Goal: Task Accomplishment & Management: Manage account settings

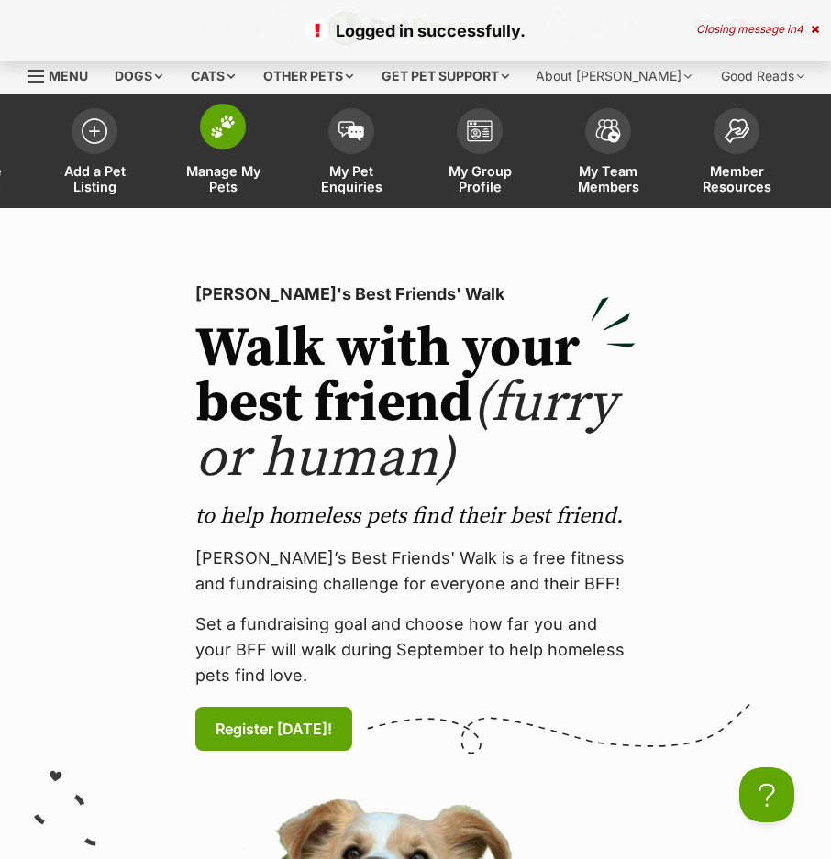
click at [225, 130] on img at bounding box center [223, 127] width 26 height 24
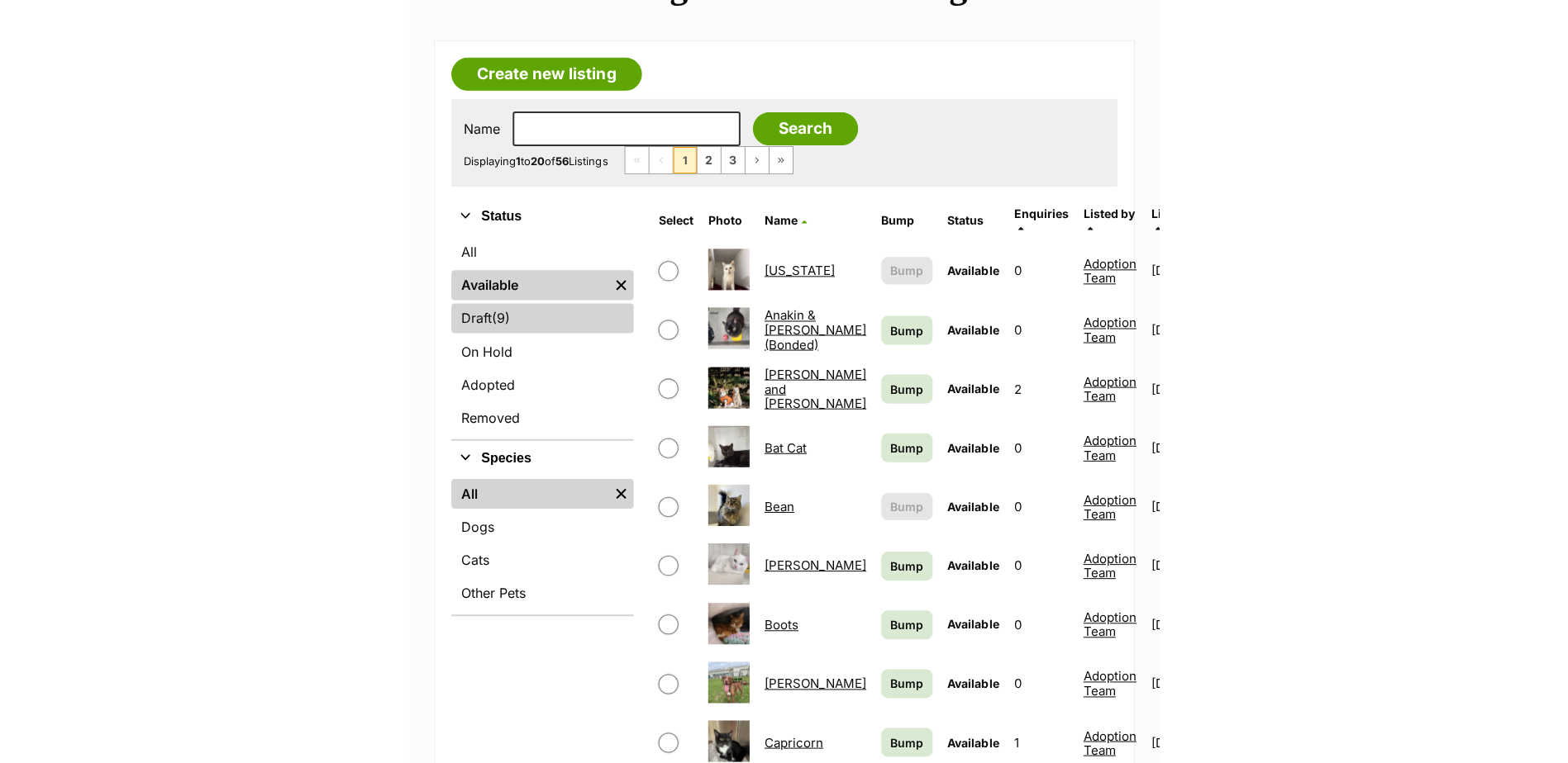
scroll to position [248, 0]
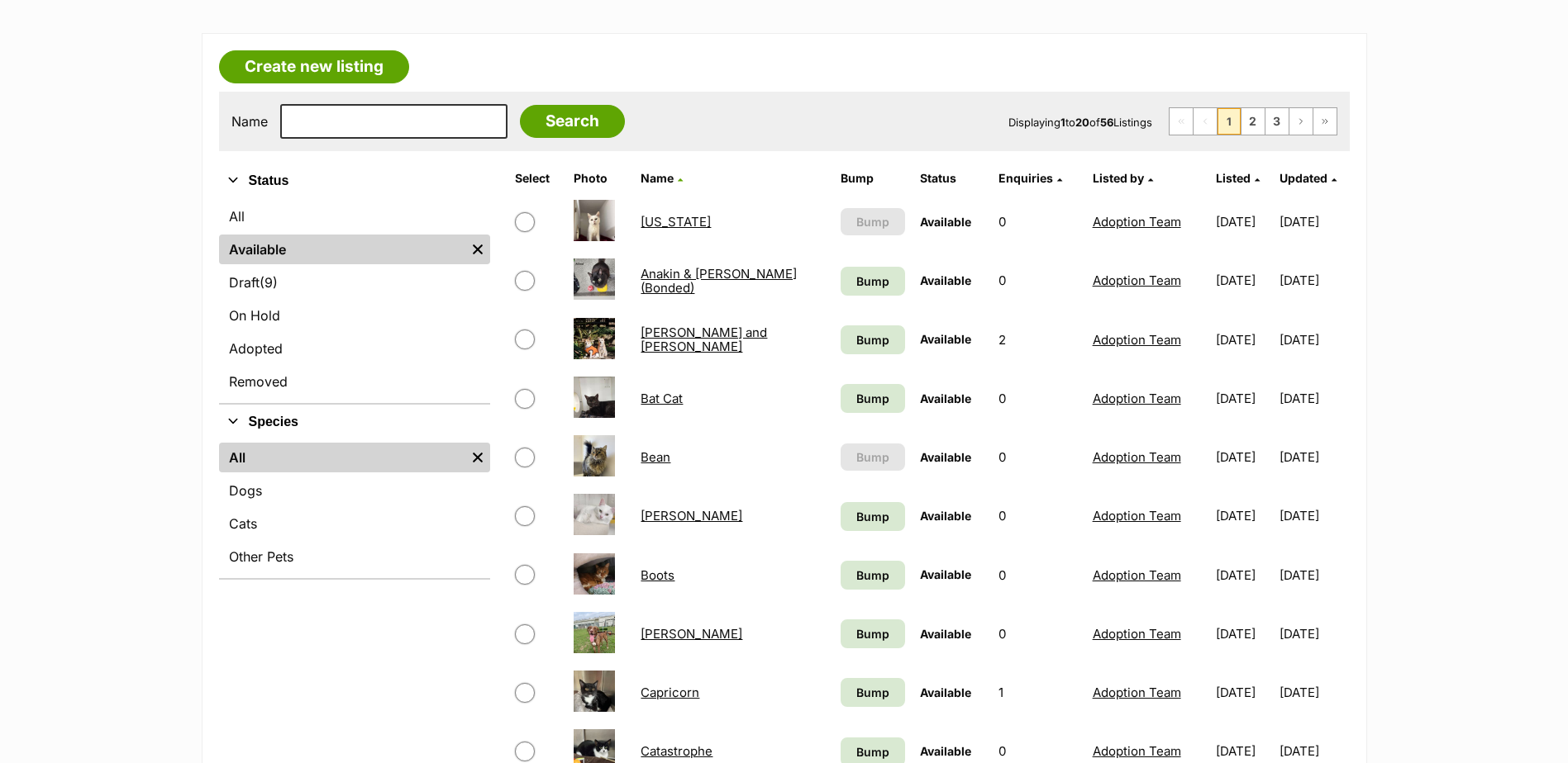
click at [643, 515] on link "[PERSON_NAME]" at bounding box center [691, 515] width 102 height 15
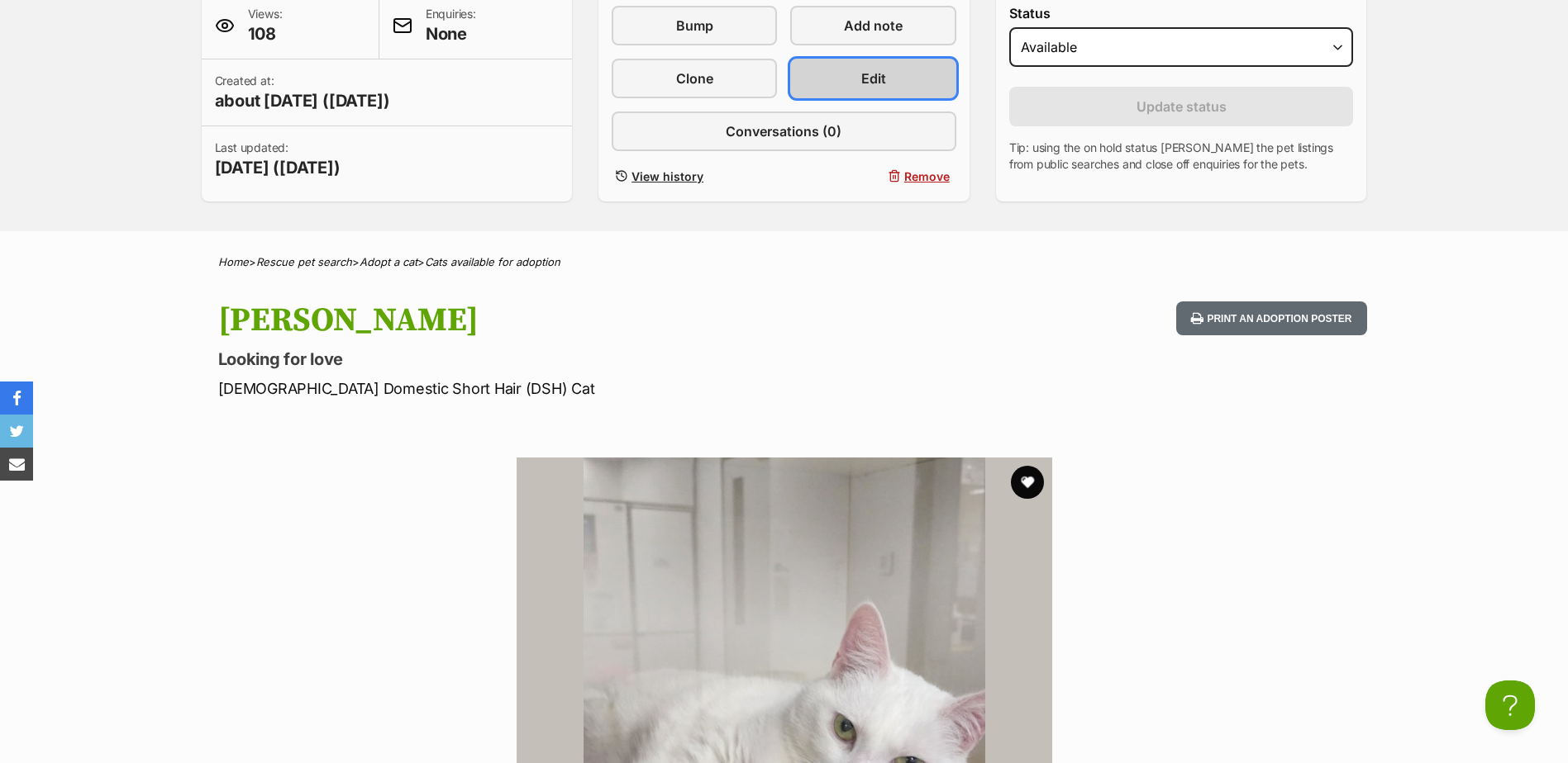
click at [880, 65] on link "Edit" at bounding box center [872, 78] width 165 height 40
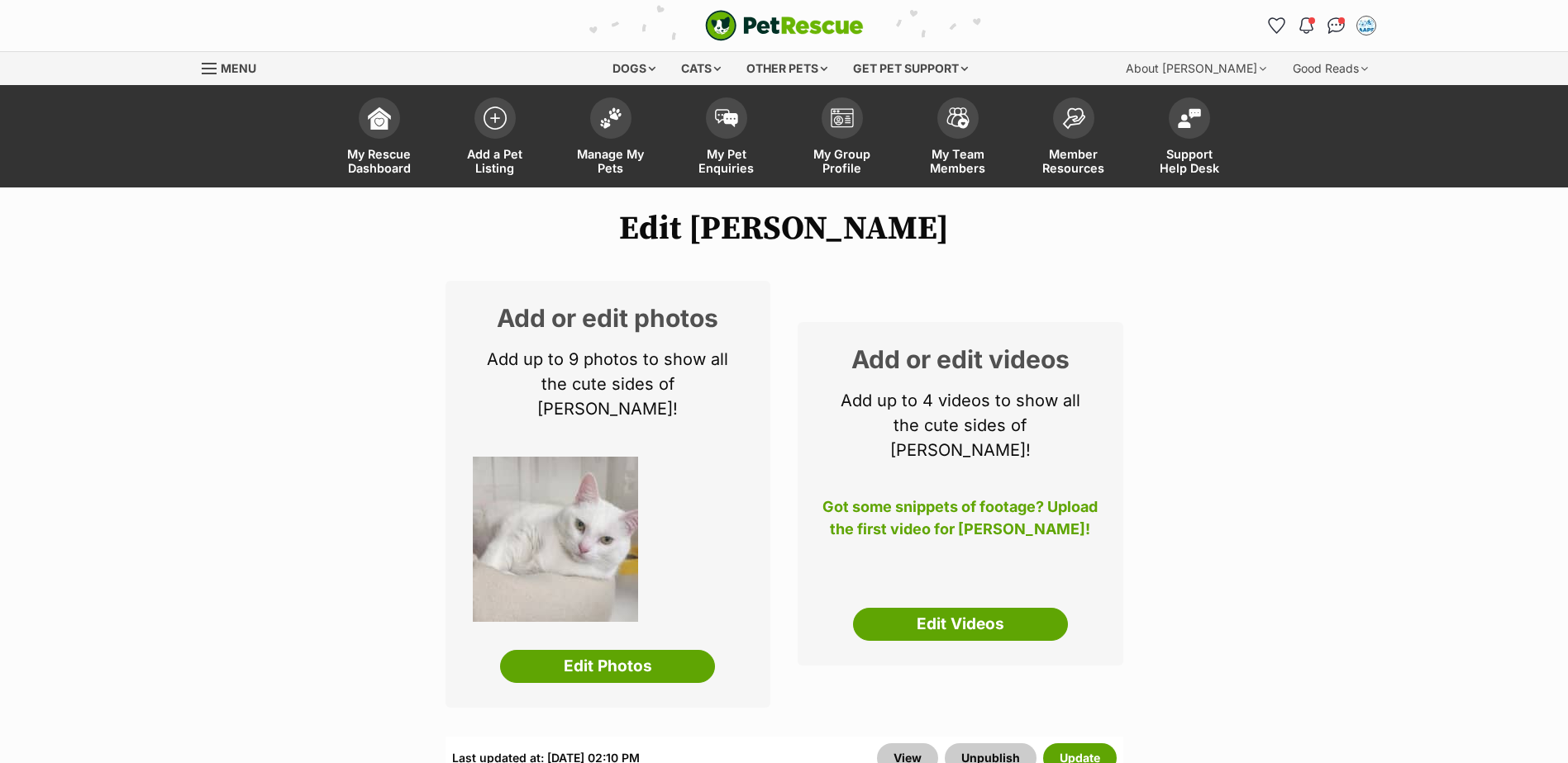
click at [649, 612] on div "Add or edit photos Add up to 9 photos to show all the cute sides of [PERSON_NAM…" at bounding box center [607, 495] width 325 height 427
click at [639, 654] on link "Edit Photos" at bounding box center [607, 667] width 214 height 33
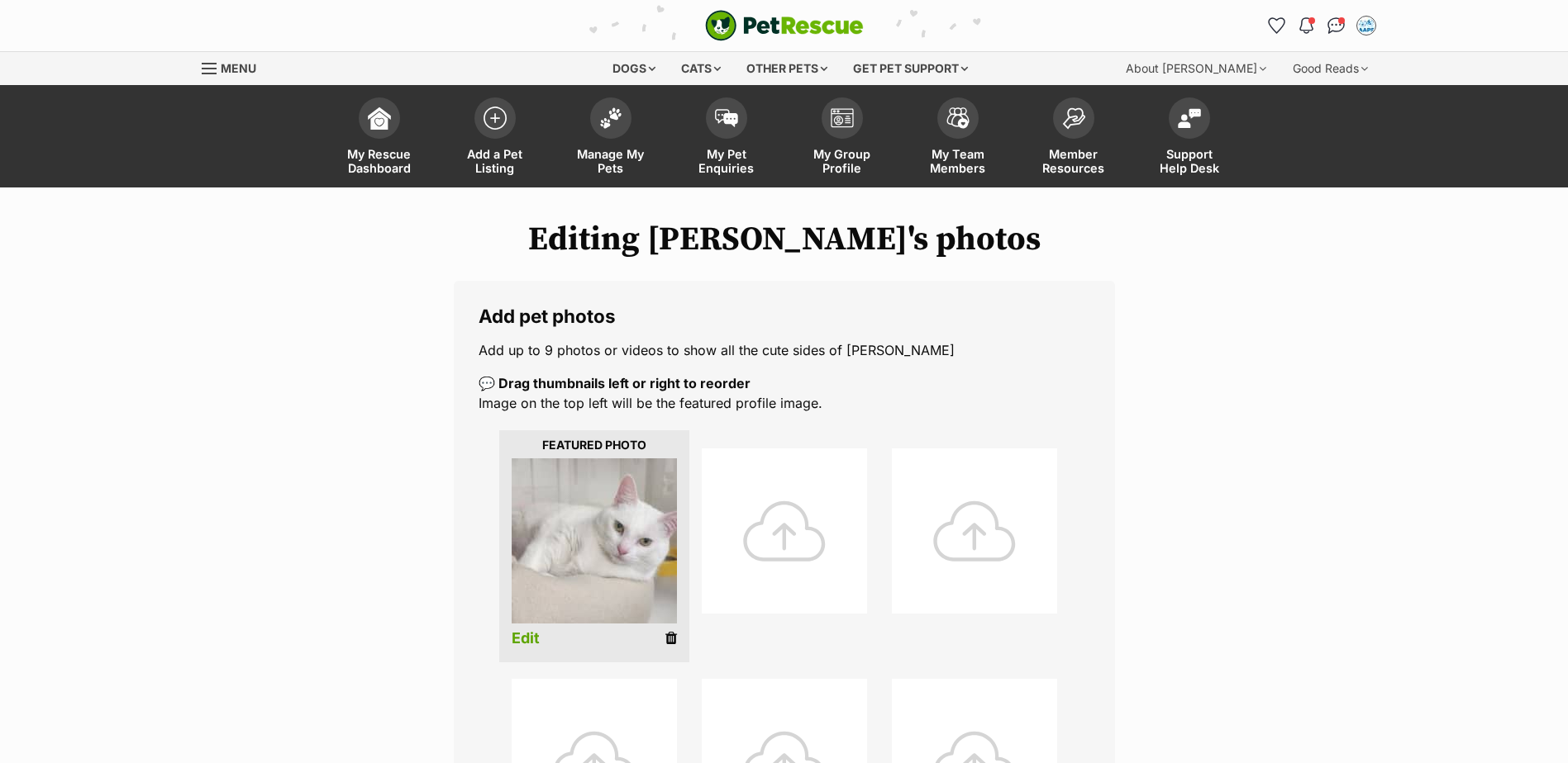
click at [797, 509] on div at bounding box center [784, 531] width 165 height 165
click at [811, 534] on div at bounding box center [784, 531] width 165 height 165
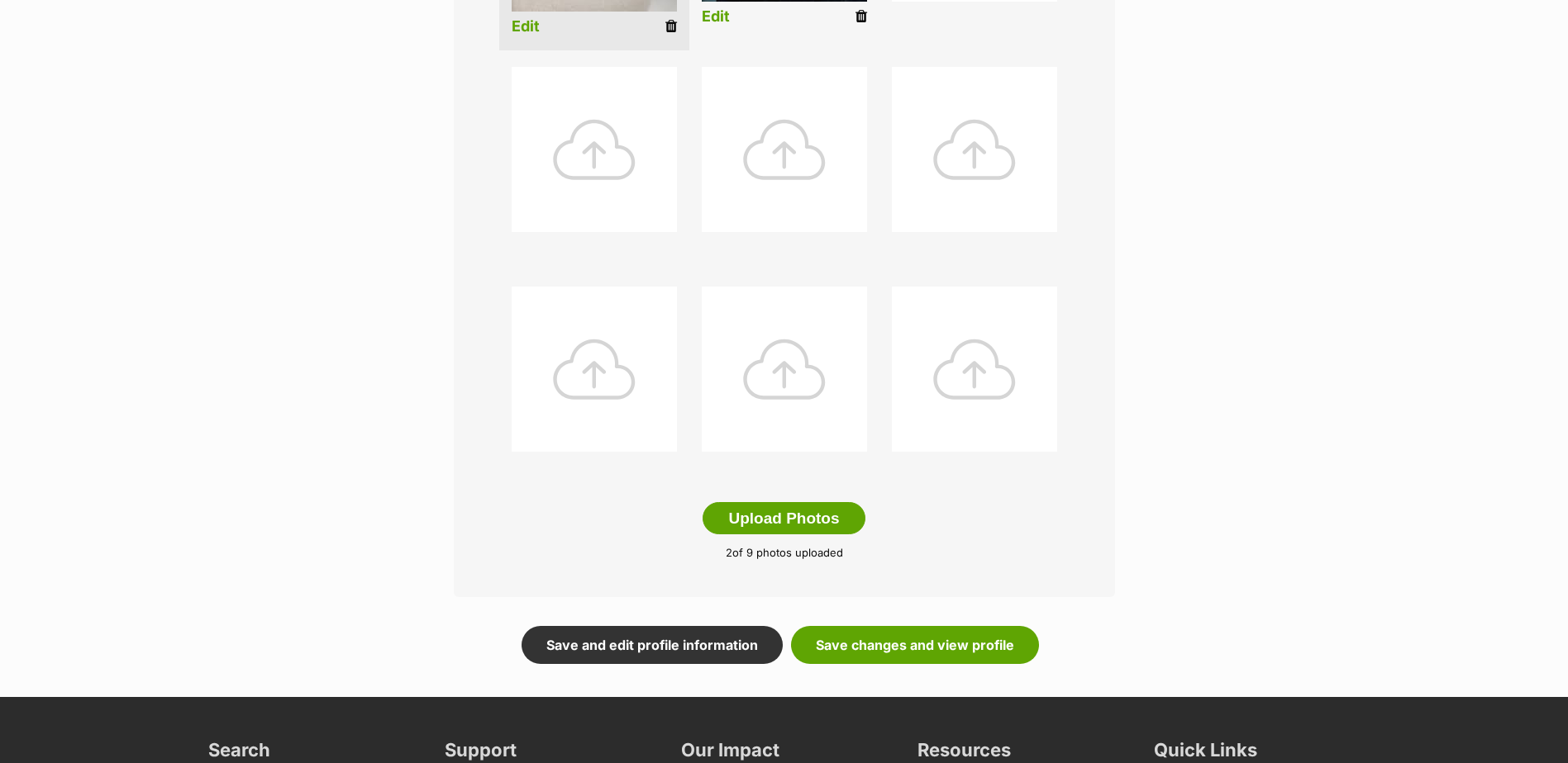
scroll to position [743, 0]
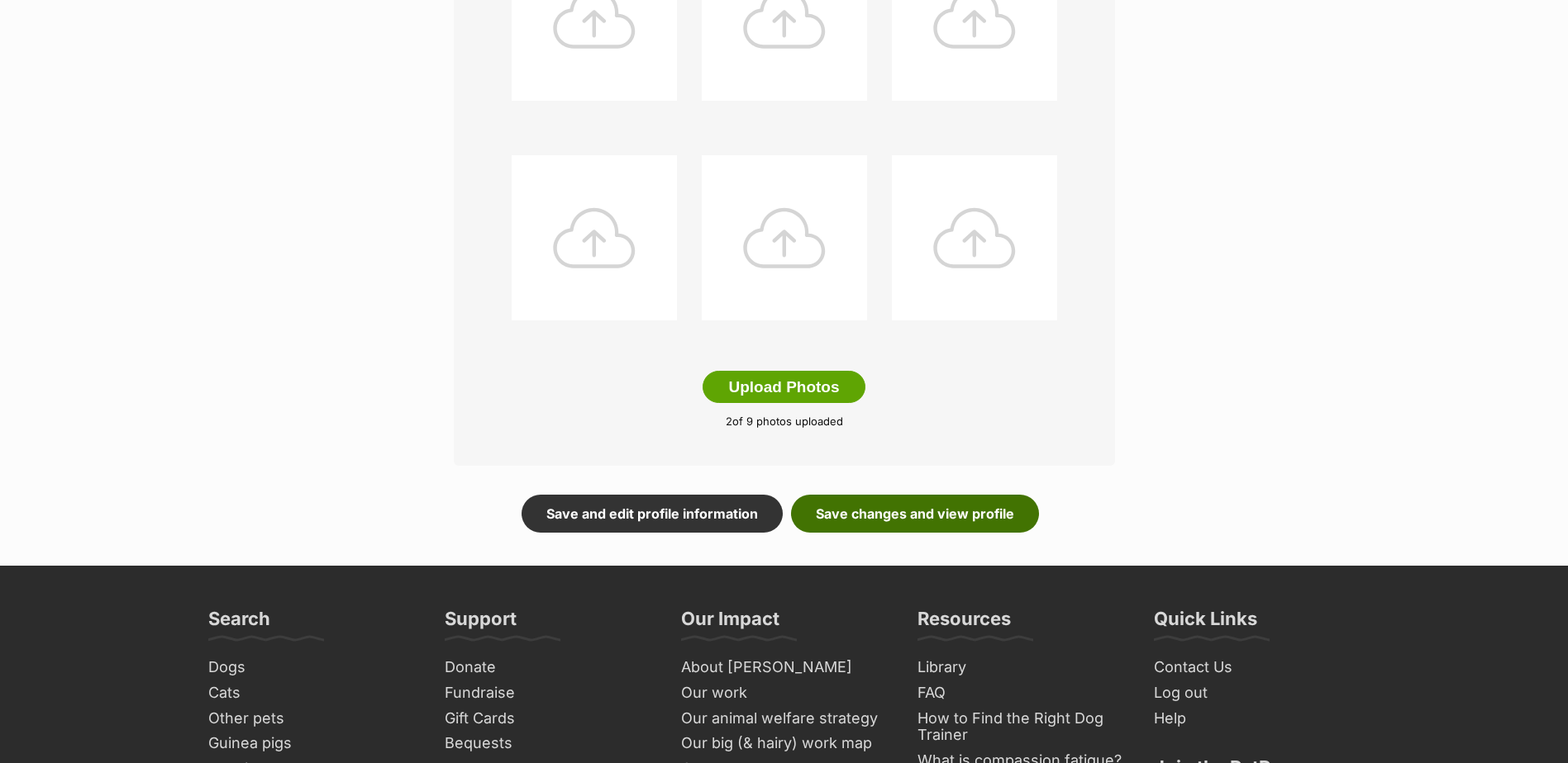
click at [973, 511] on link "Save changes and view profile" at bounding box center [915, 513] width 248 height 38
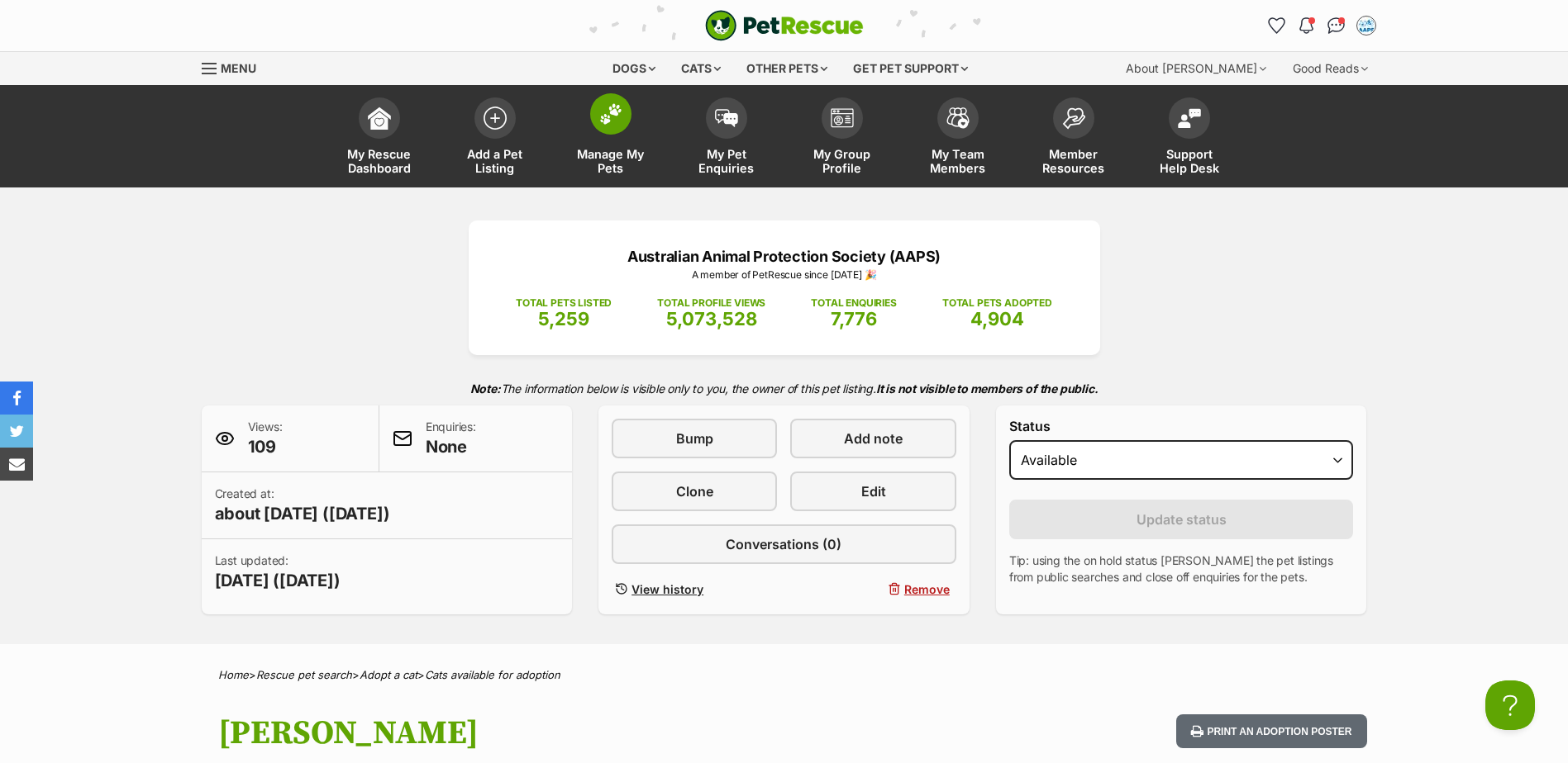
click at [606, 117] on img at bounding box center [611, 114] width 23 height 22
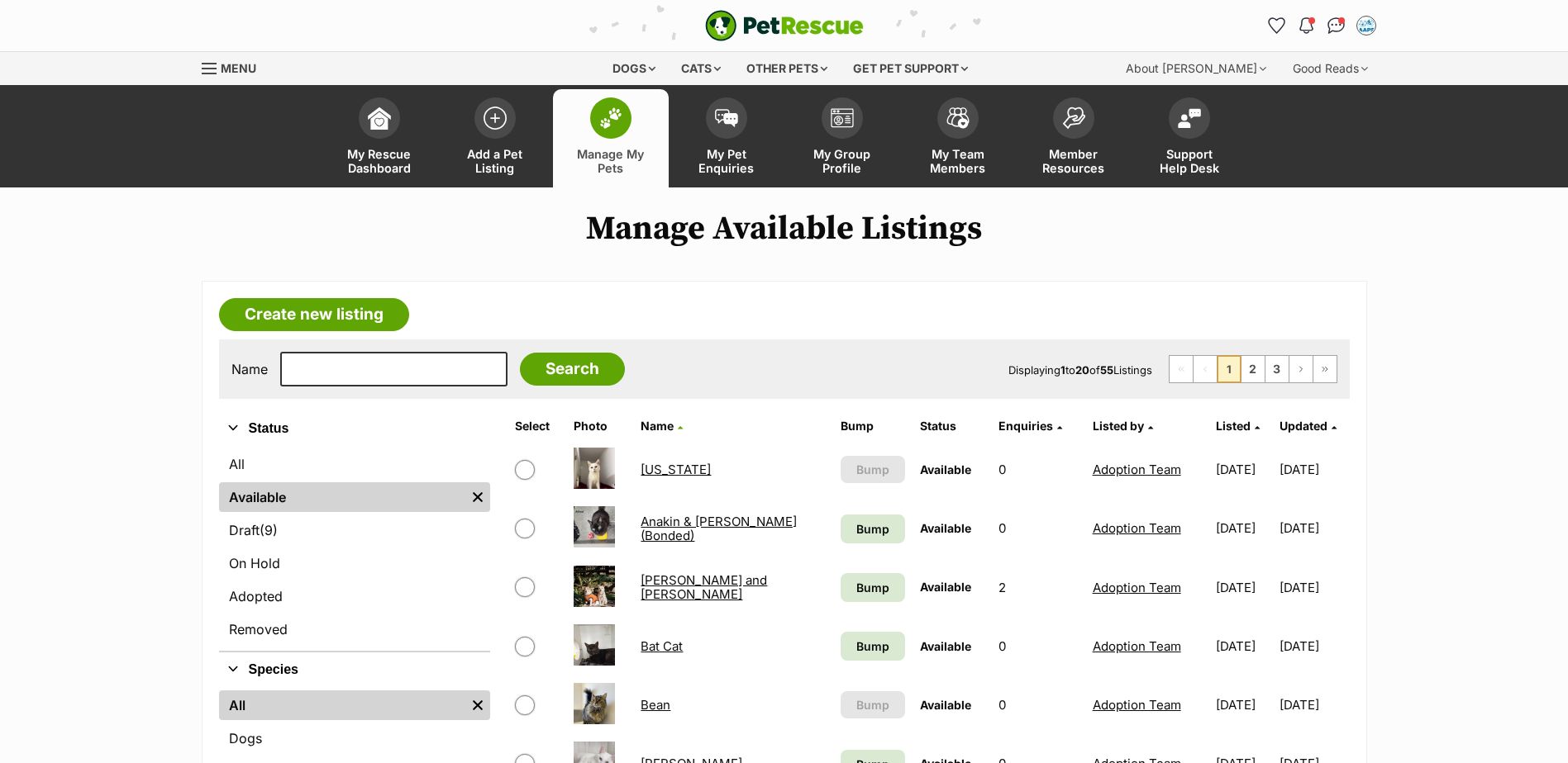
click at [767, 526] on link "Anakin & Alfred (Bonded)" at bounding box center [718, 528] width 156 height 30
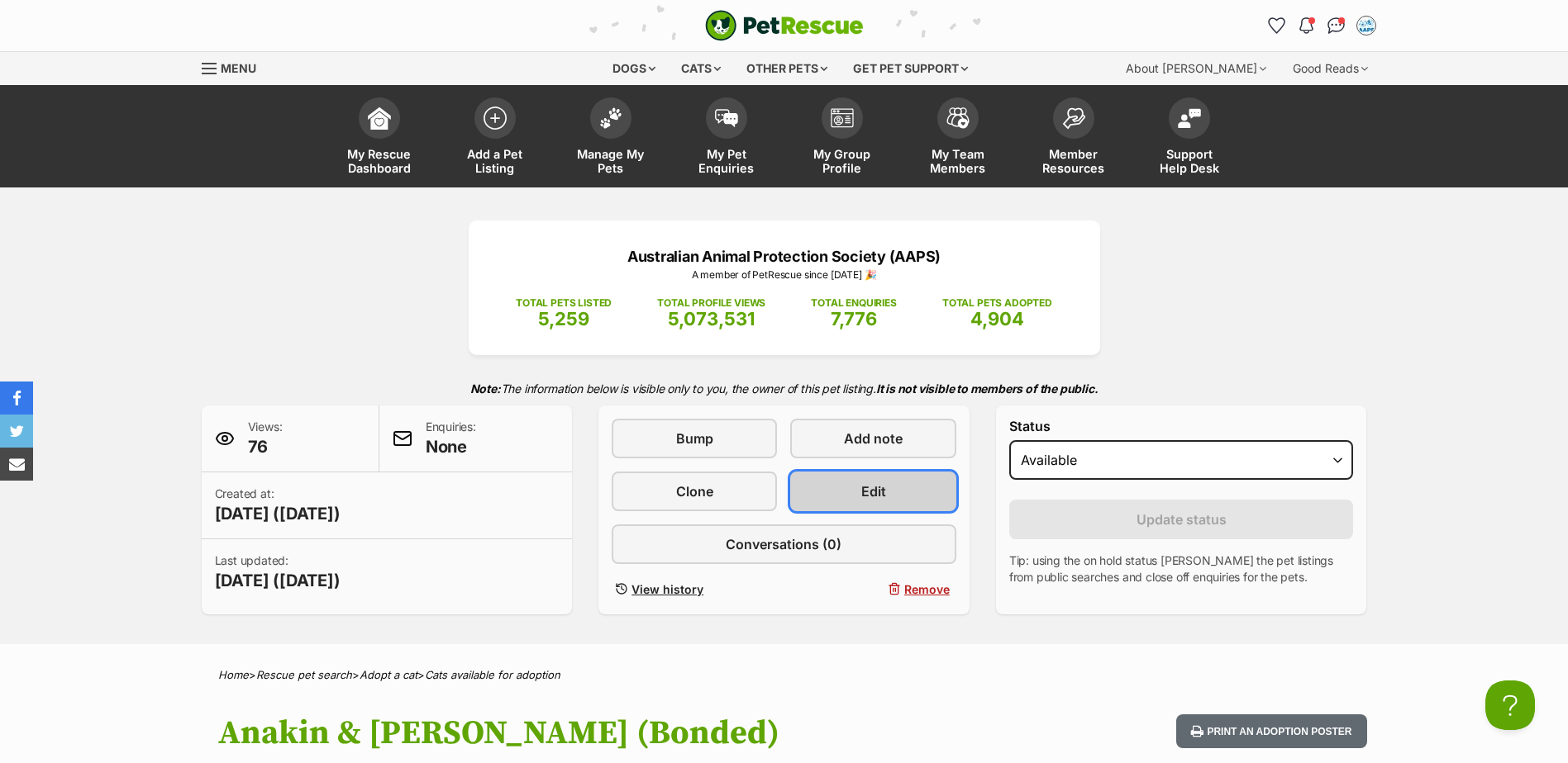
click at [866, 491] on span "Edit" at bounding box center [874, 492] width 25 height 20
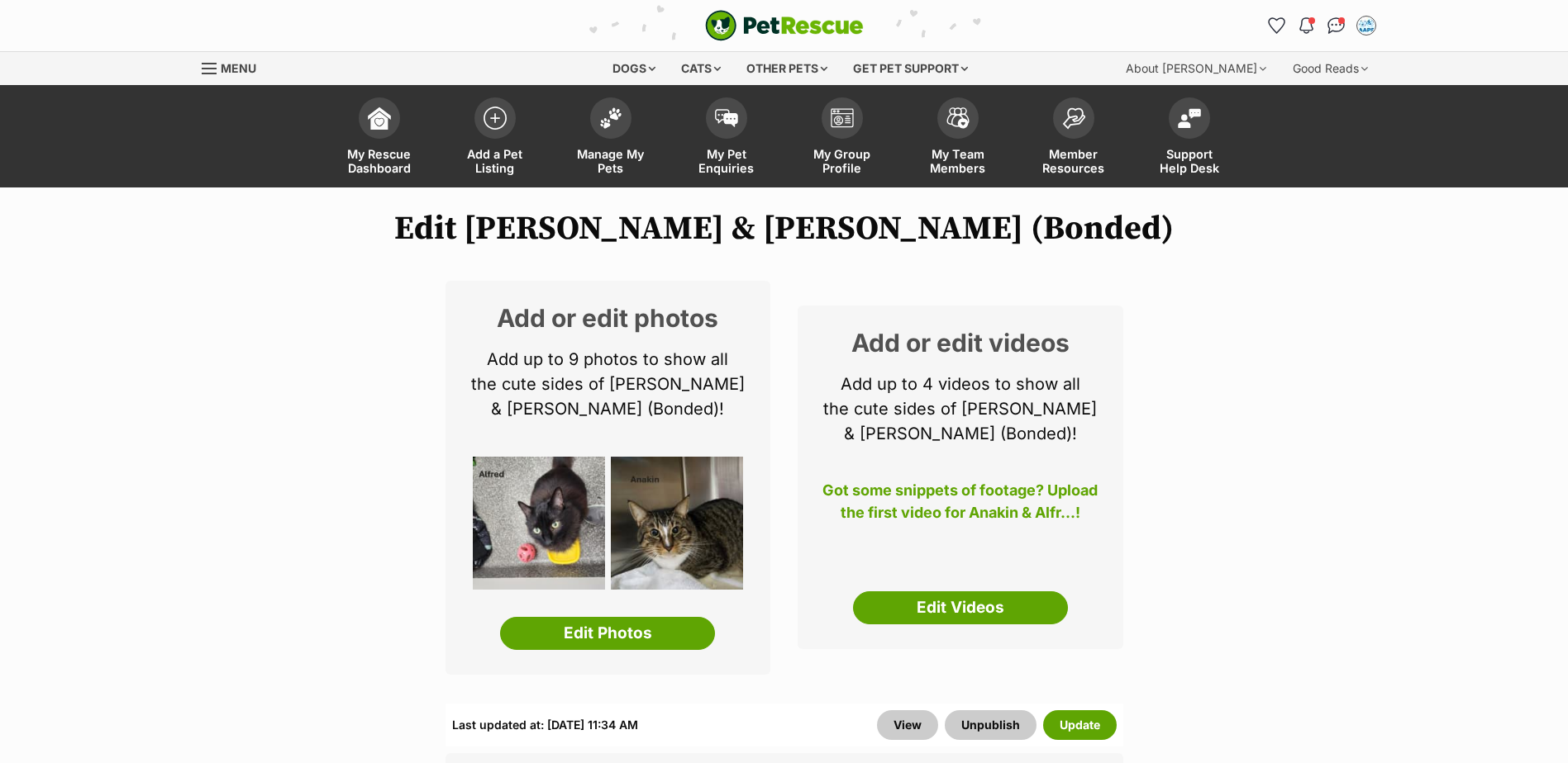
click at [608, 613] on div "Add or edit photos Add up to 9 photos to show all the cute sides of [PERSON_NAM…" at bounding box center [607, 477] width 325 height 394
click at [616, 635] on link "Edit Photos" at bounding box center [607, 633] width 214 height 33
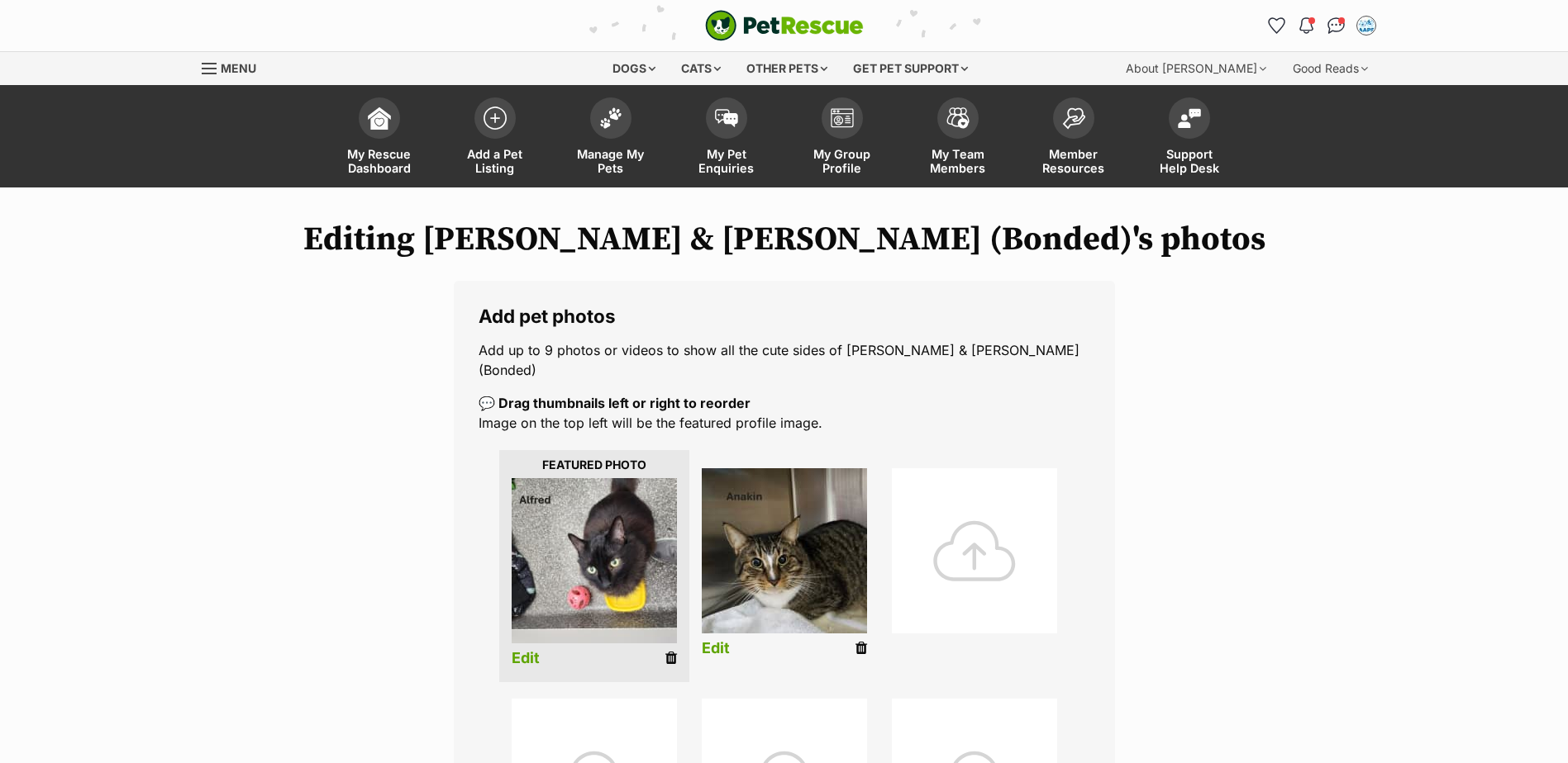
click at [670, 651] on icon at bounding box center [670, 659] width 12 height 15
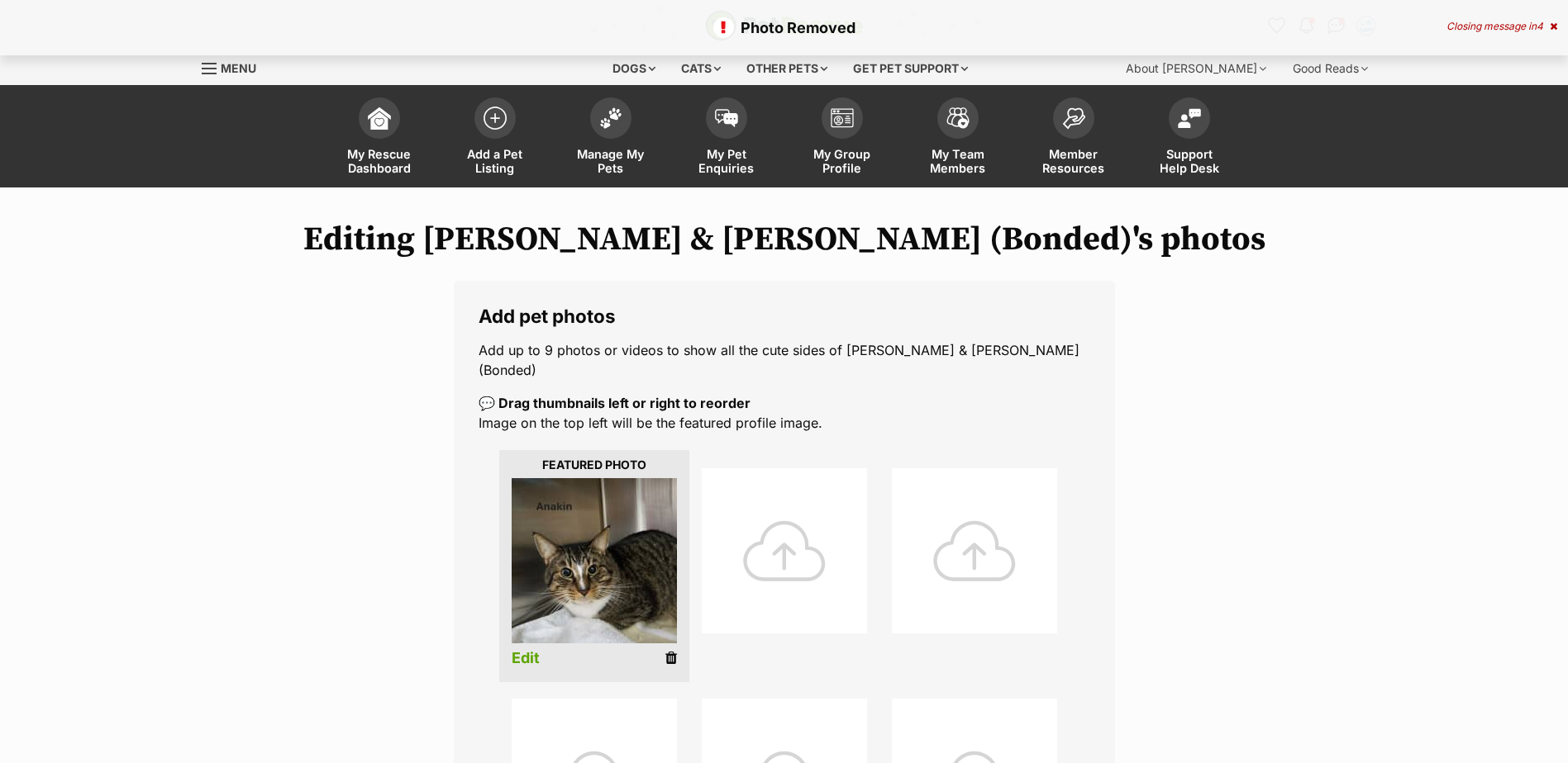
click at [657, 636] on li "Edit" at bounding box center [594, 567] width 190 height 232
click at [668, 651] on icon at bounding box center [670, 659] width 12 height 15
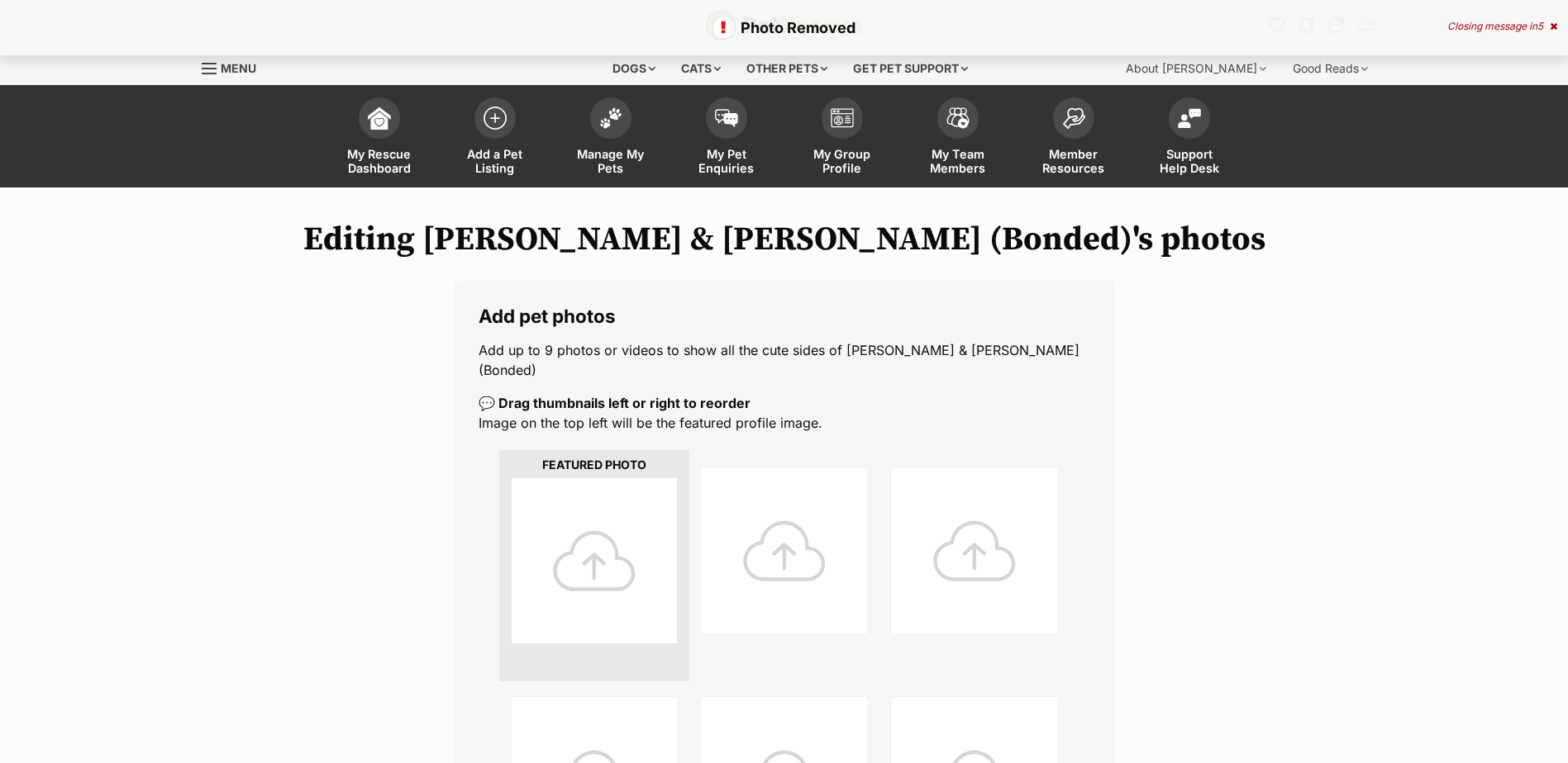
click at [641, 556] on div at bounding box center [594, 560] width 165 height 165
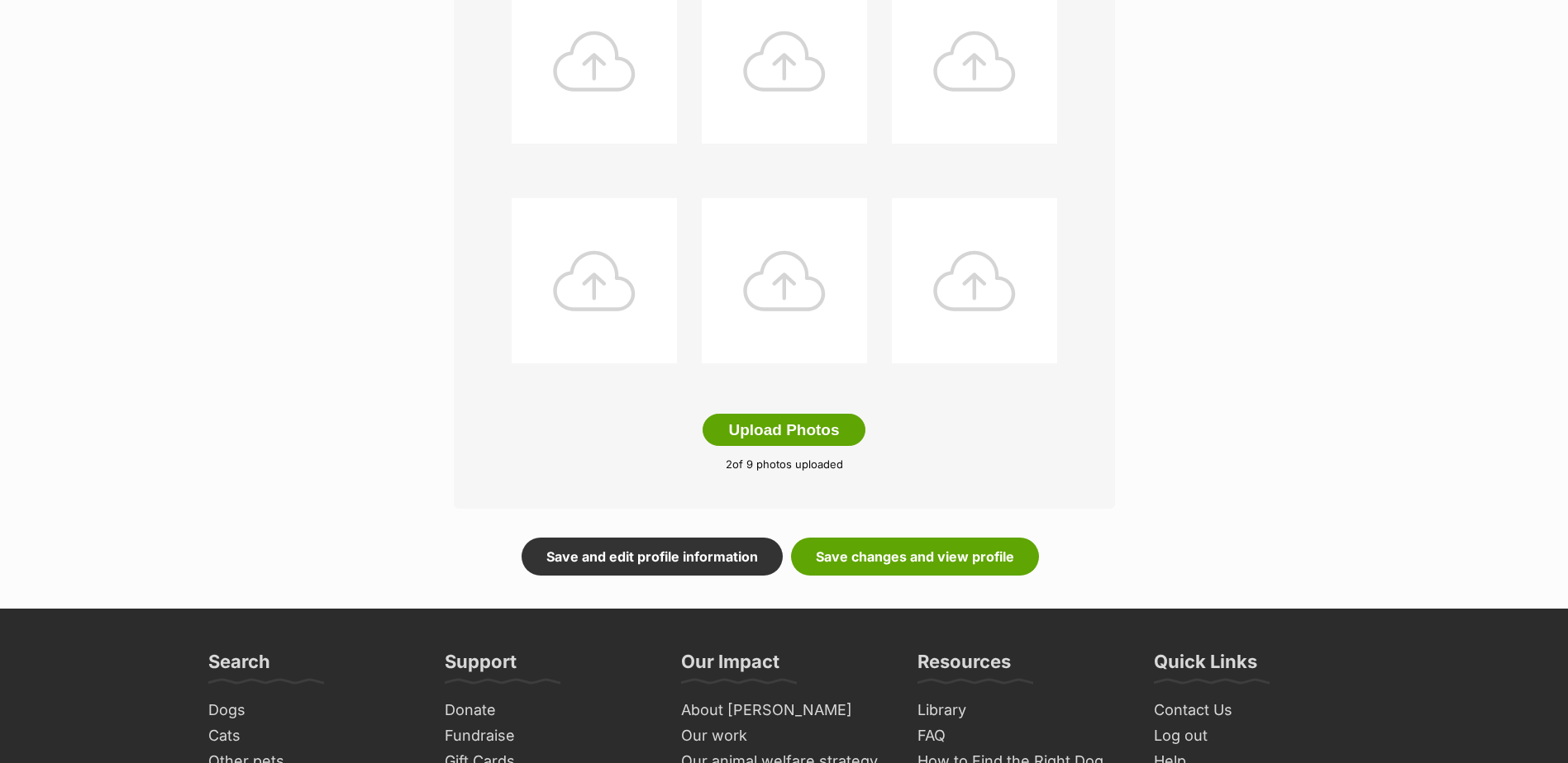
scroll to position [826, 0]
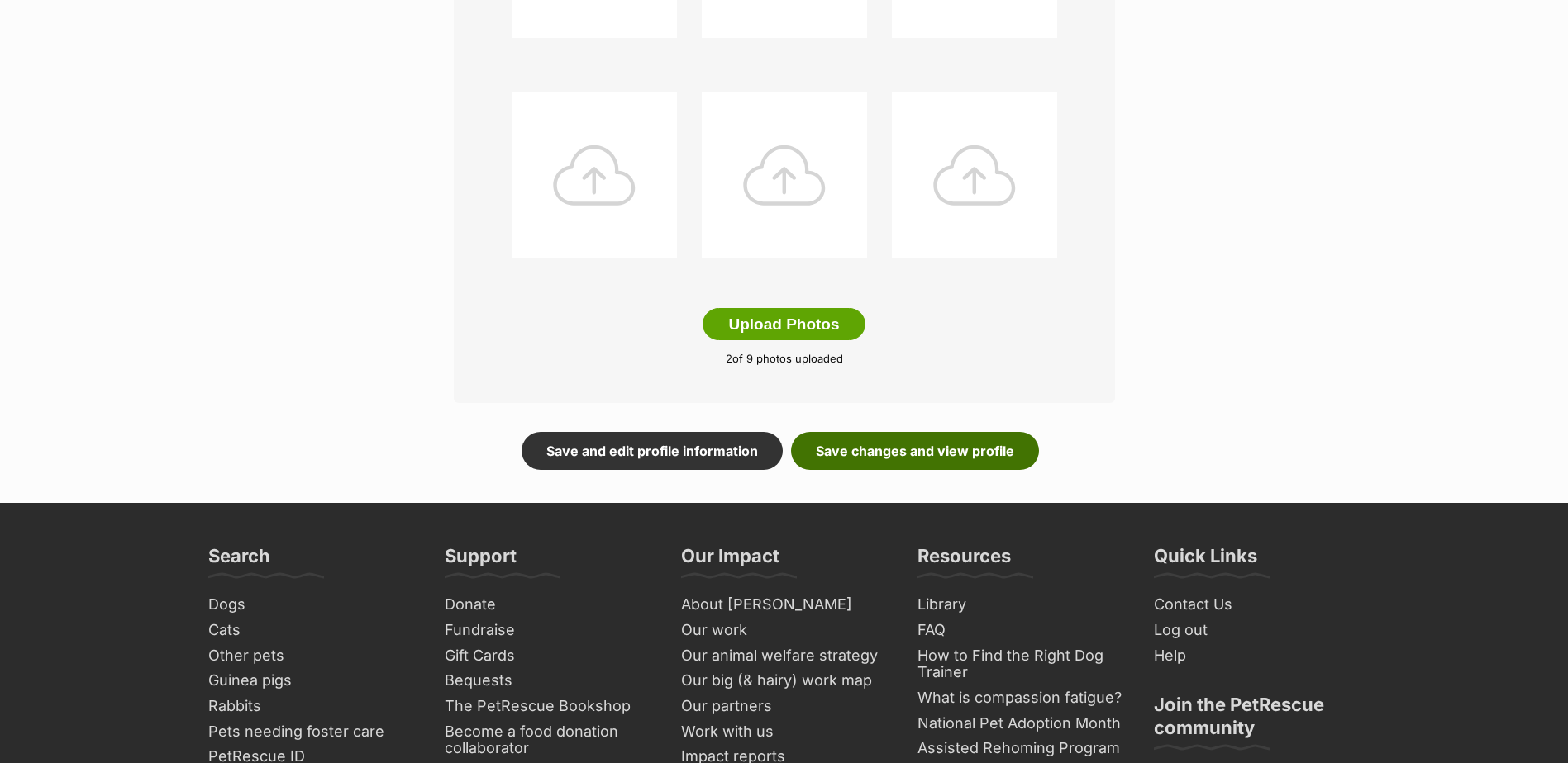
click at [952, 437] on link "Save changes and view profile" at bounding box center [915, 451] width 248 height 38
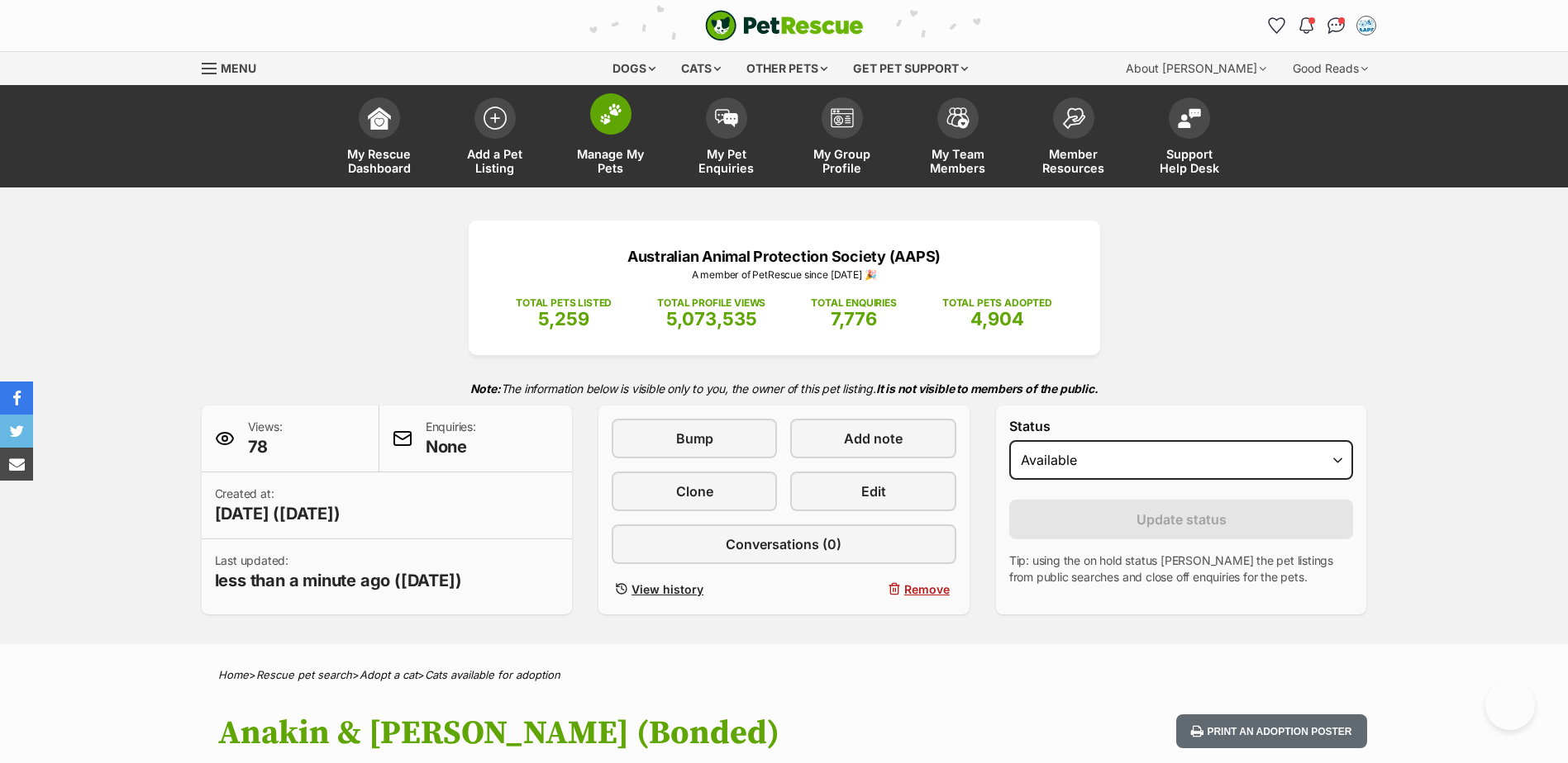
click at [612, 121] on img at bounding box center [611, 114] width 23 height 22
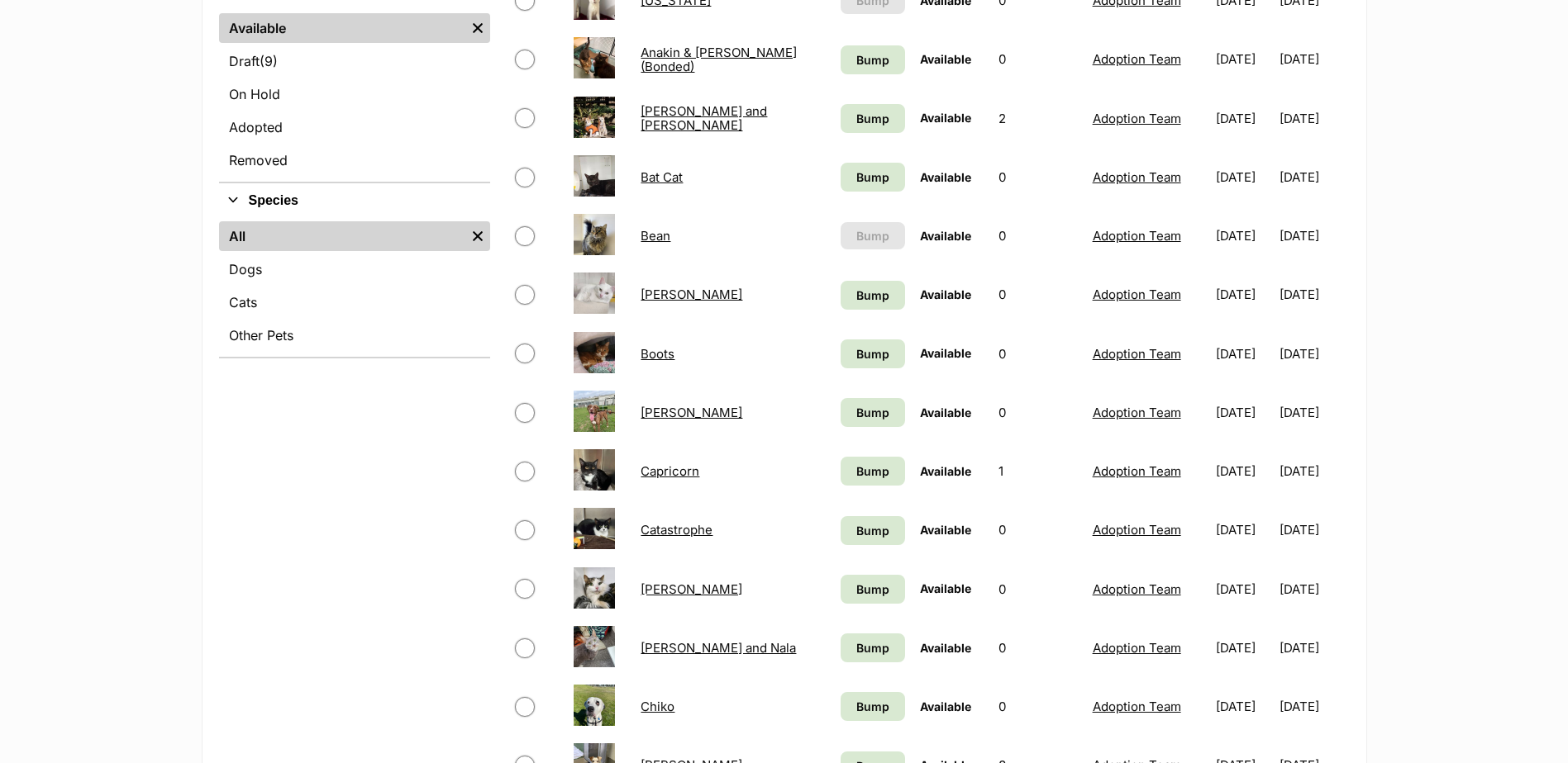
scroll to position [495, 0]
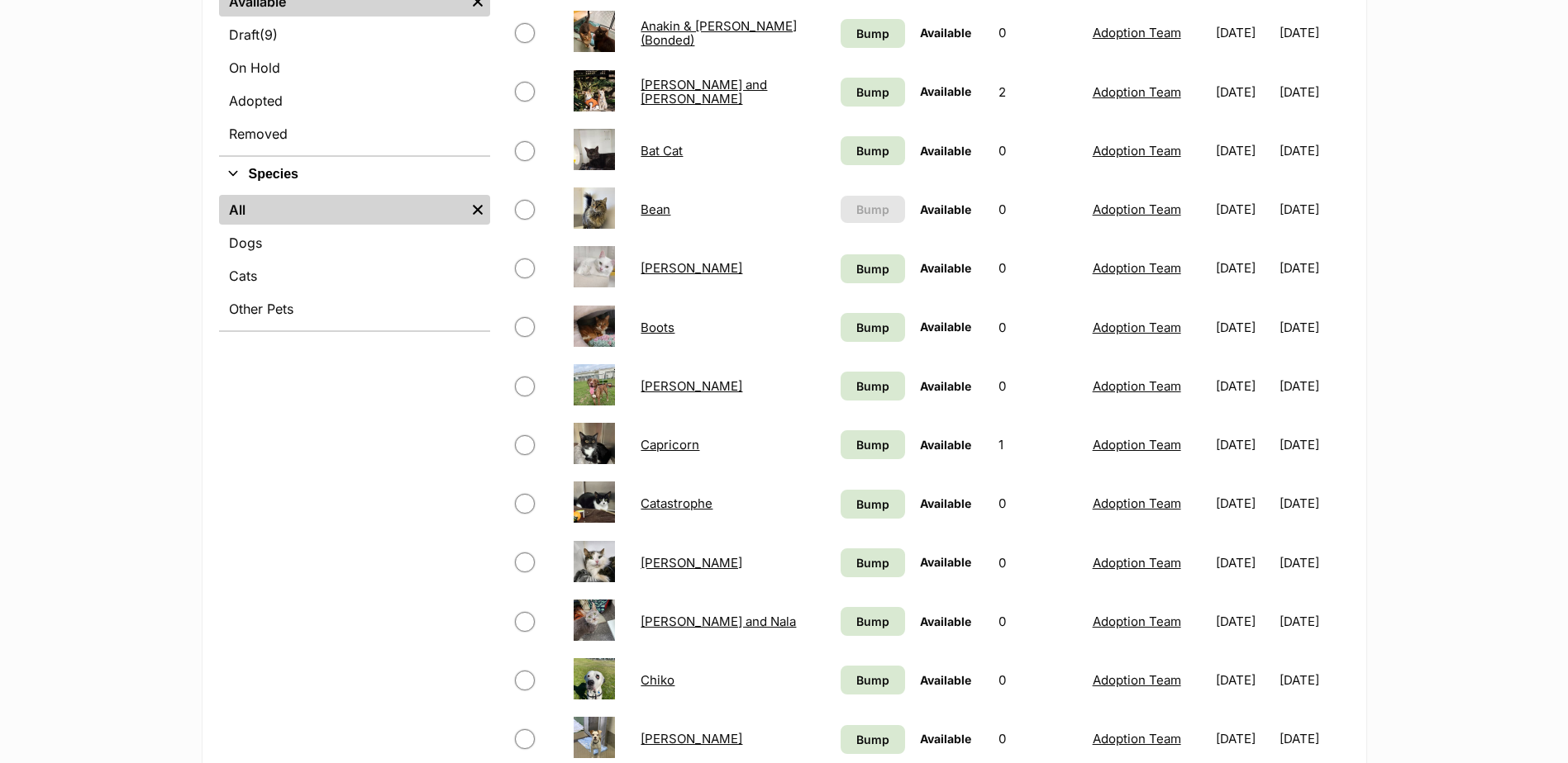
click at [707, 625] on link "Charlie and Nala" at bounding box center [718, 621] width 155 height 15
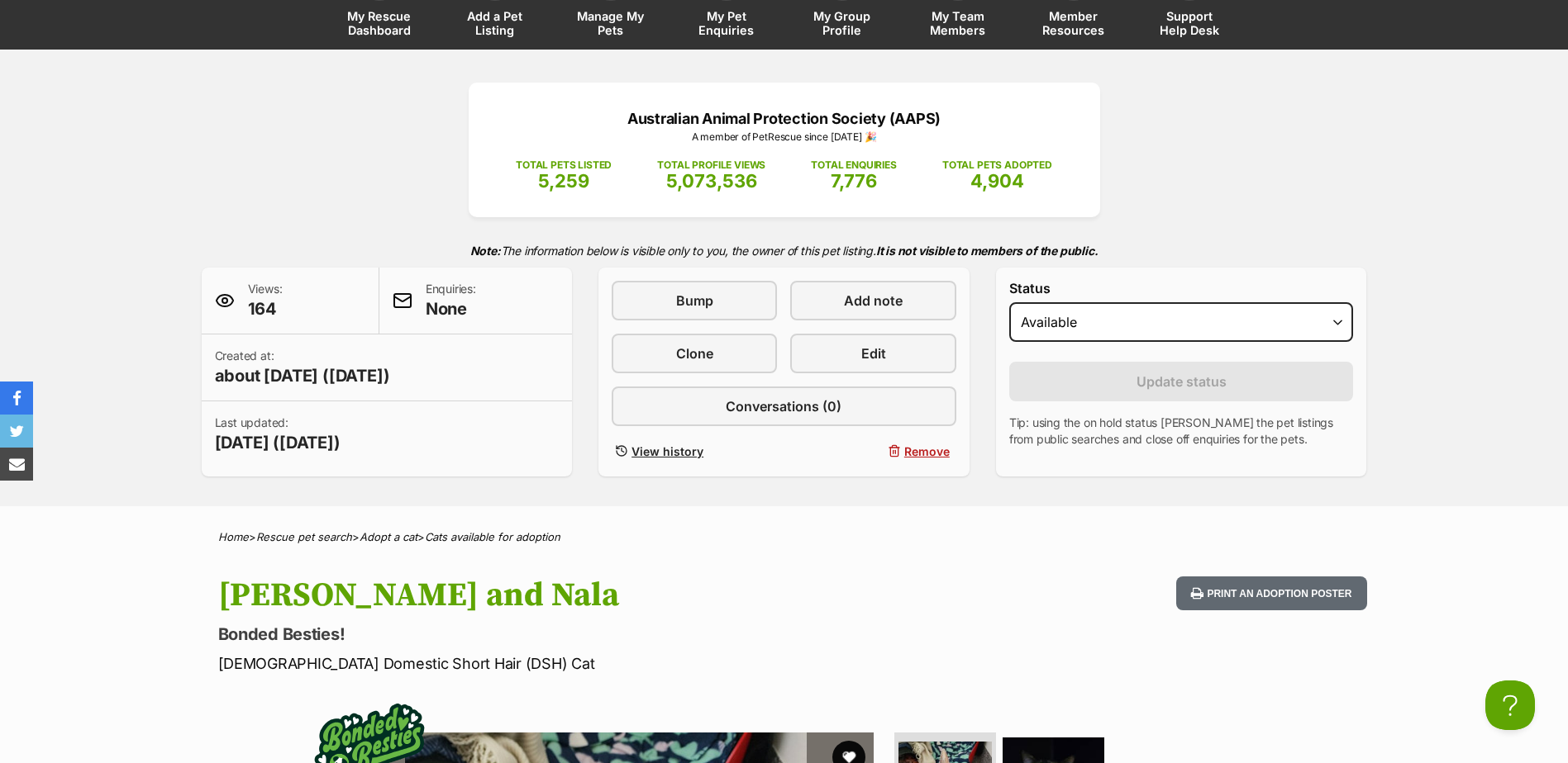
scroll to position [331, 0]
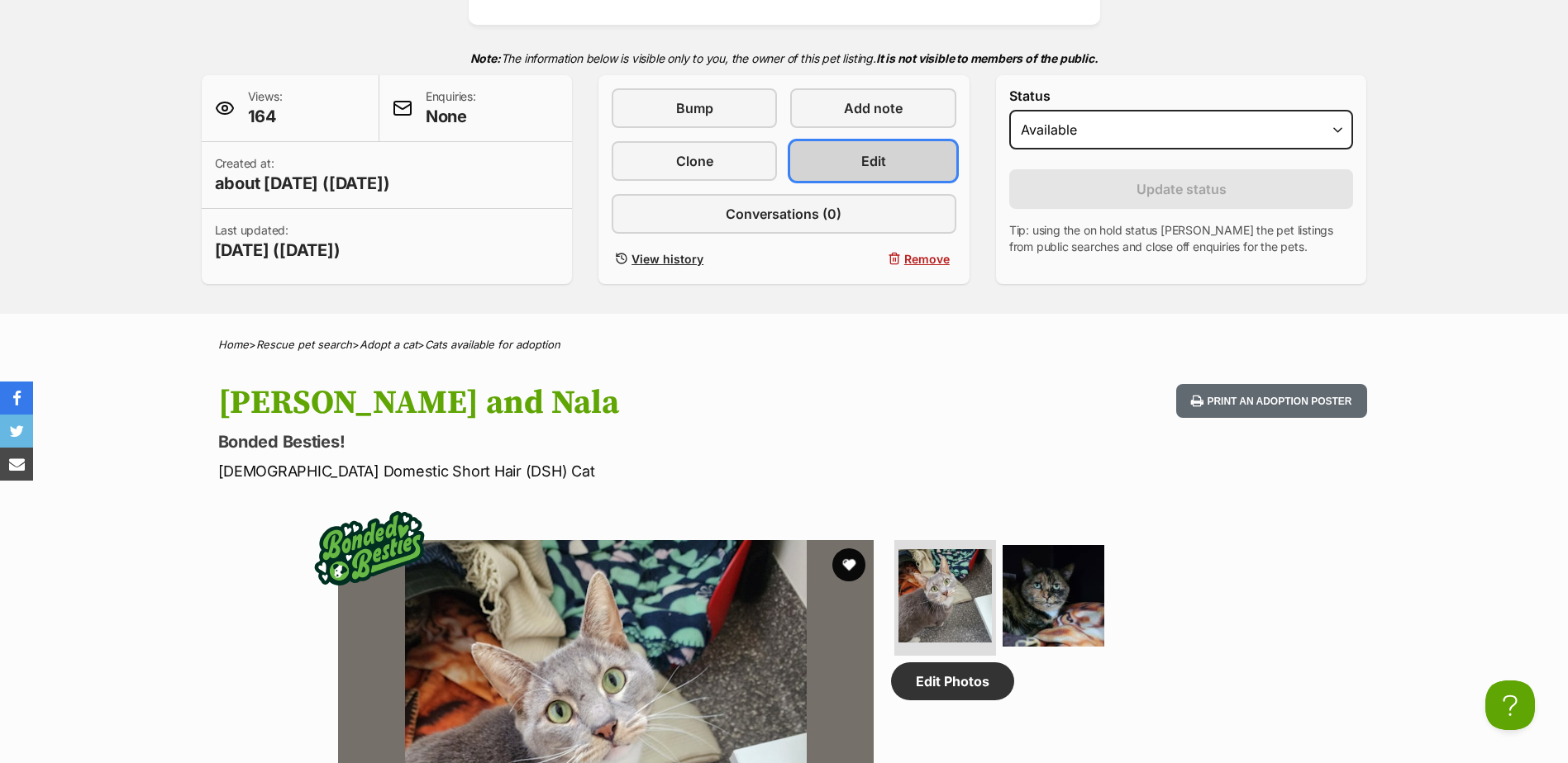
click at [861, 171] on link "Edit" at bounding box center [872, 161] width 165 height 40
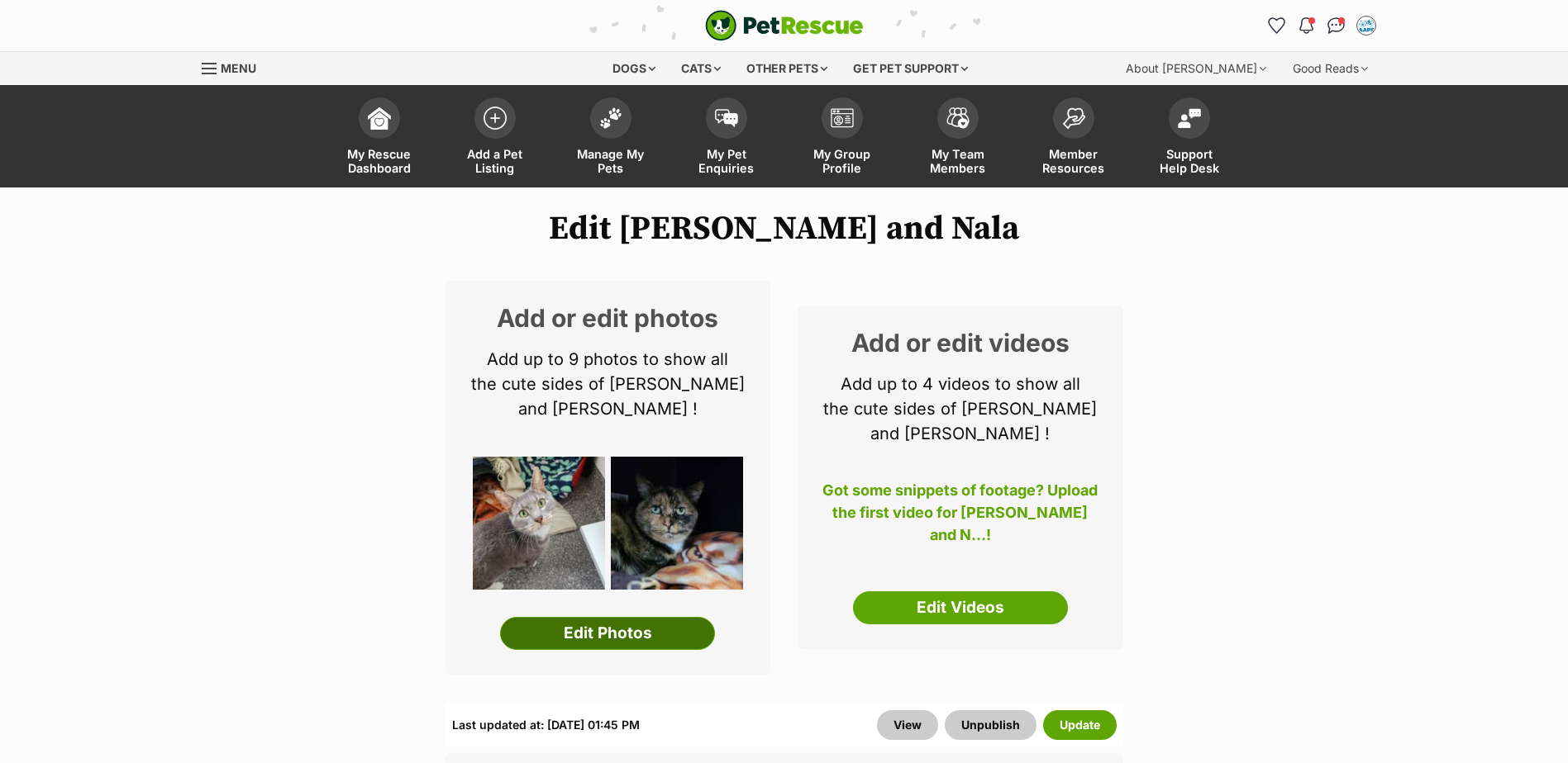
click at [663, 623] on link "Edit Photos" at bounding box center [607, 633] width 214 height 33
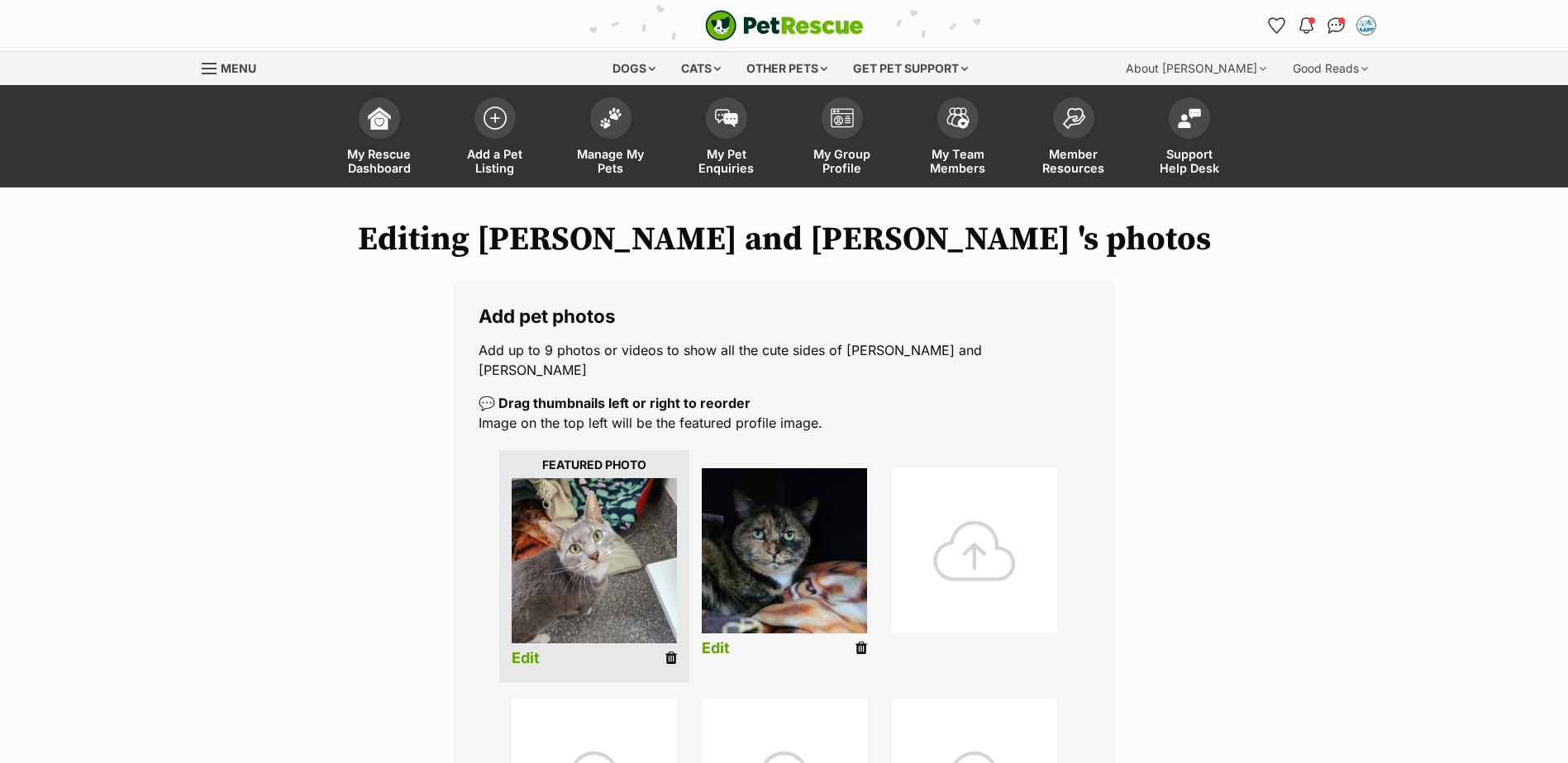
click at [969, 510] on div at bounding box center [974, 550] width 165 height 165
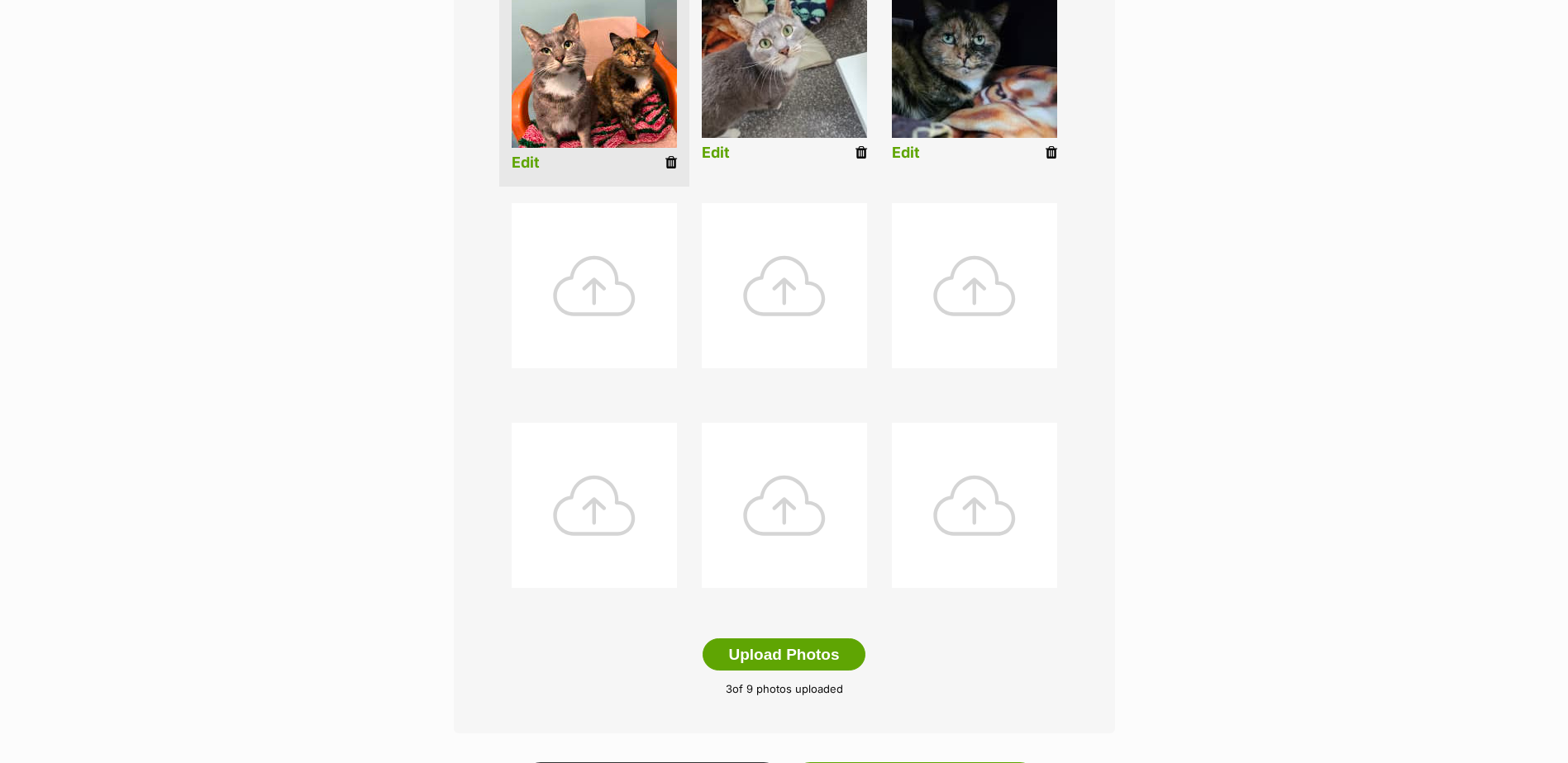
scroll to position [909, 0]
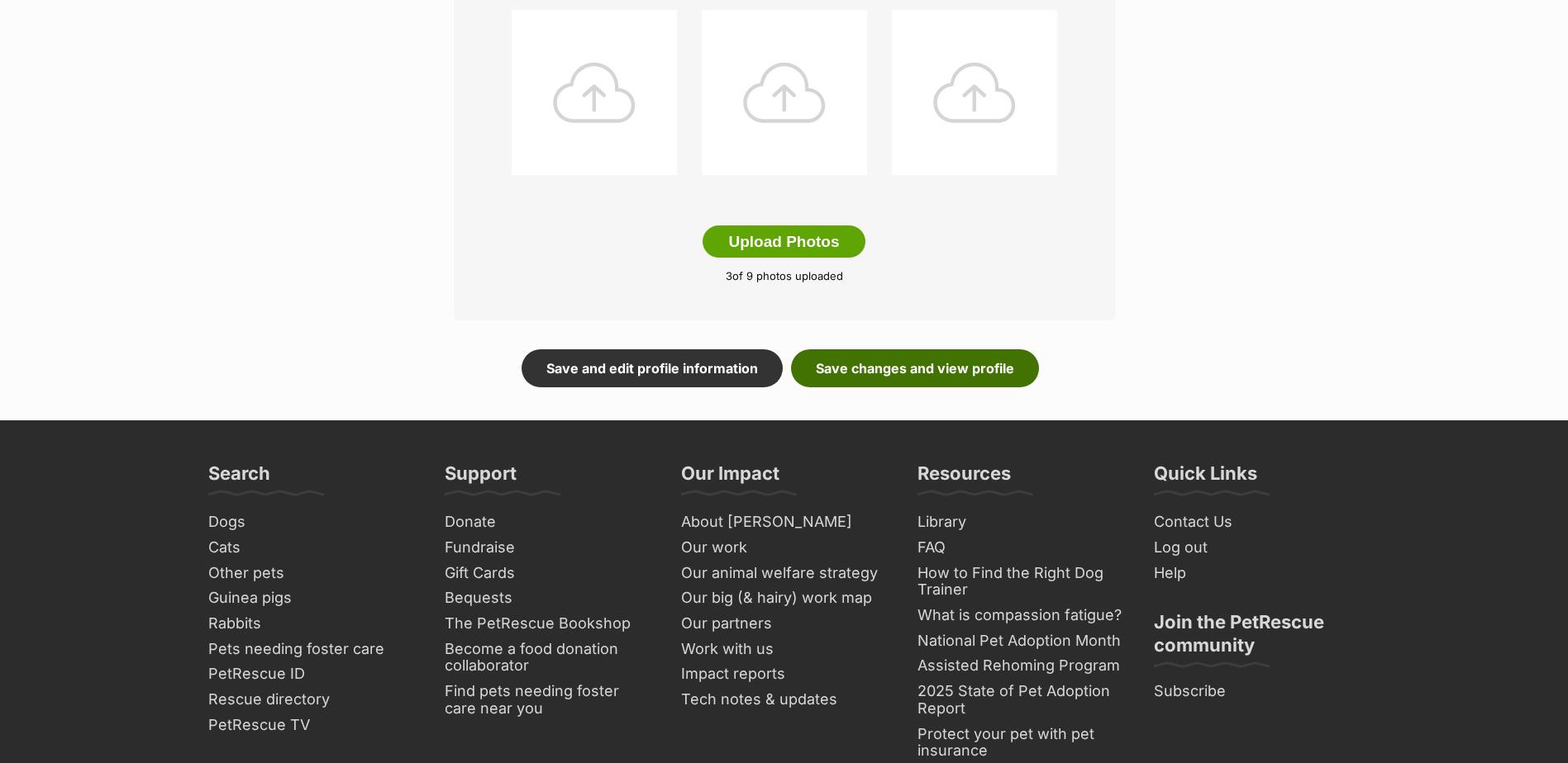
click at [873, 350] on link "Save changes and view profile" at bounding box center [915, 368] width 248 height 38
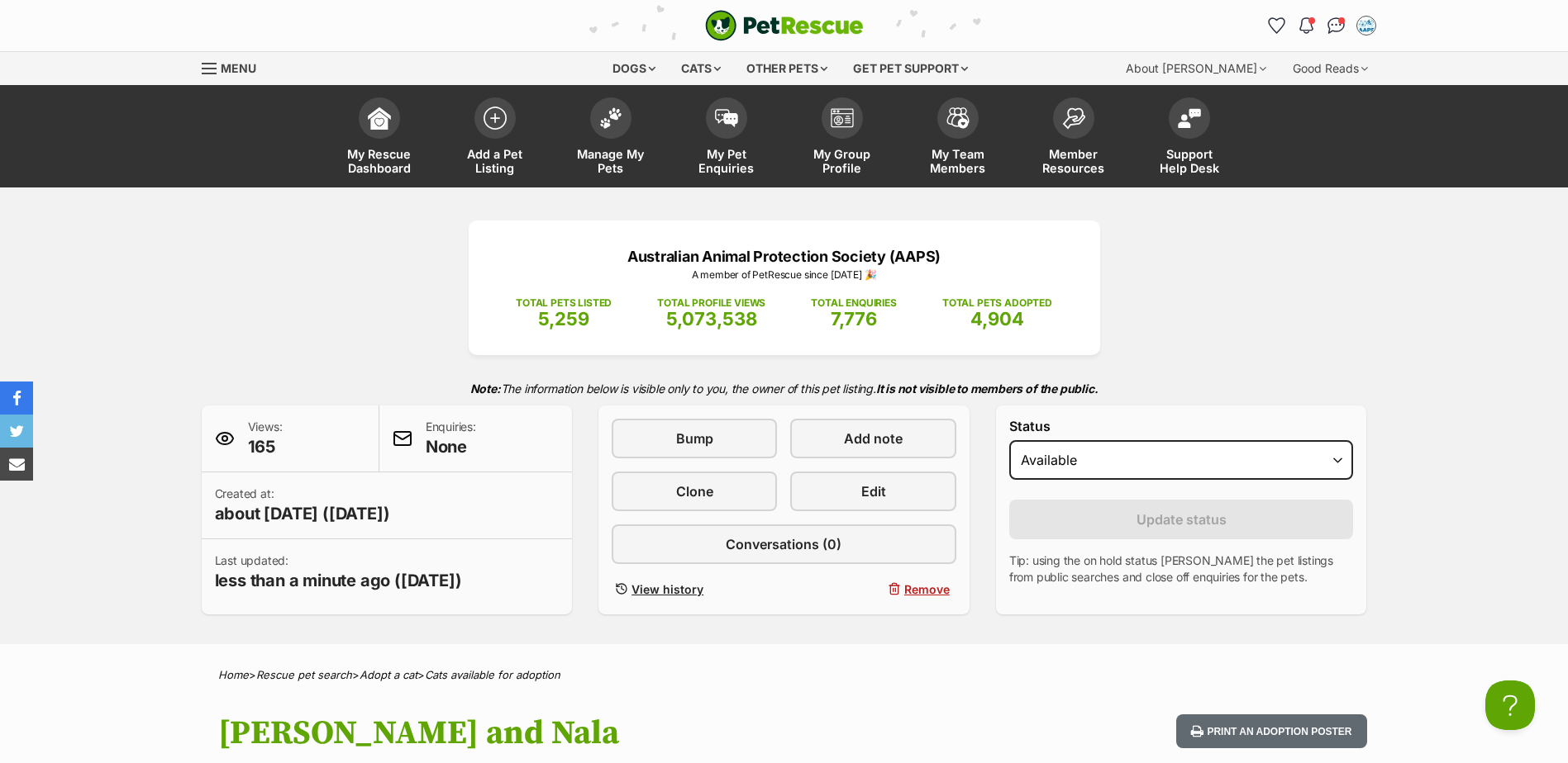
click at [1276, 369] on div "Australian Animal Protection Society (AAPS) A member of PetRescue since 2012 🎉 …" at bounding box center [784, 417] width 1215 height 394
click at [606, 114] on img at bounding box center [611, 114] width 23 height 22
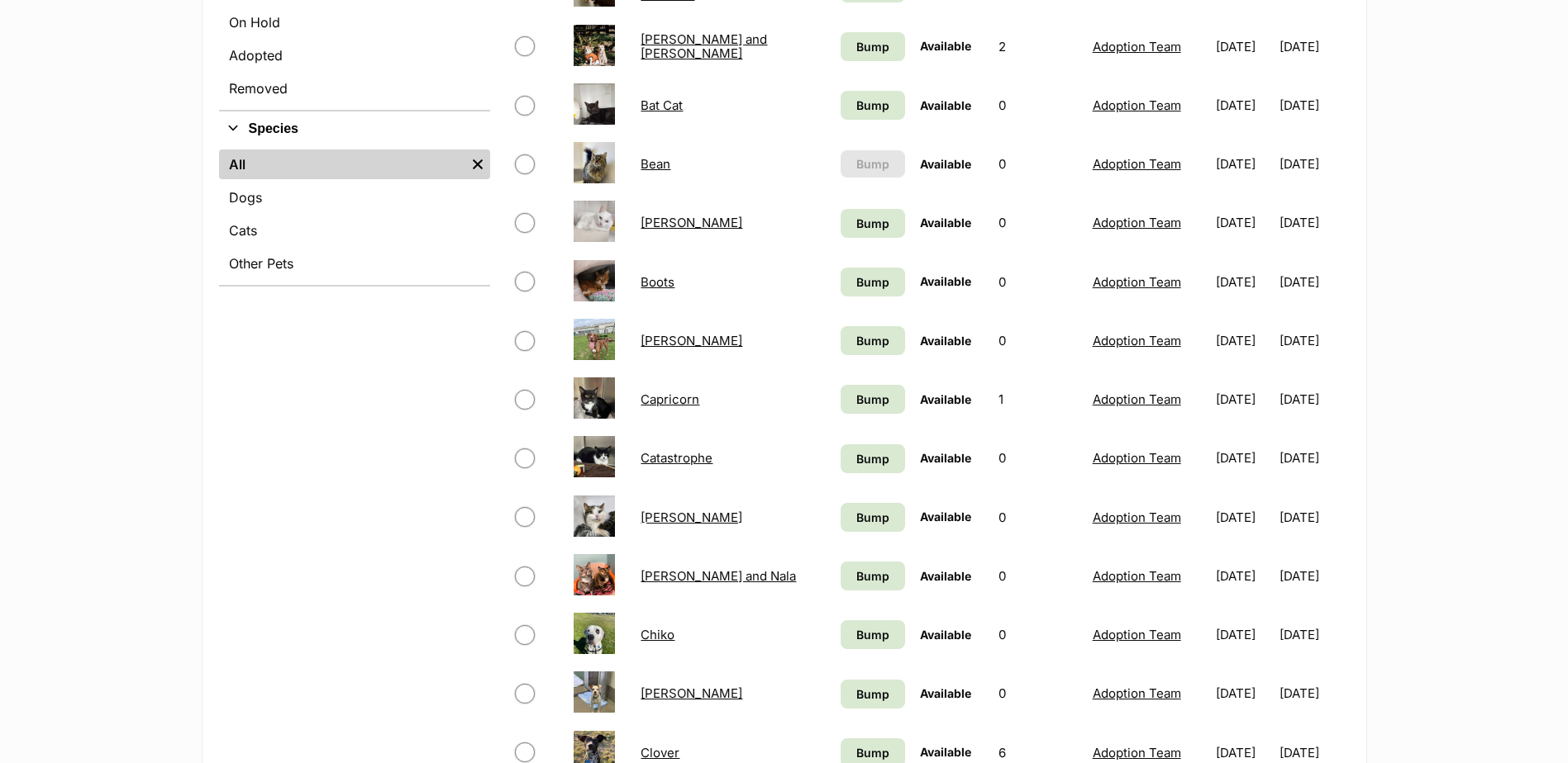
scroll to position [578, 0]
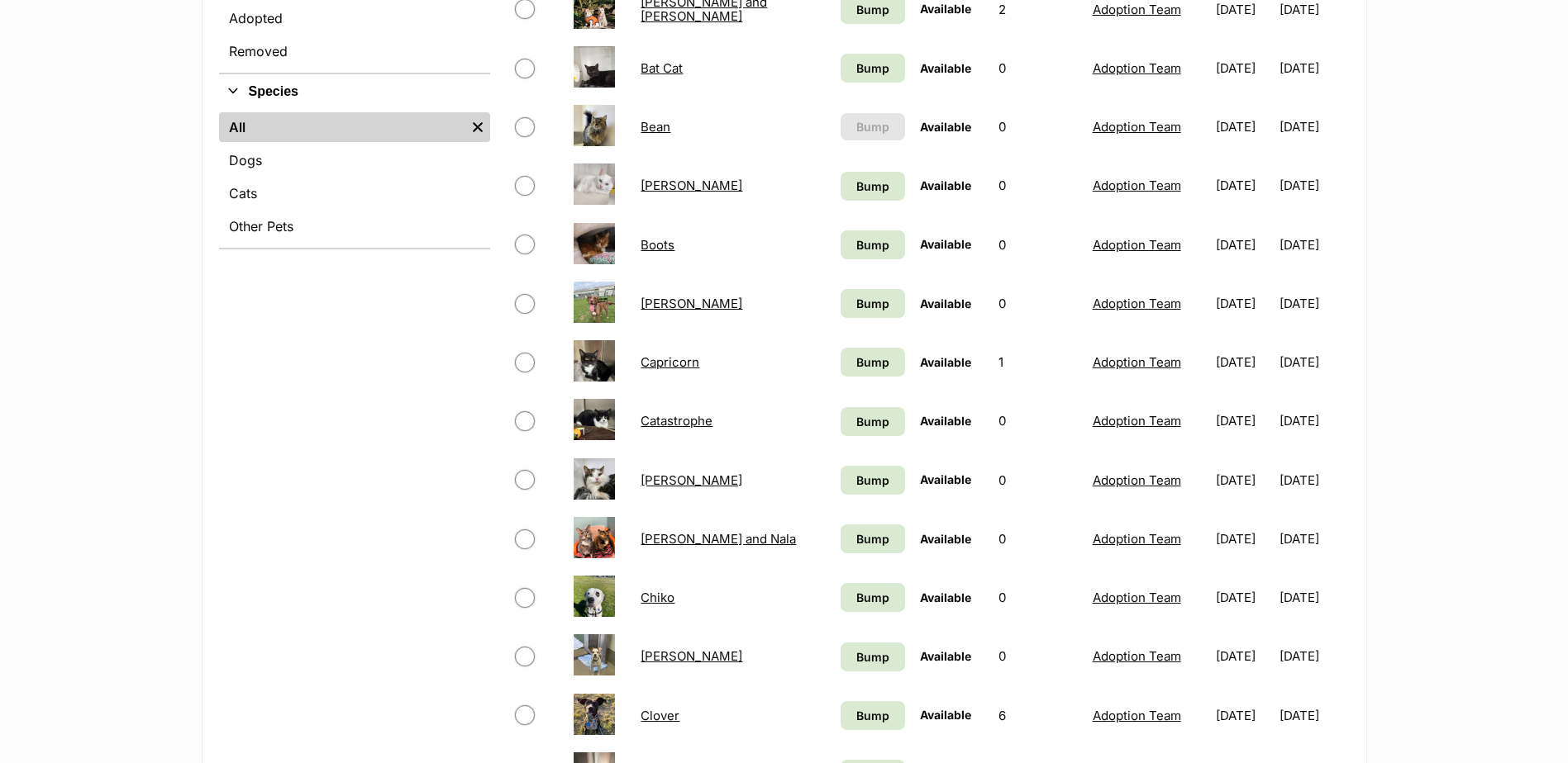
click at [643, 475] on link "[PERSON_NAME]" at bounding box center [691, 480] width 102 height 15
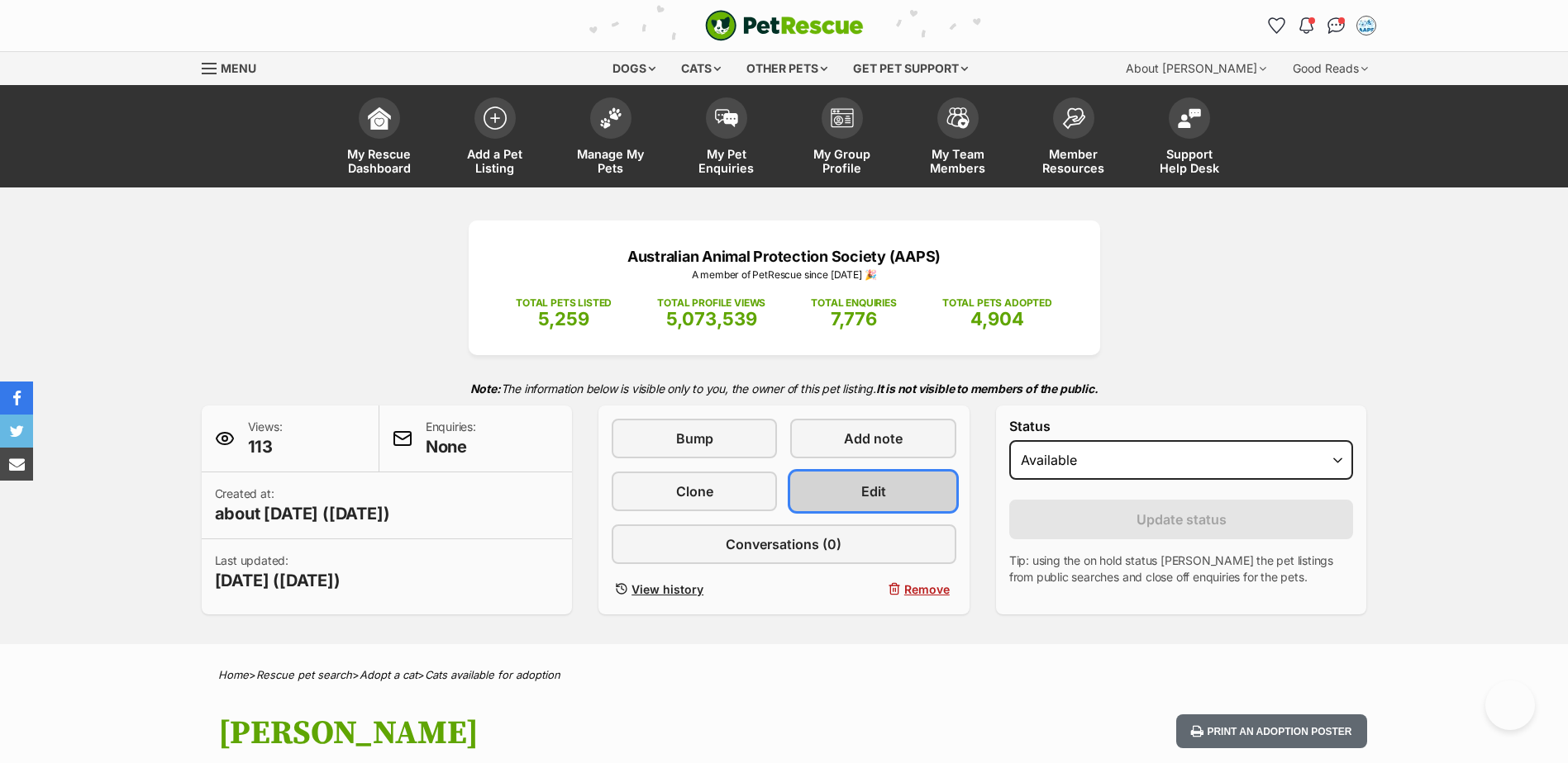
click at [852, 495] on link "Edit" at bounding box center [872, 492] width 165 height 40
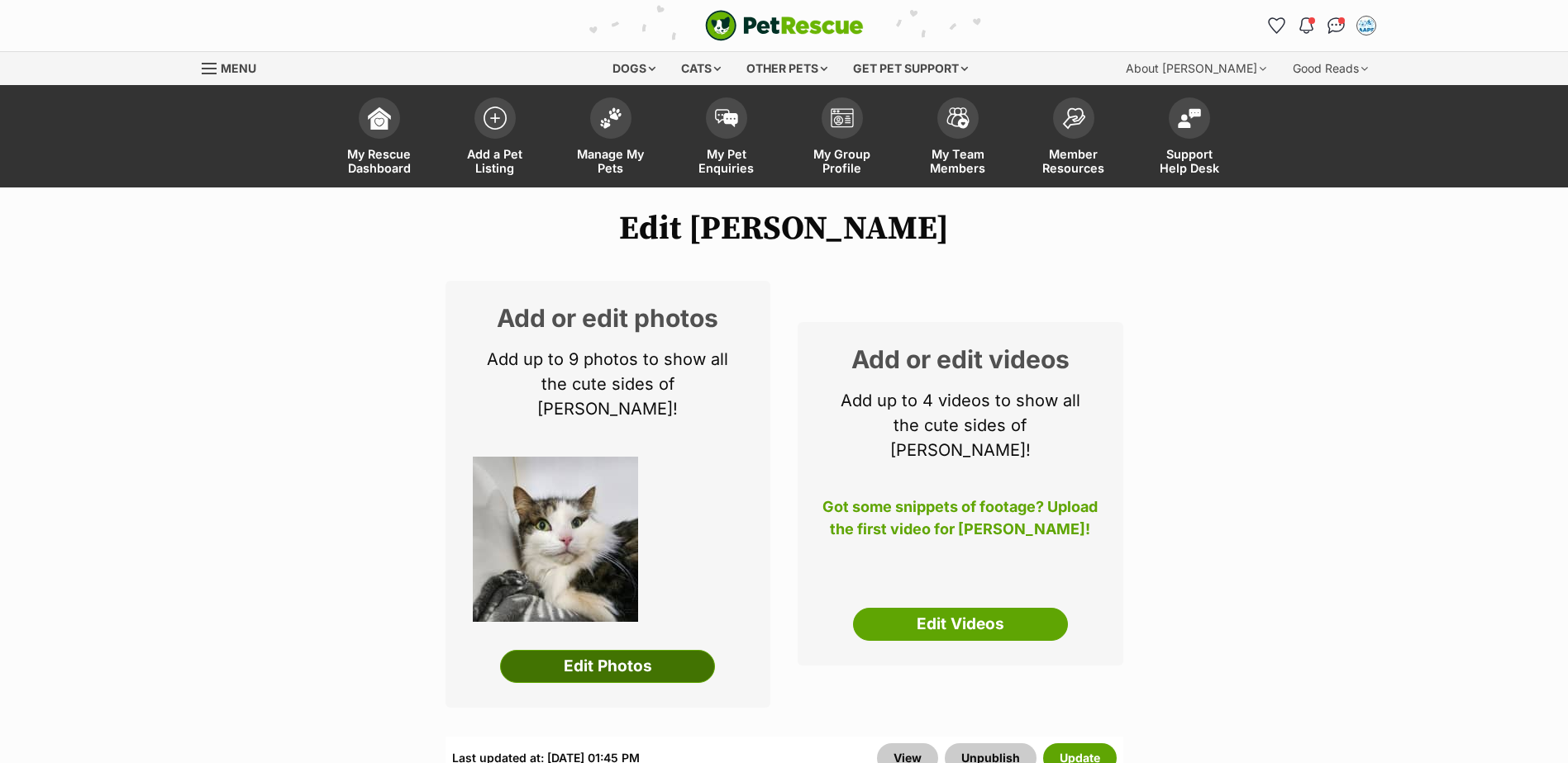
click at [654, 650] on link "Edit Photos" at bounding box center [607, 667] width 214 height 33
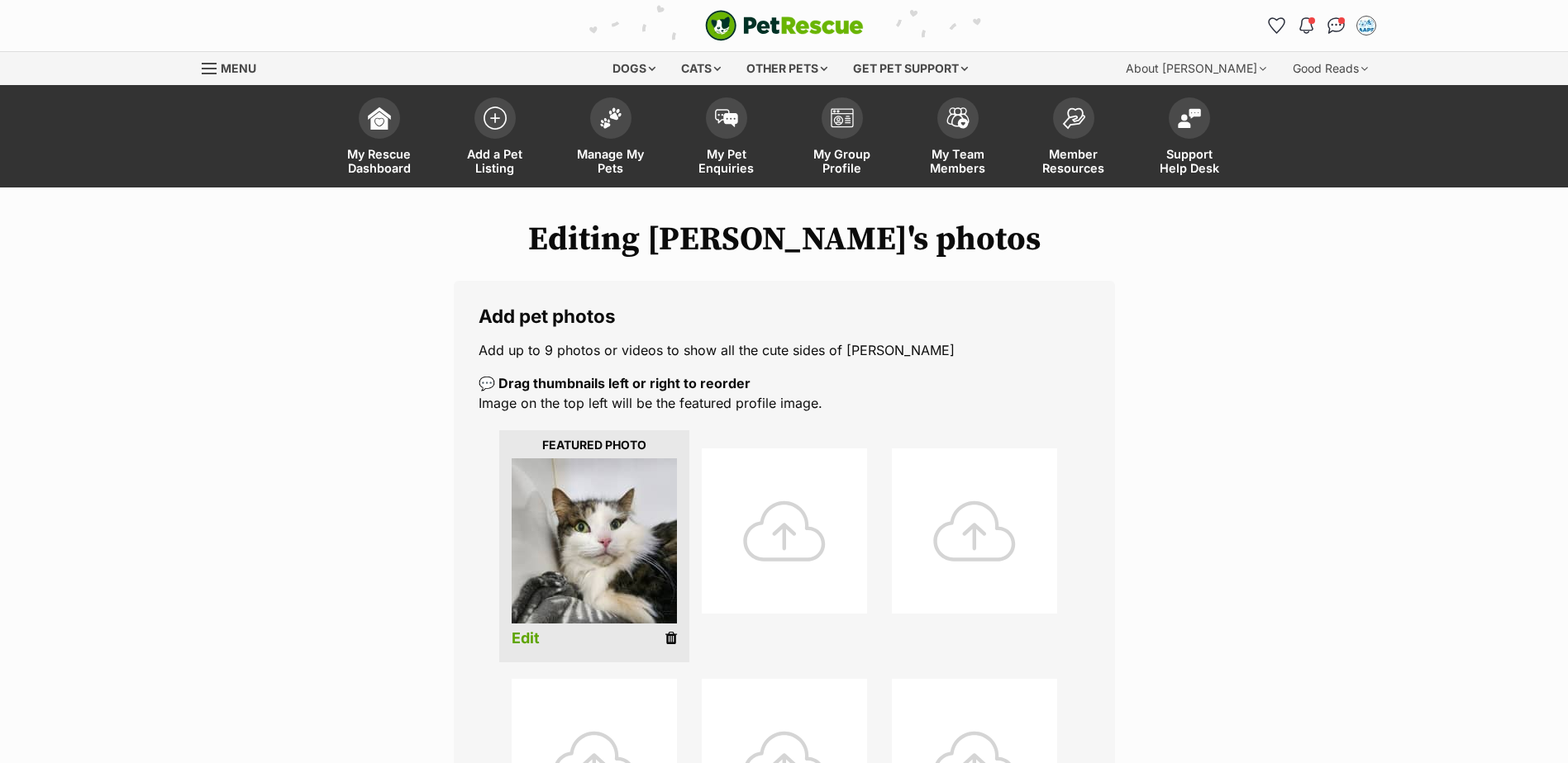
click at [668, 639] on icon at bounding box center [670, 639] width 12 height 15
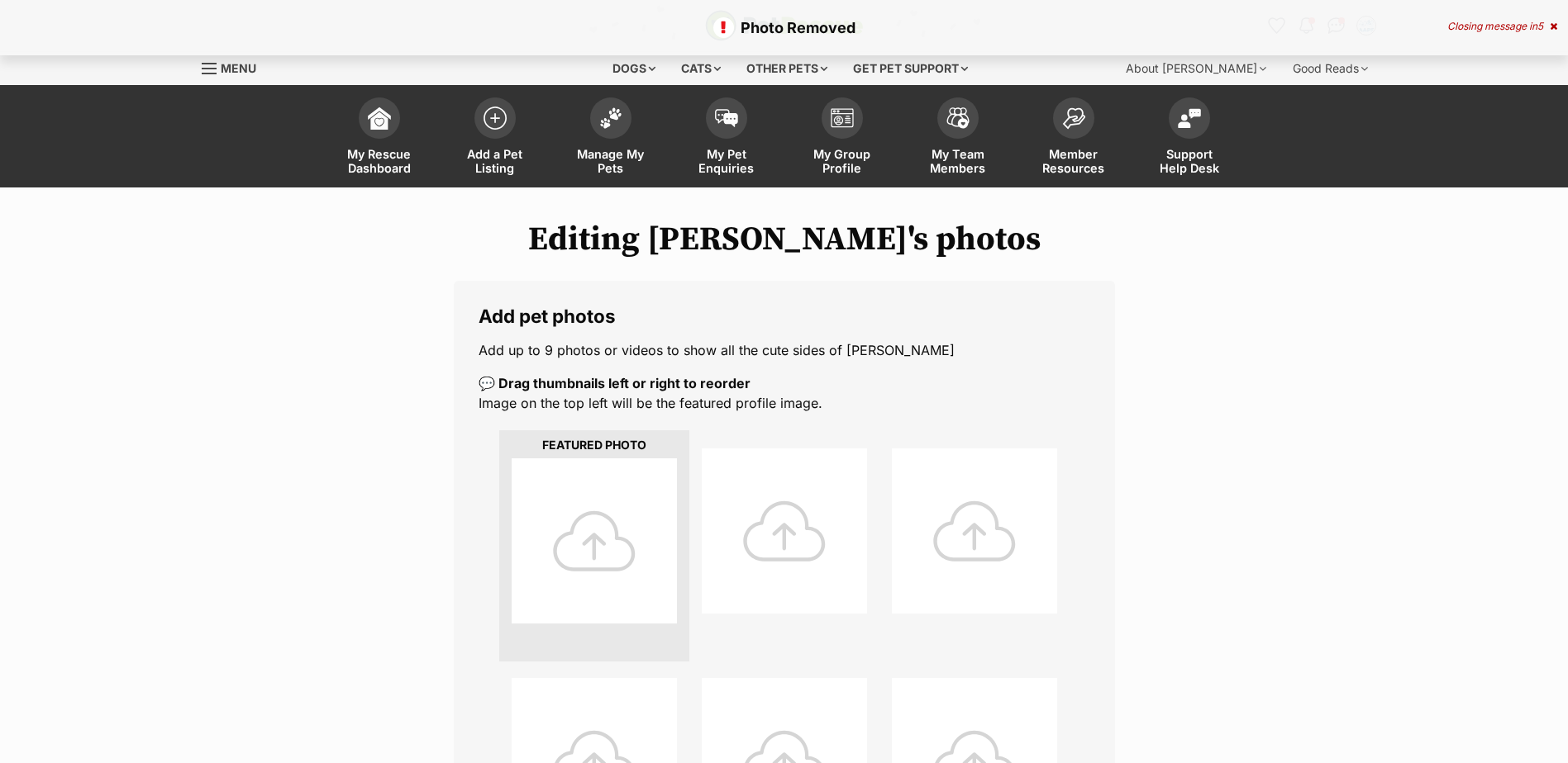
click at [624, 545] on div at bounding box center [594, 540] width 165 height 165
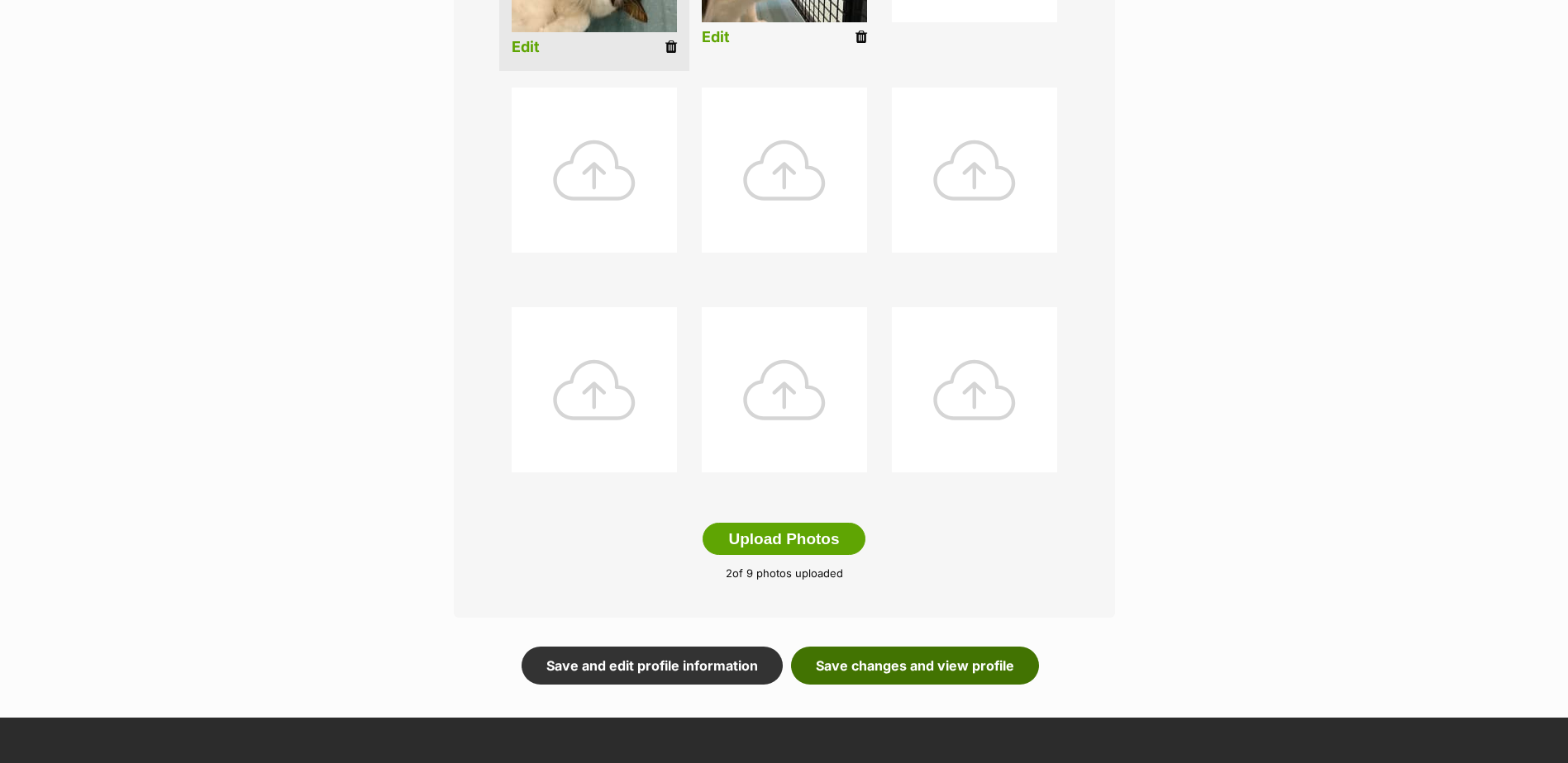
scroll to position [661, 0]
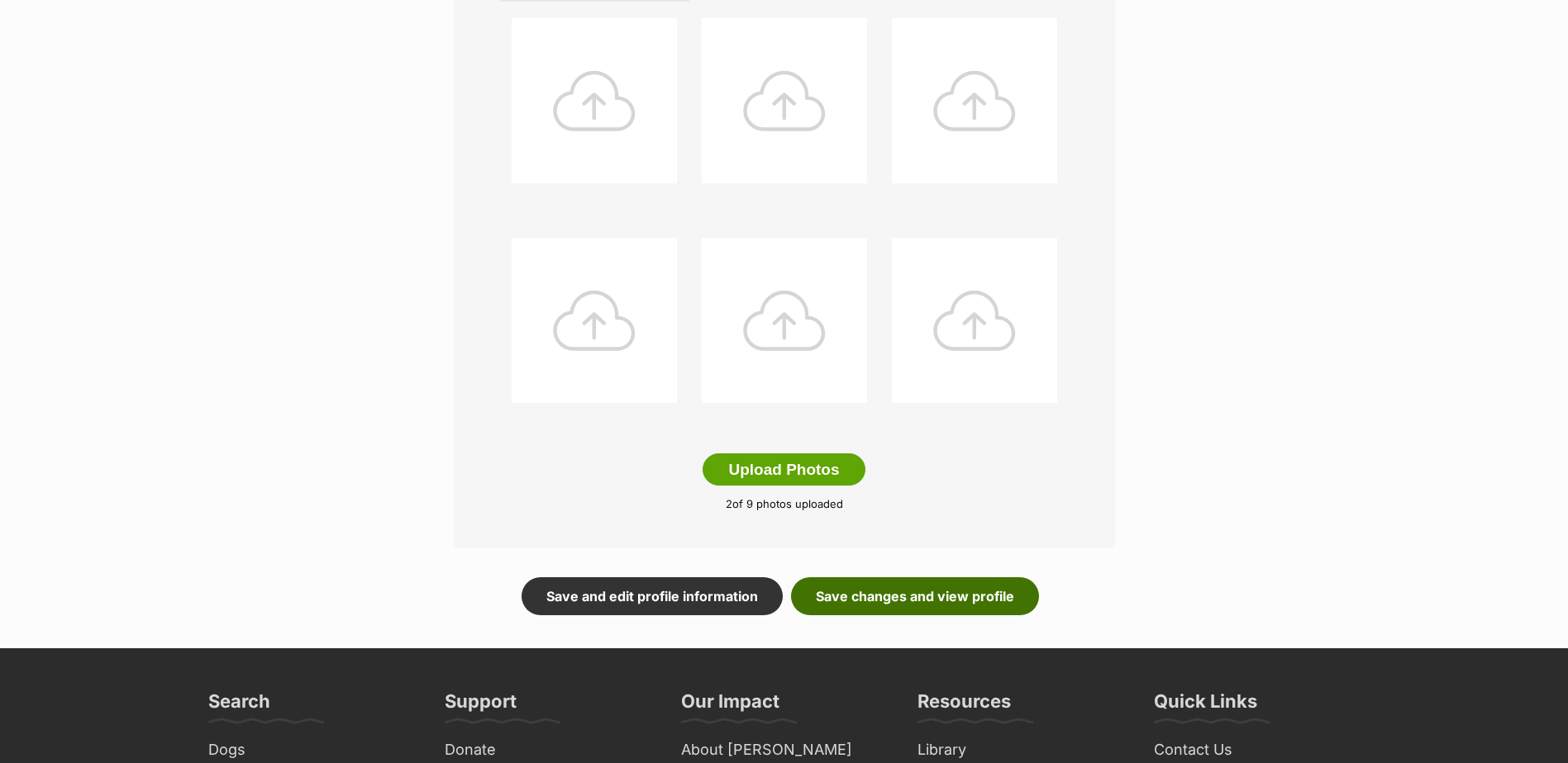
click at [953, 597] on link "Save changes and view profile" at bounding box center [915, 596] width 248 height 38
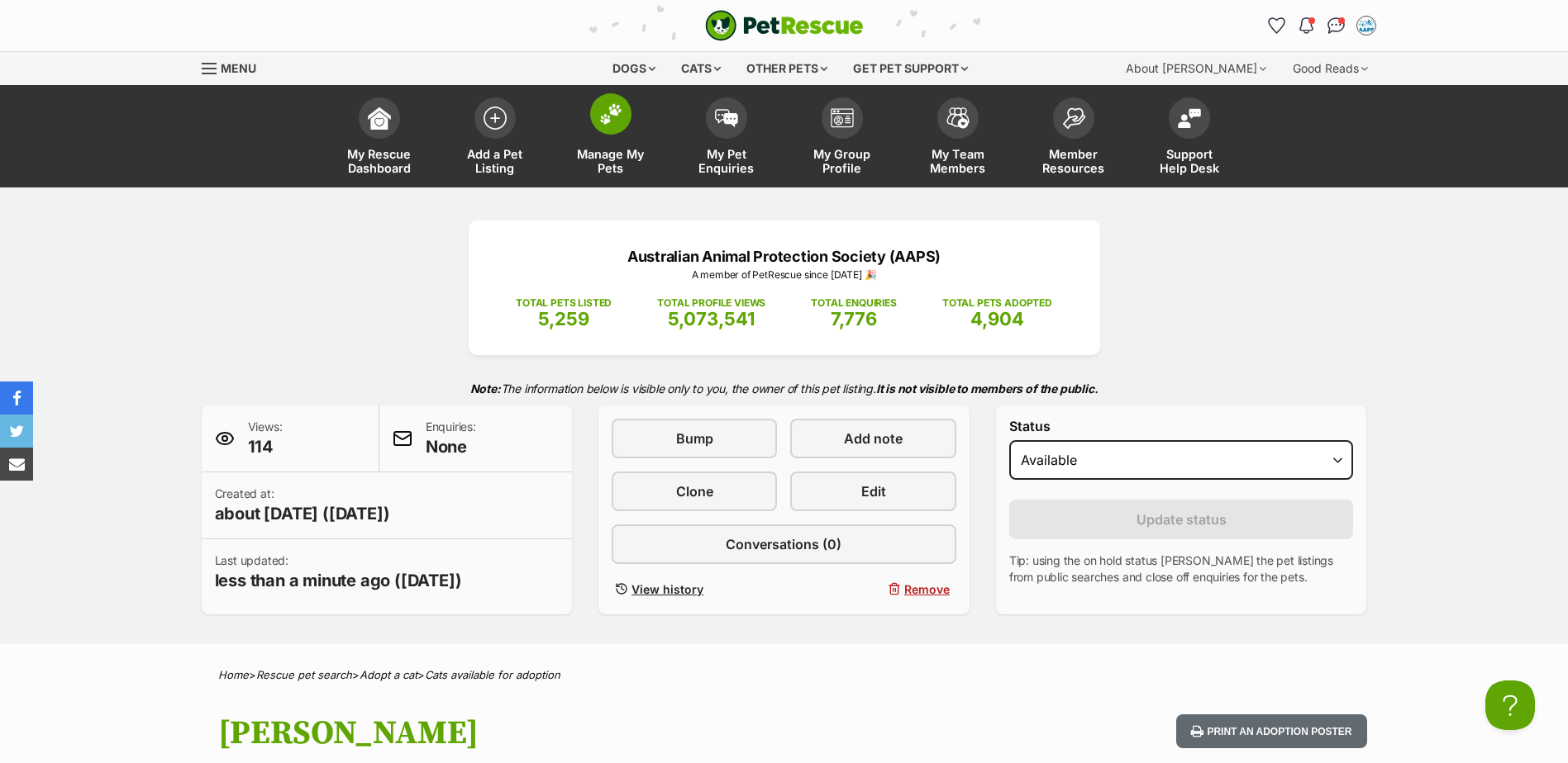
click at [603, 123] on img at bounding box center [611, 114] width 23 height 22
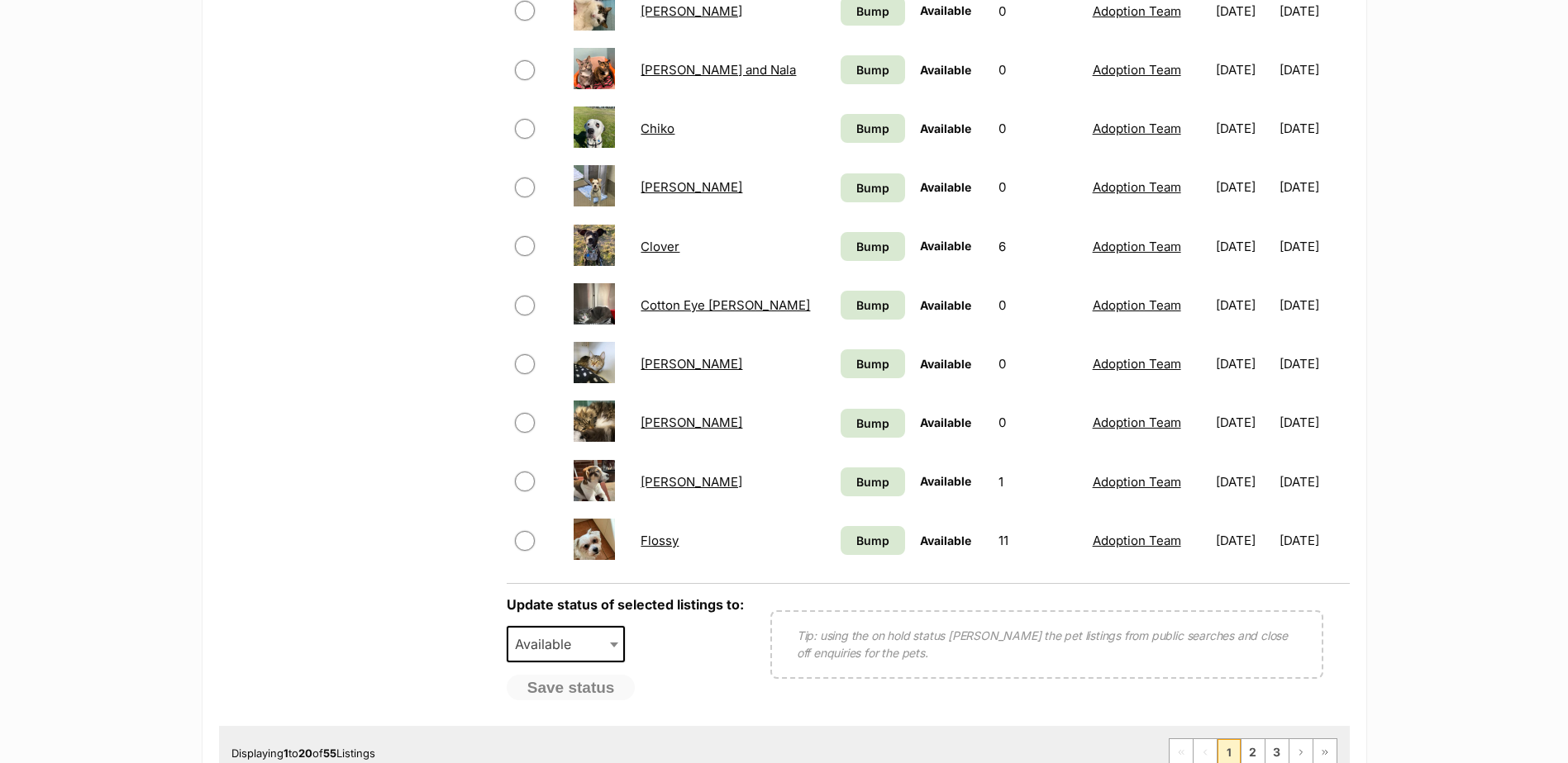
scroll to position [1074, 0]
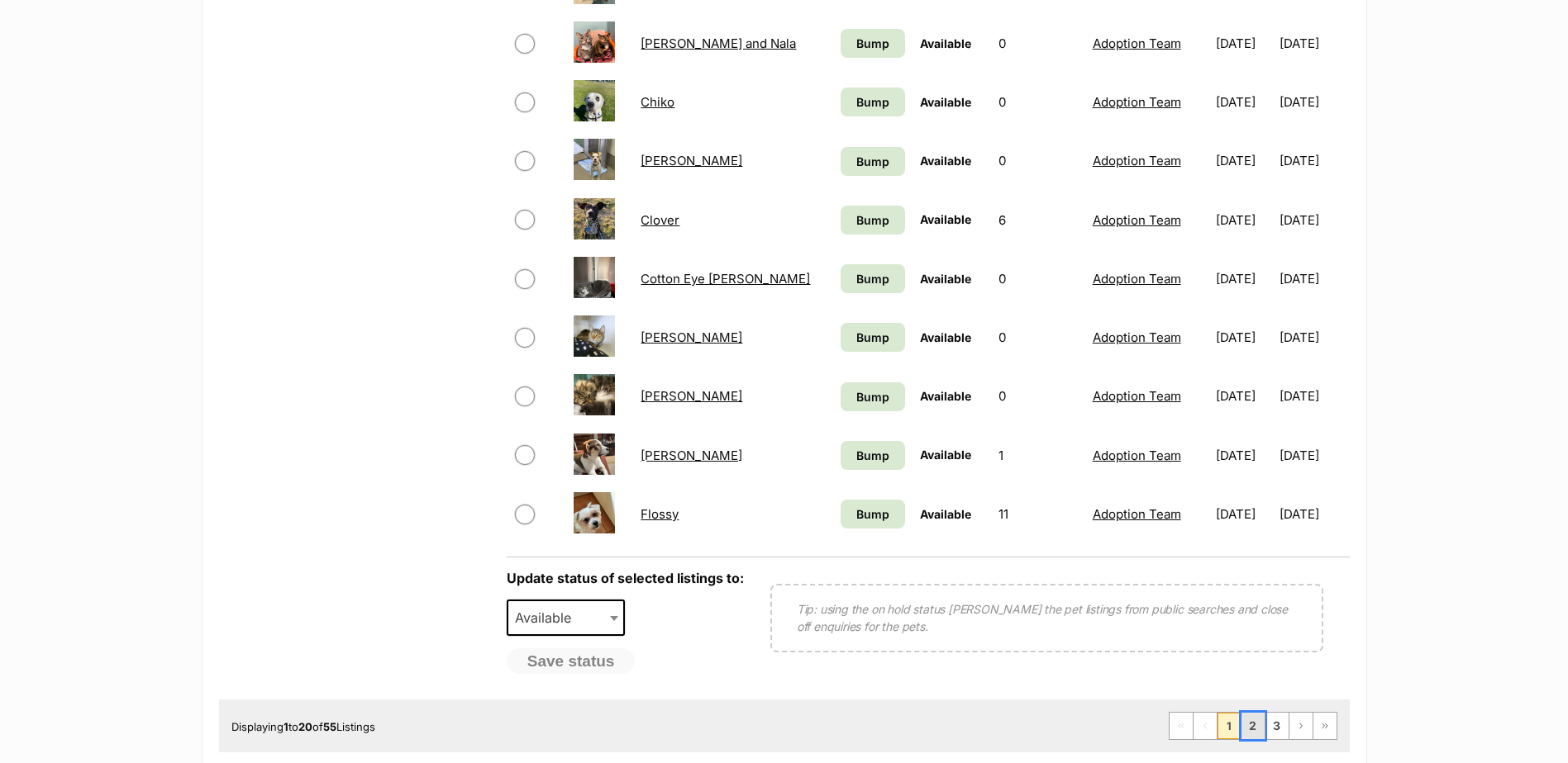
click at [1256, 722] on link "2" at bounding box center [1253, 725] width 23 height 26
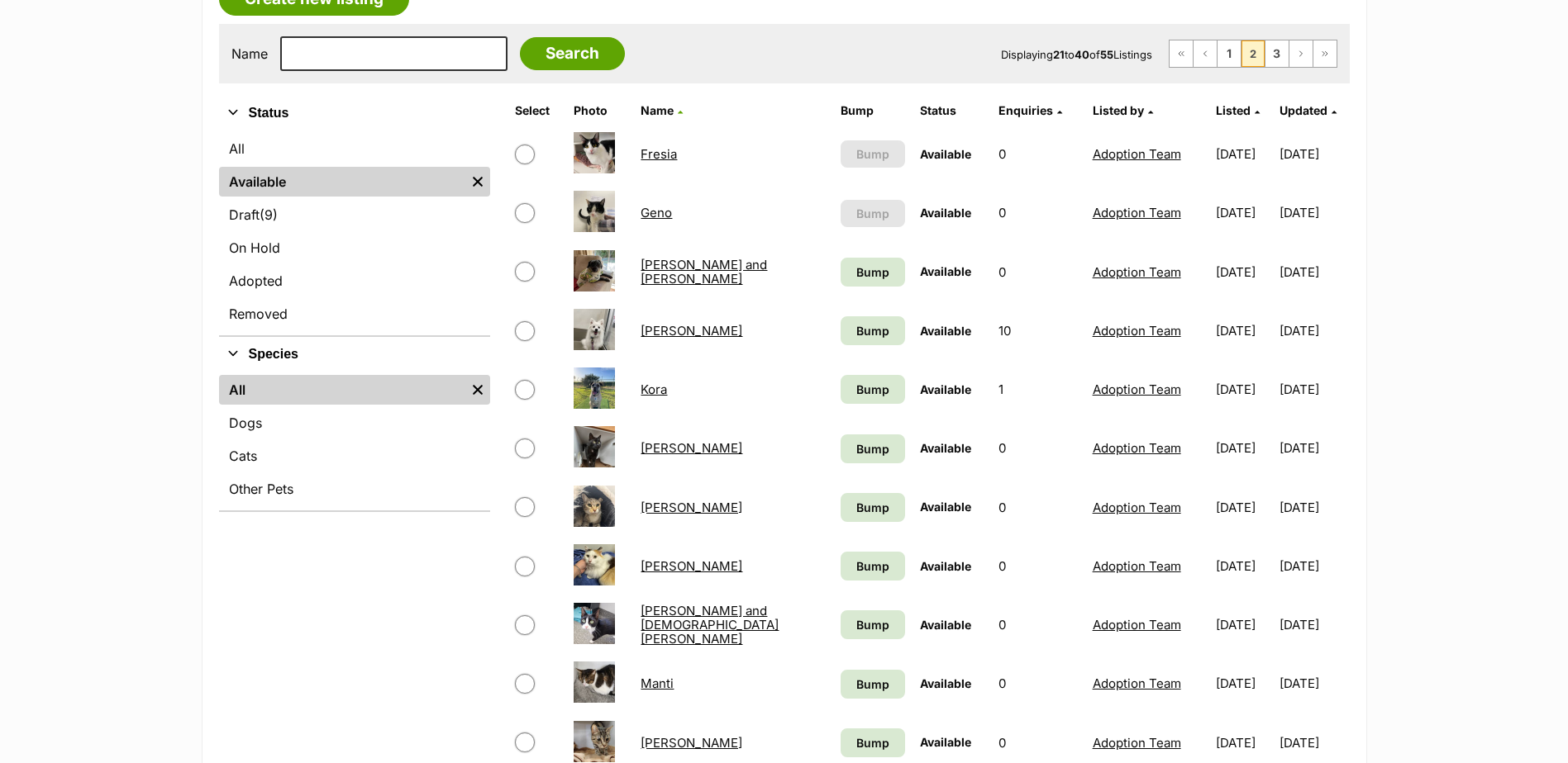
scroll to position [331, 0]
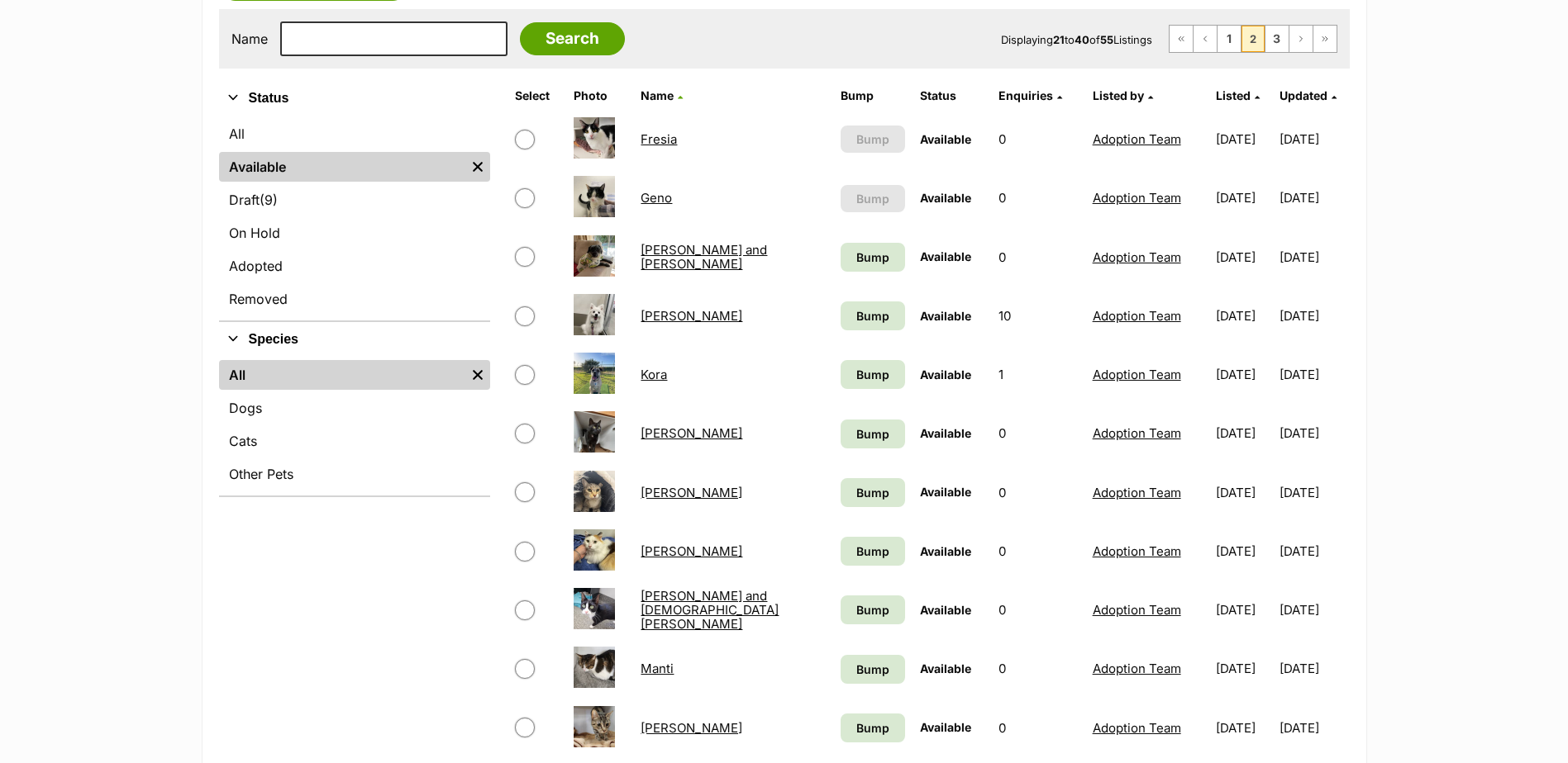
click at [642, 496] on link "[PERSON_NAME]" at bounding box center [691, 492] width 102 height 15
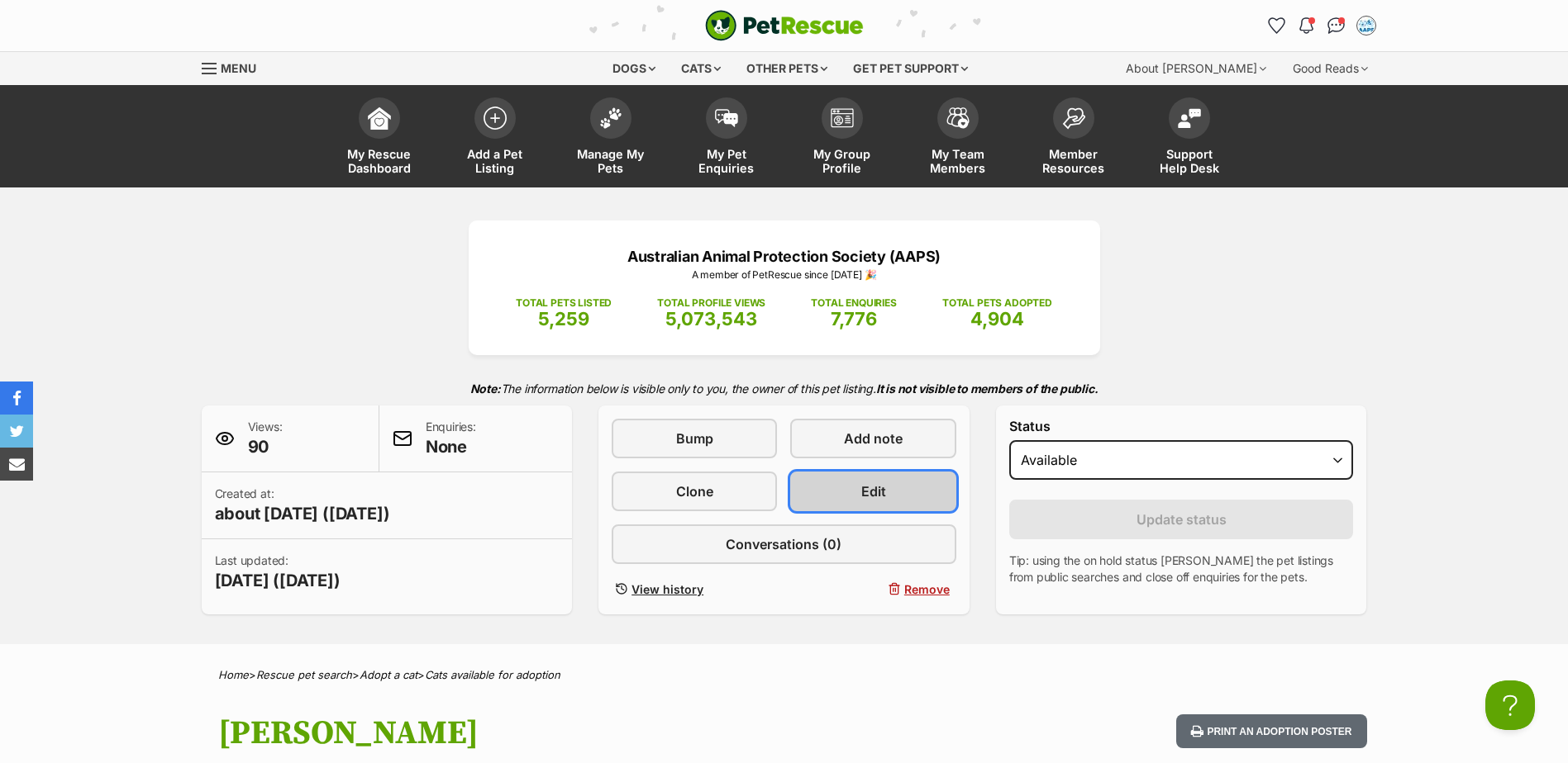
click at [889, 495] on link "Edit" at bounding box center [872, 492] width 165 height 40
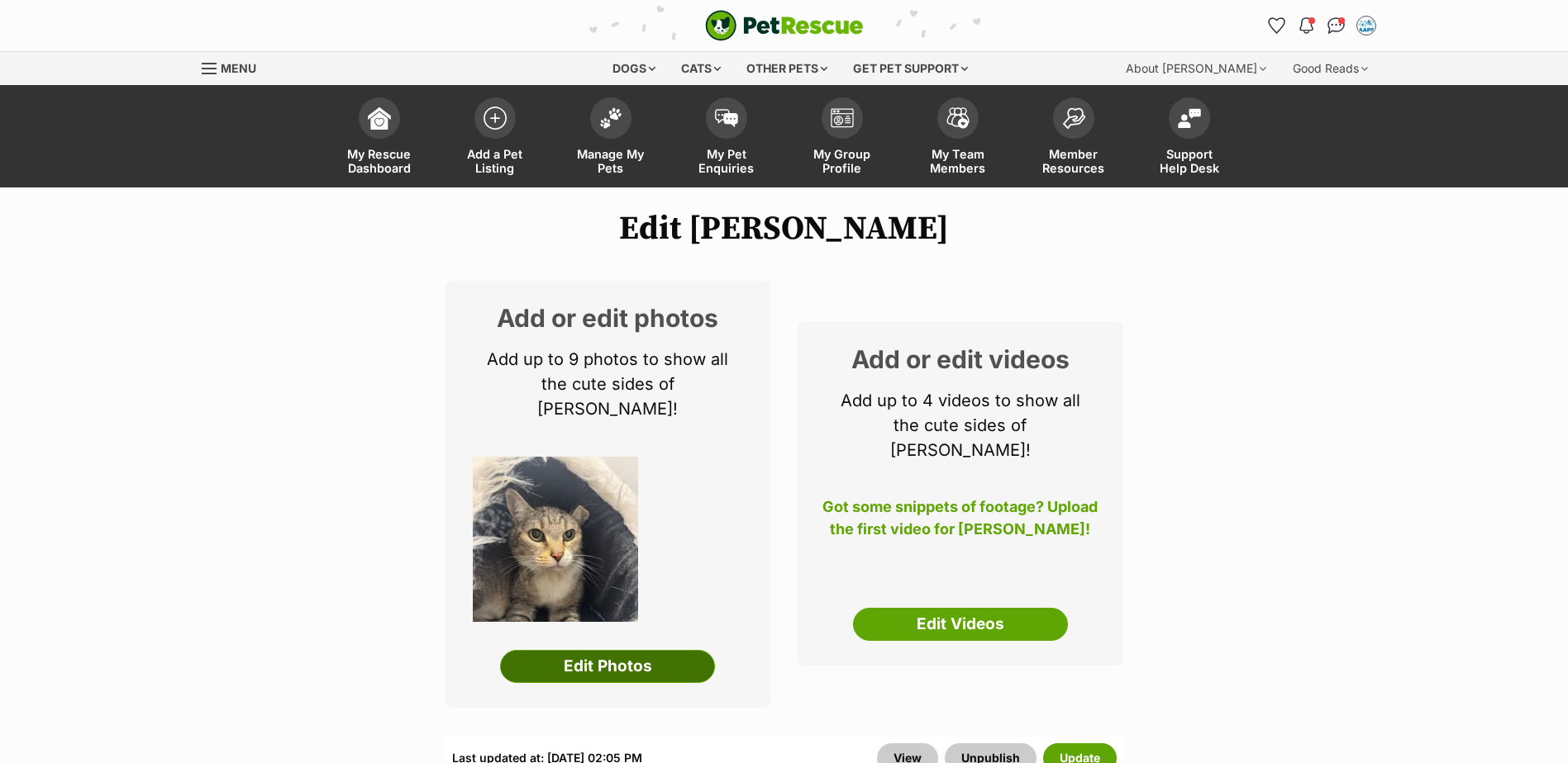
click at [627, 650] on link "Edit Photos" at bounding box center [607, 667] width 214 height 33
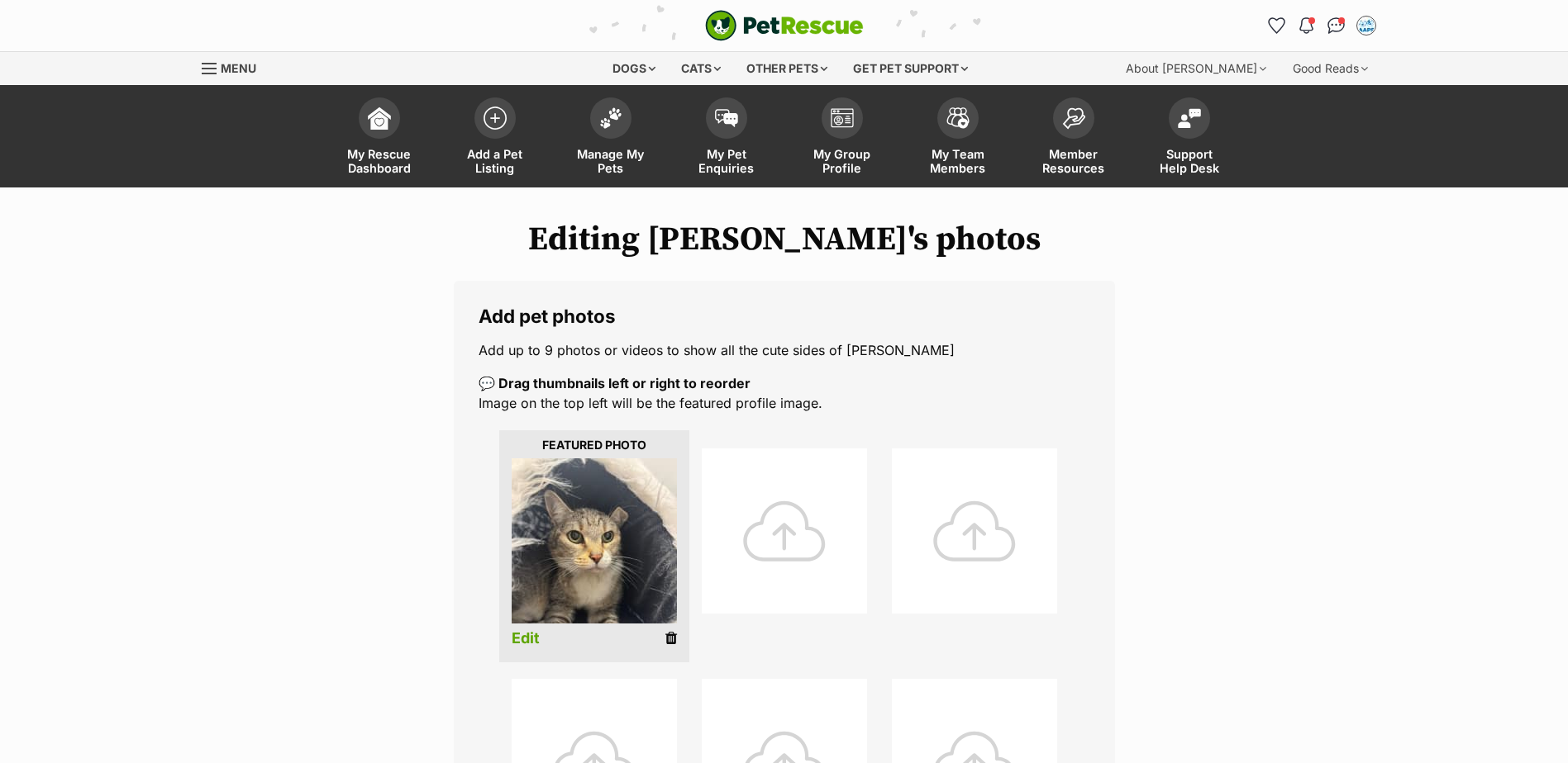
click at [752, 532] on div at bounding box center [784, 531] width 165 height 165
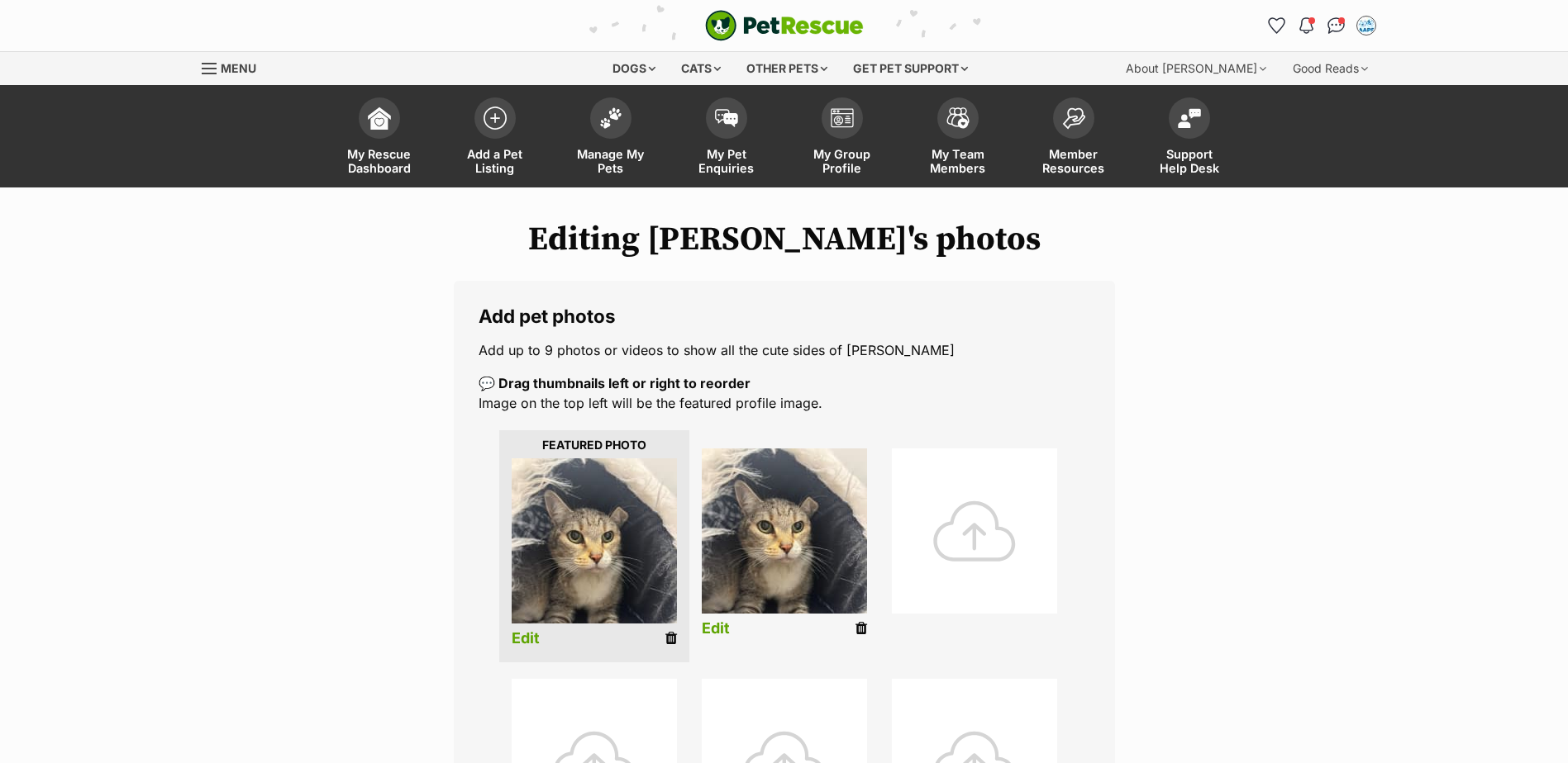
drag, startPoint x: 858, startPoint y: 629, endPoint x: 850, endPoint y: 47, distance: 582.1
click at [858, 629] on icon at bounding box center [861, 629] width 12 height 15
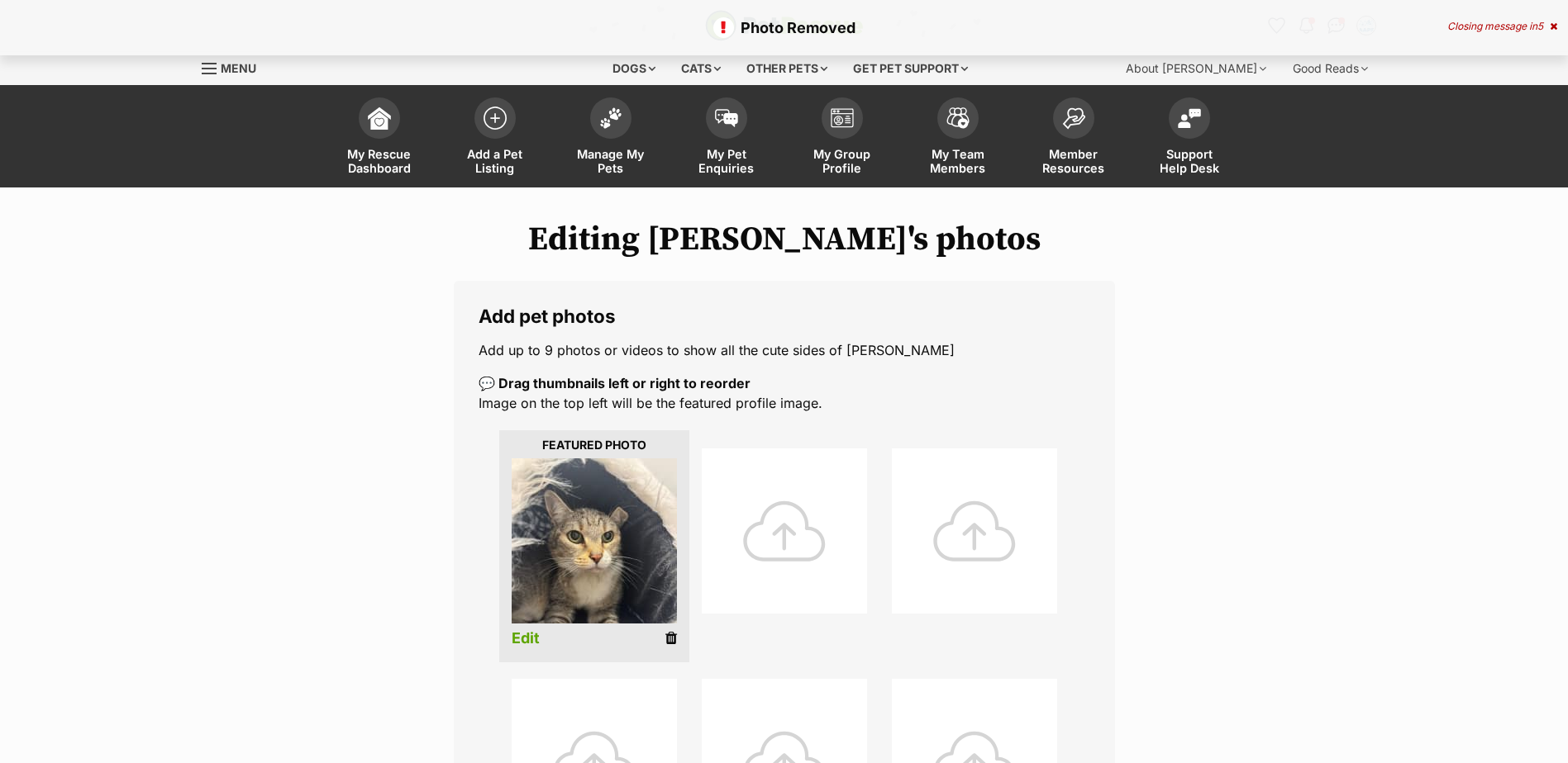
click at [787, 529] on div at bounding box center [784, 531] width 165 height 165
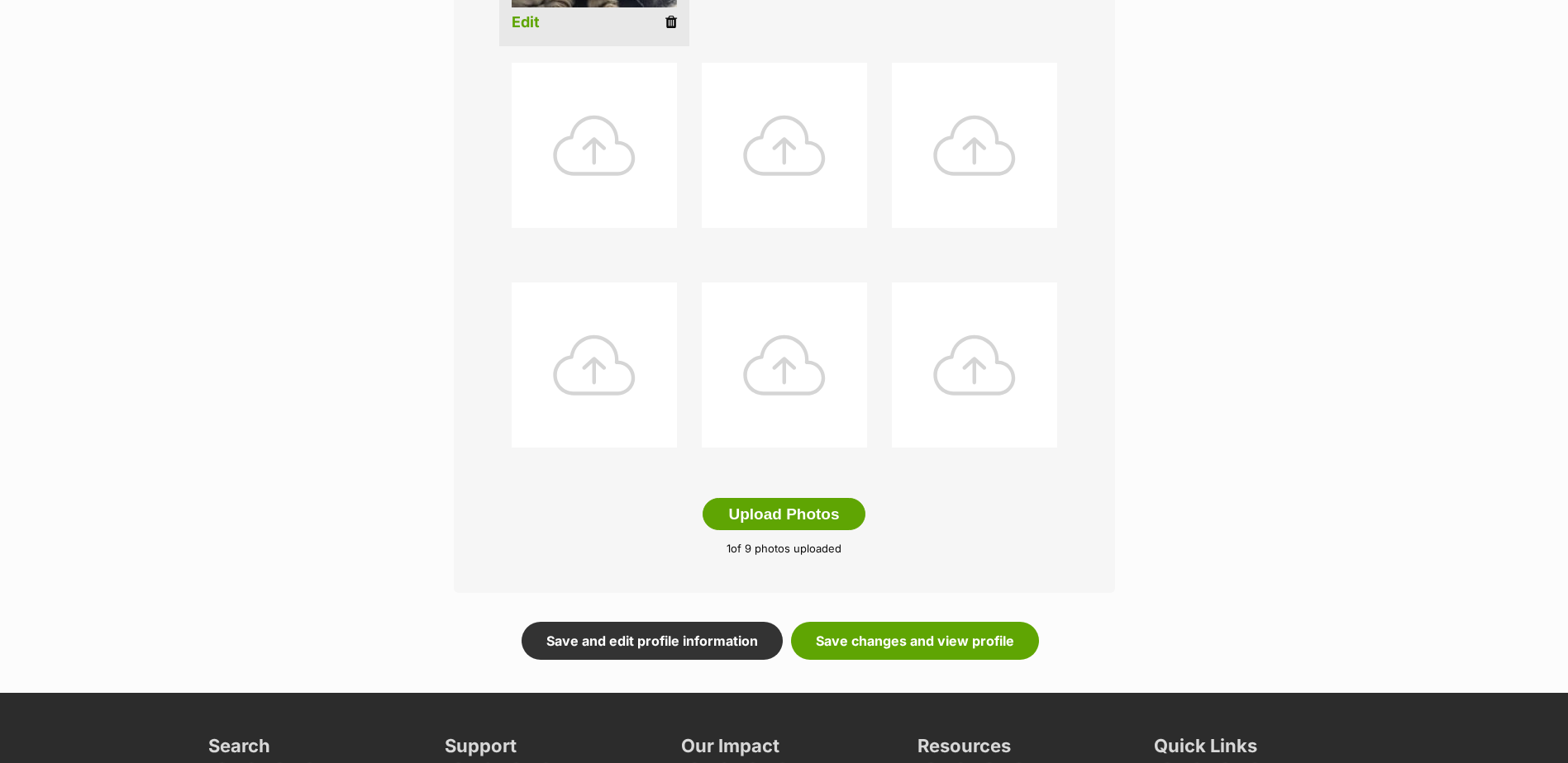
scroll to position [743, 0]
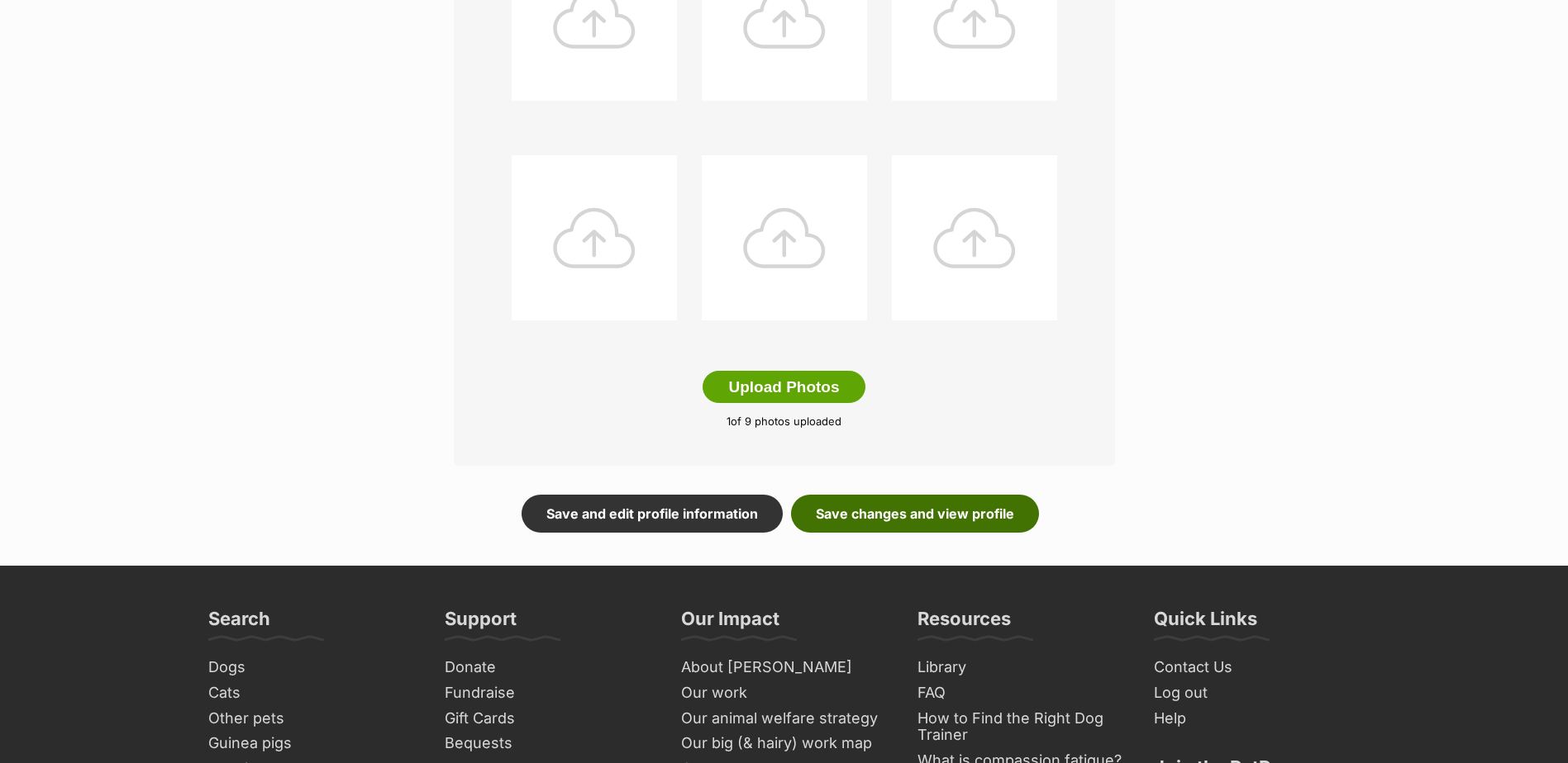
click at [953, 495] on link "Save changes and view profile" at bounding box center [915, 513] width 248 height 38
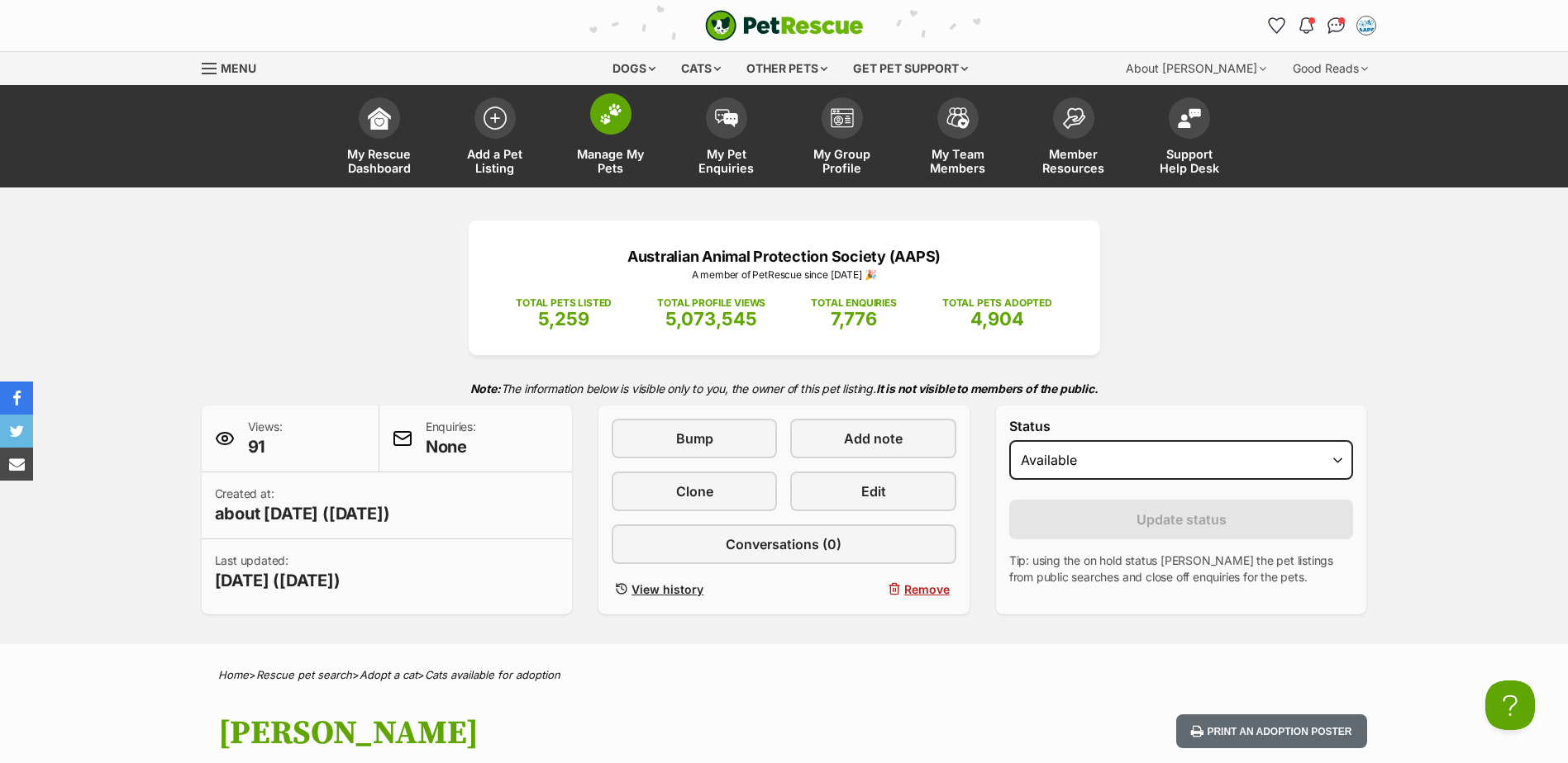
click at [606, 112] on img at bounding box center [611, 114] width 23 height 22
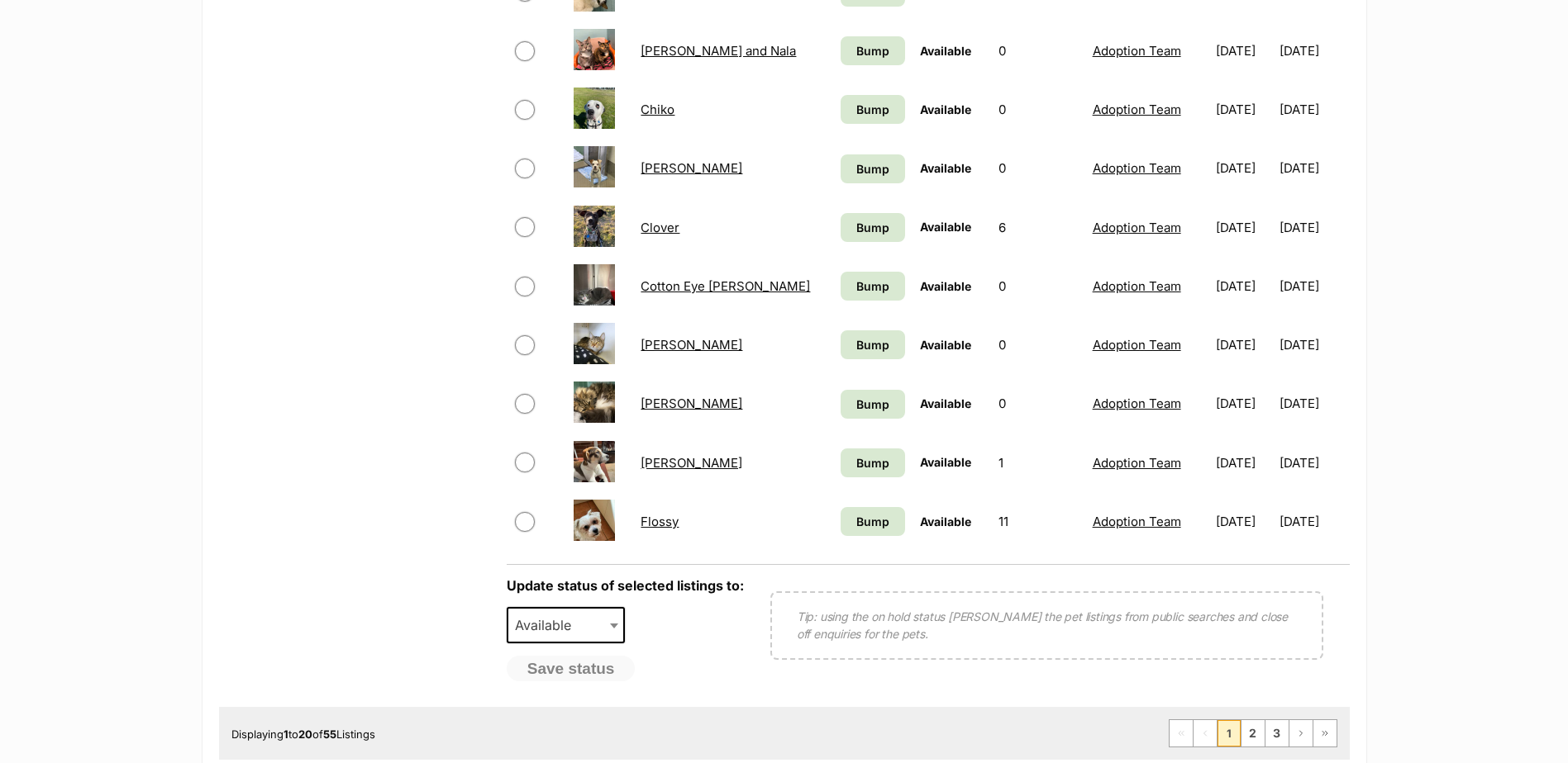
scroll to position [1157, 0]
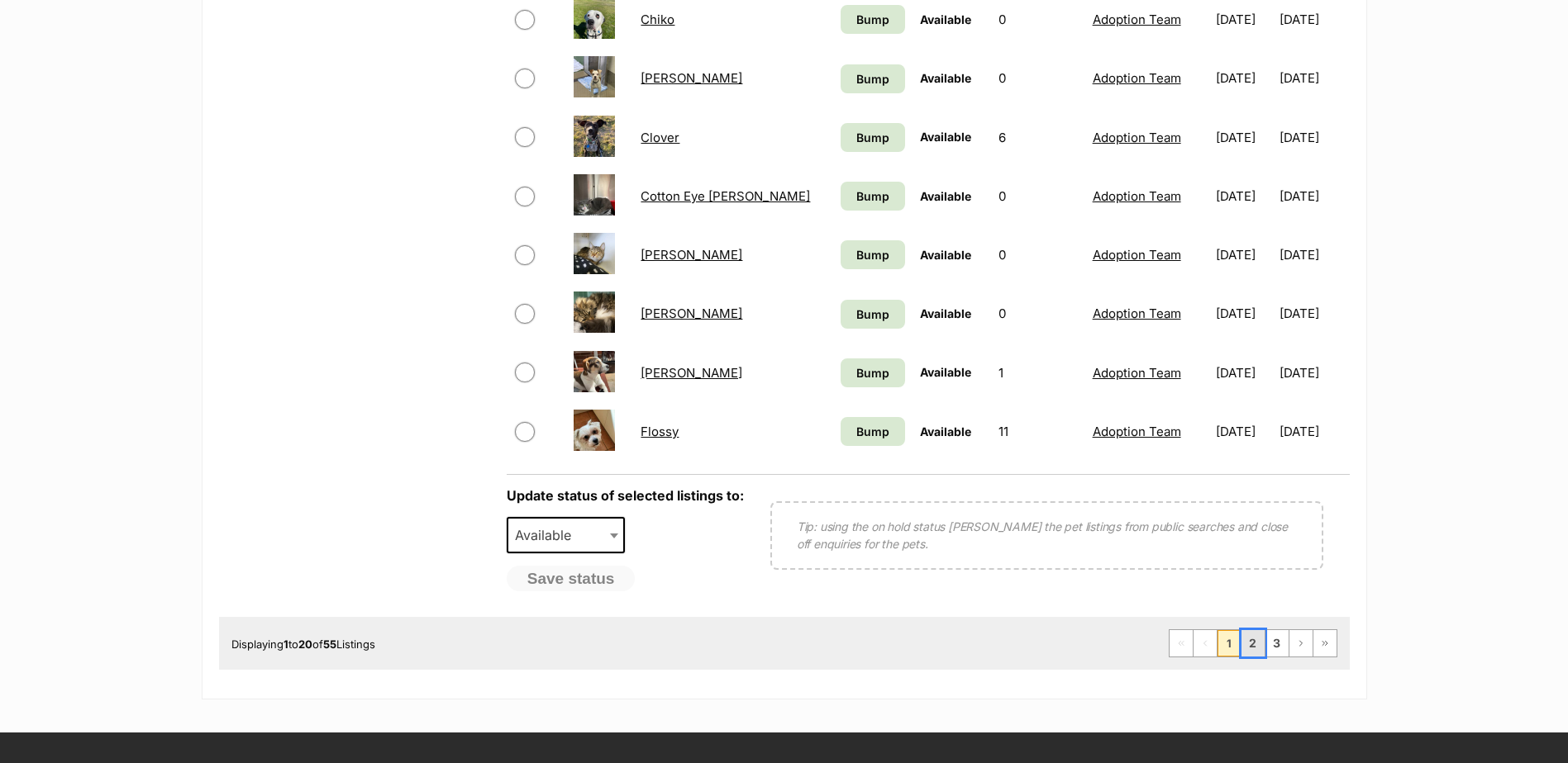
click at [1244, 643] on link "2" at bounding box center [1253, 643] width 23 height 26
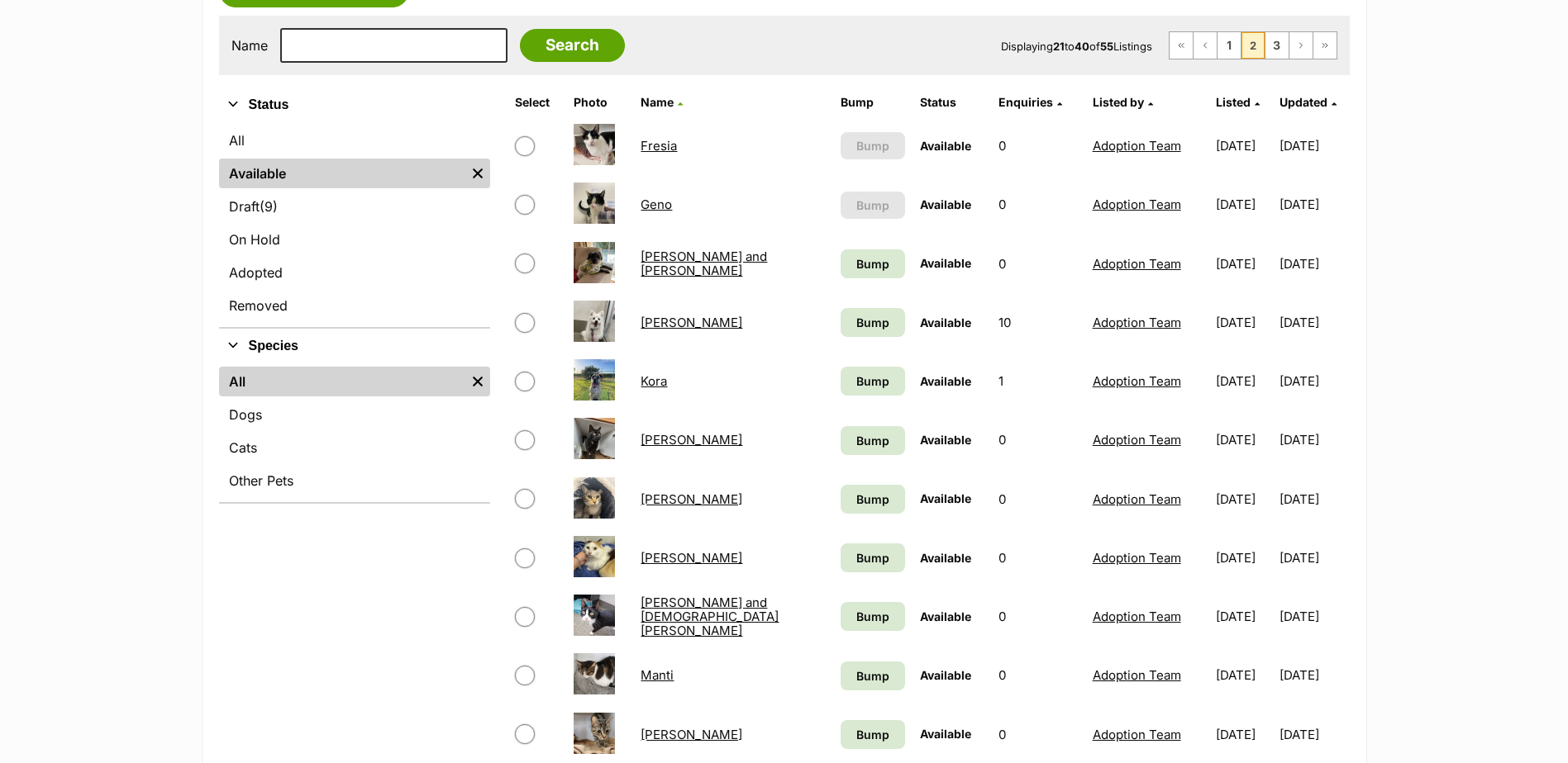
scroll to position [331, 0]
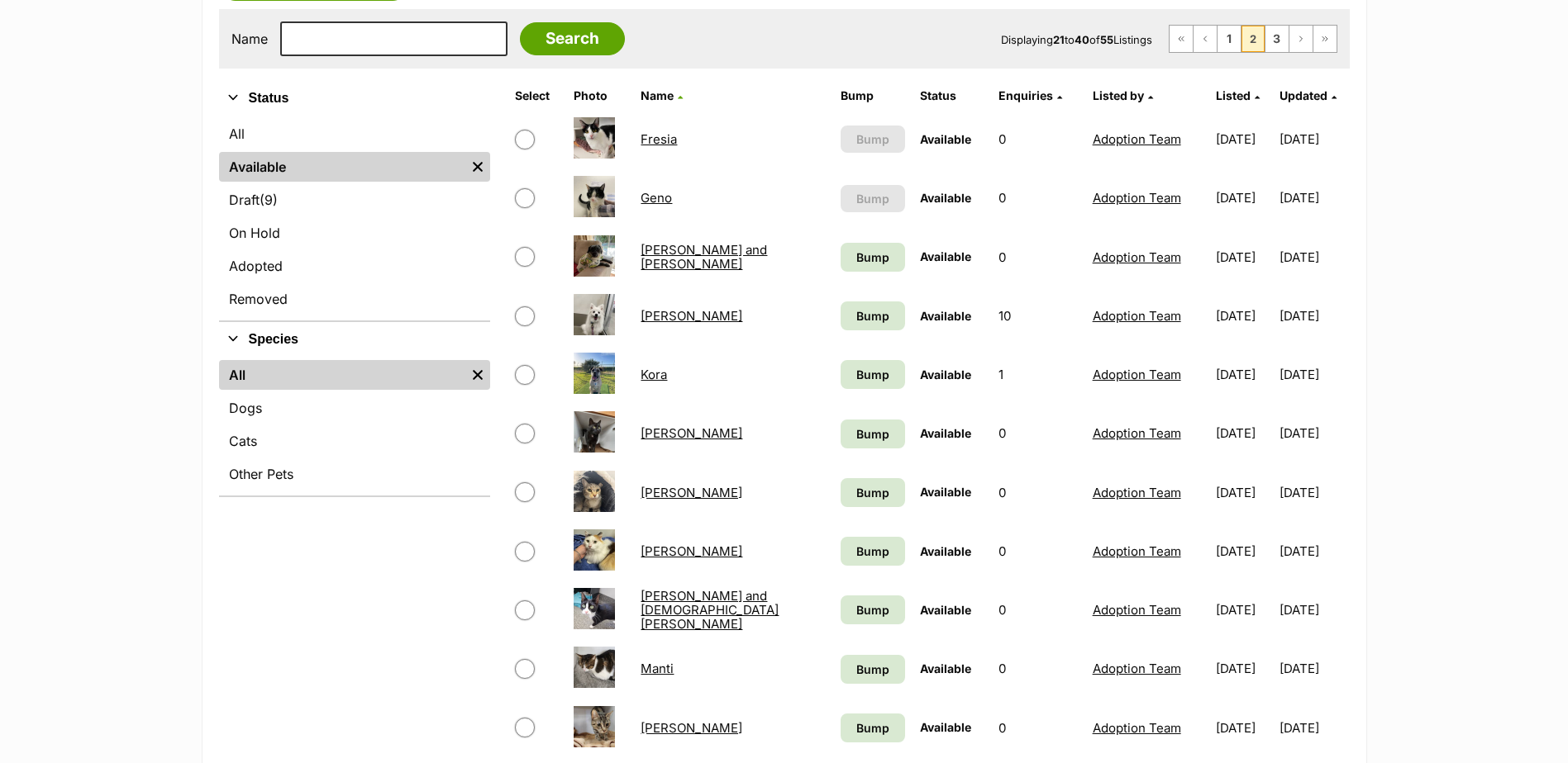
click link "Manti"
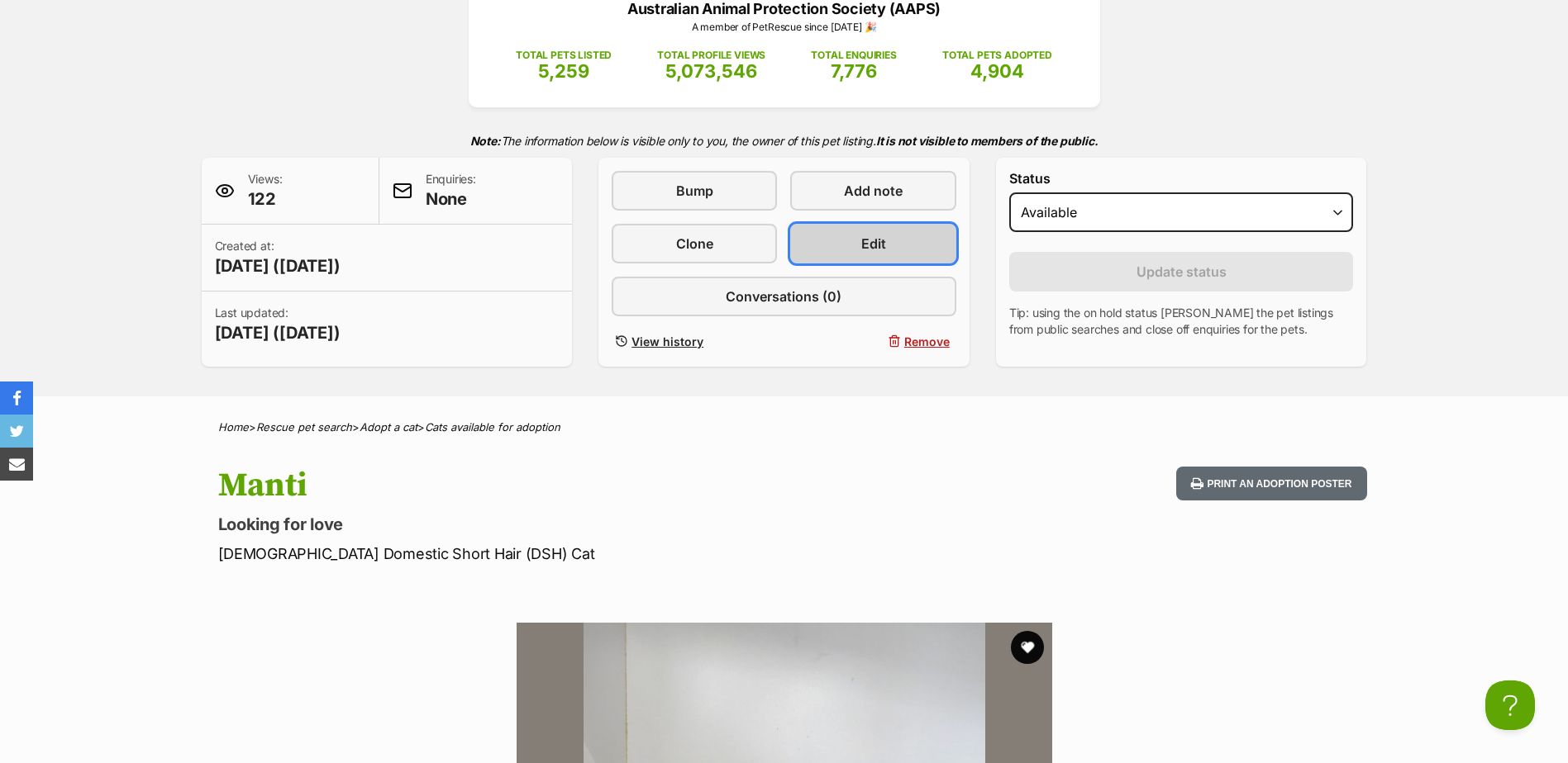
click at [893, 243] on link "Edit" at bounding box center [872, 244] width 165 height 40
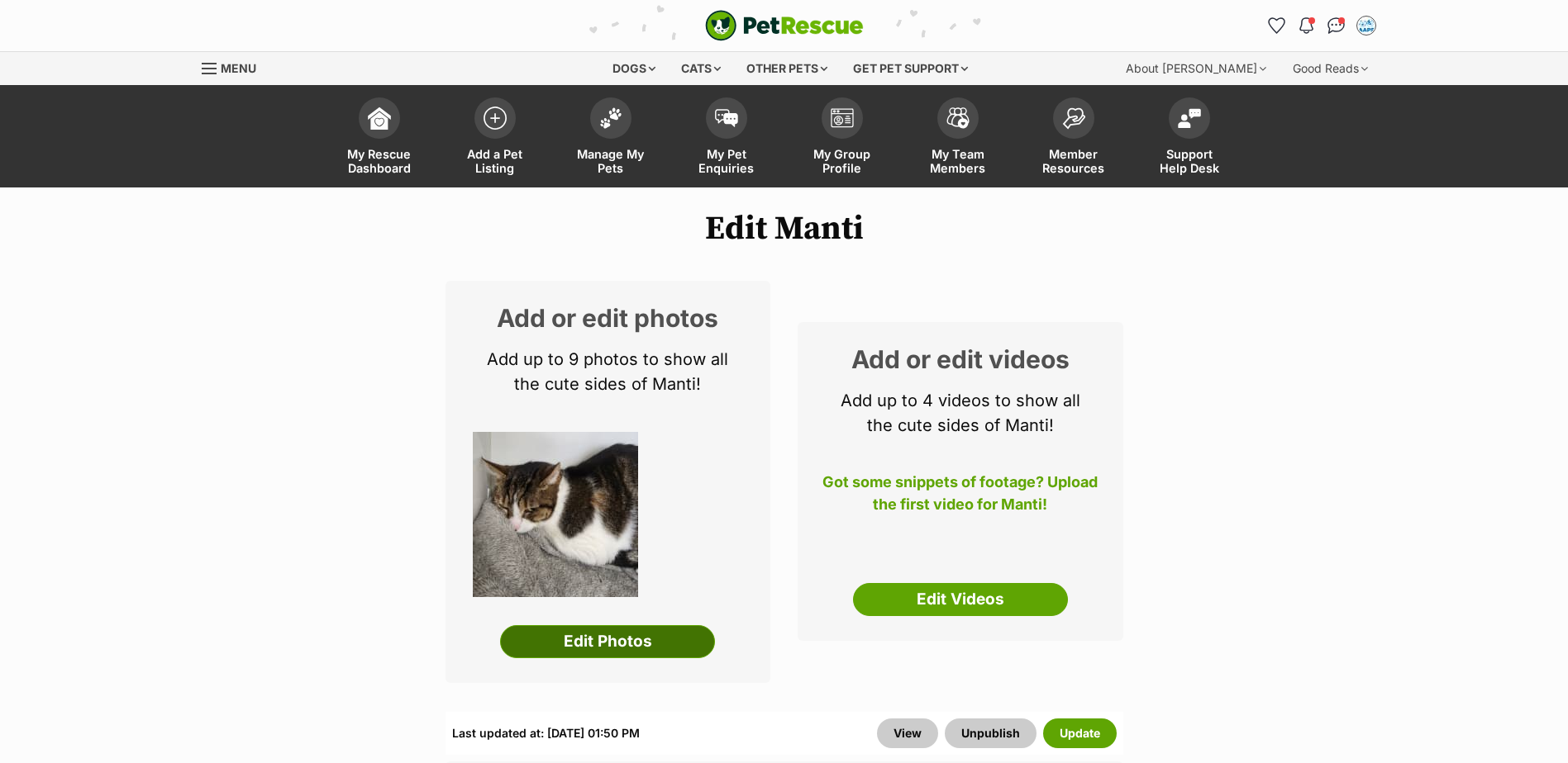
click at [635, 649] on link "Edit Photos" at bounding box center [607, 641] width 214 height 33
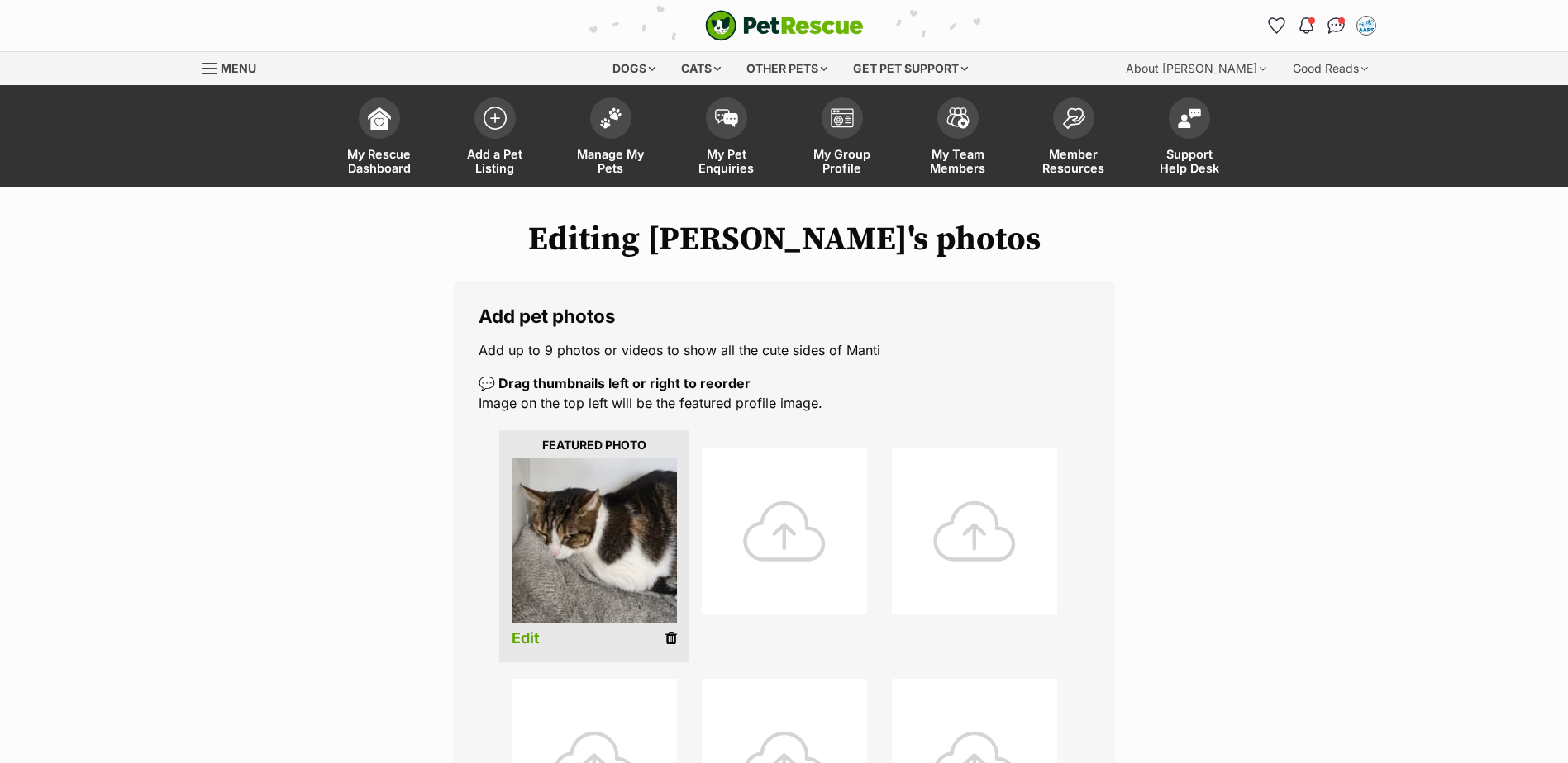
click at [740, 552] on div at bounding box center [784, 531] width 165 height 165
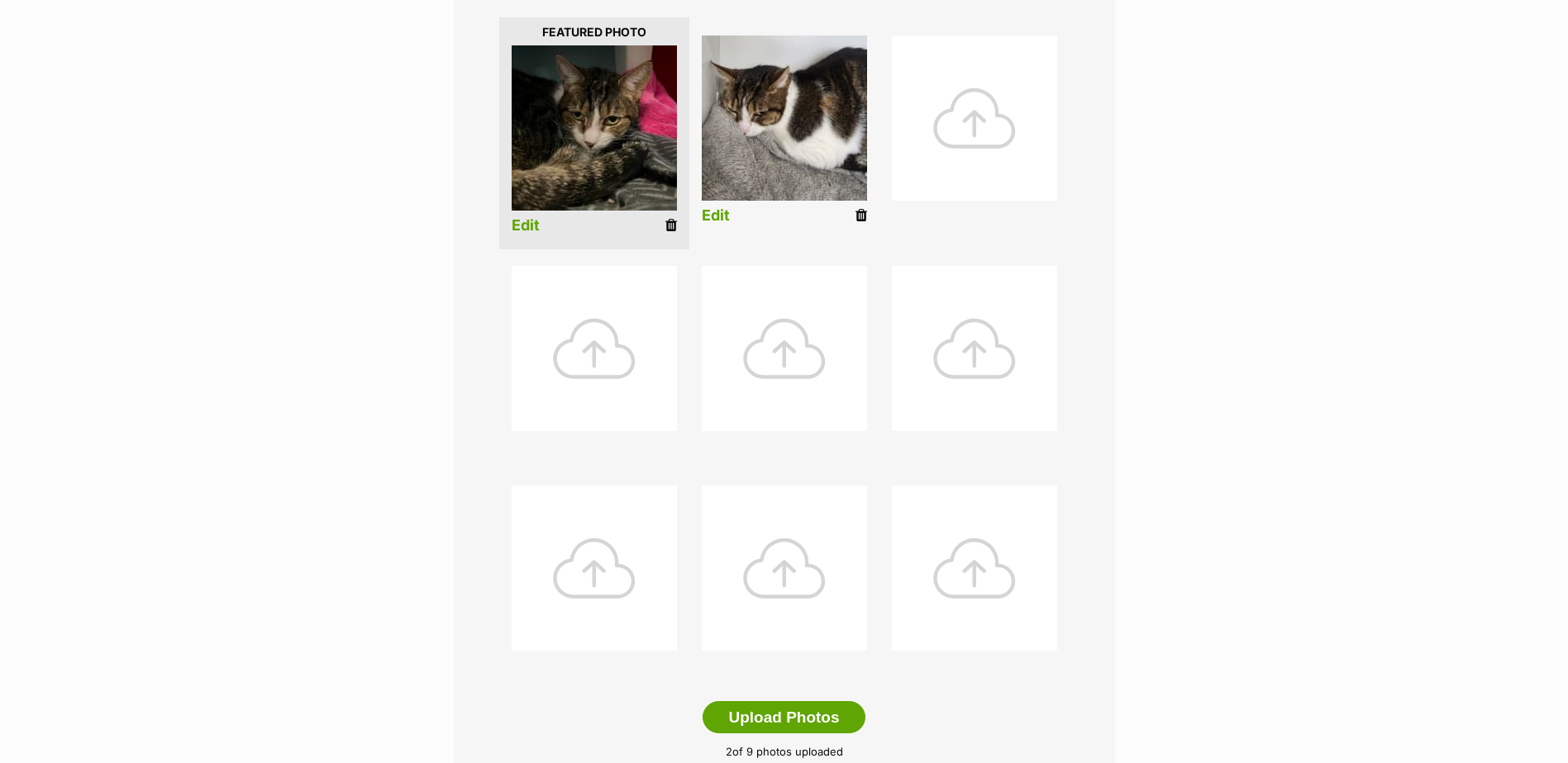
scroll to position [743, 0]
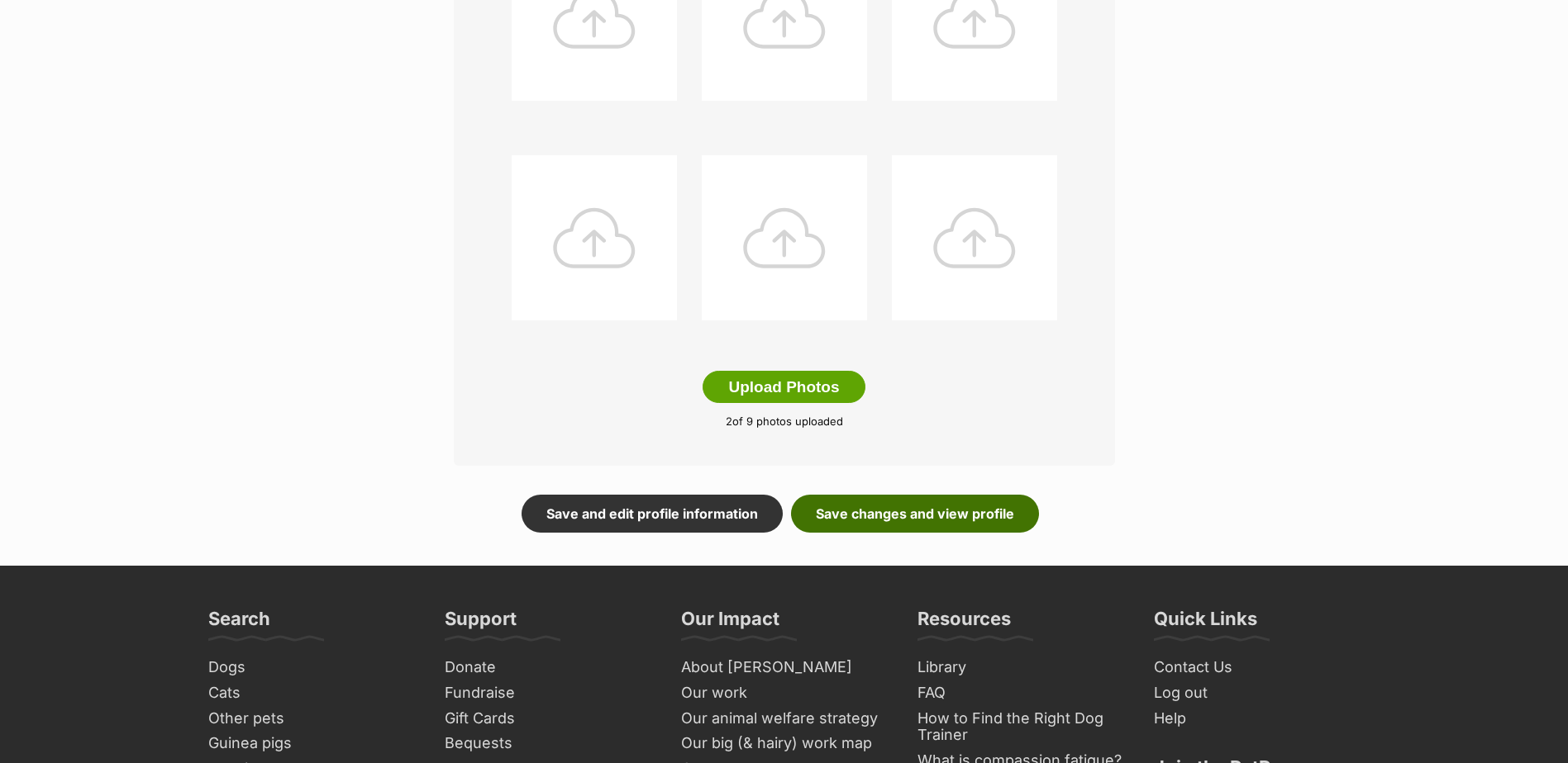
click at [957, 519] on link "Save changes and view profile" at bounding box center [915, 513] width 248 height 38
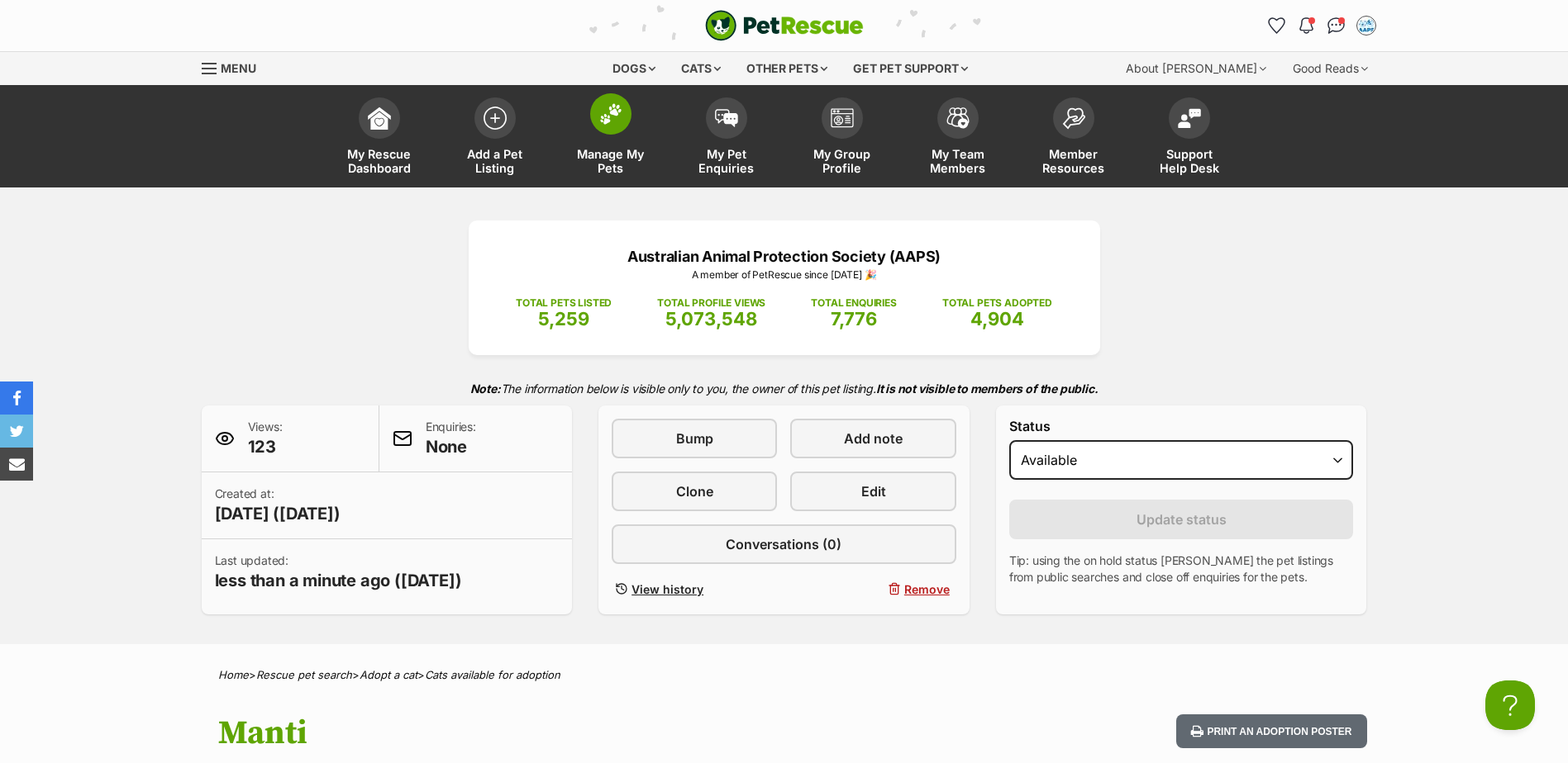
click at [615, 128] on span at bounding box center [611, 114] width 41 height 41
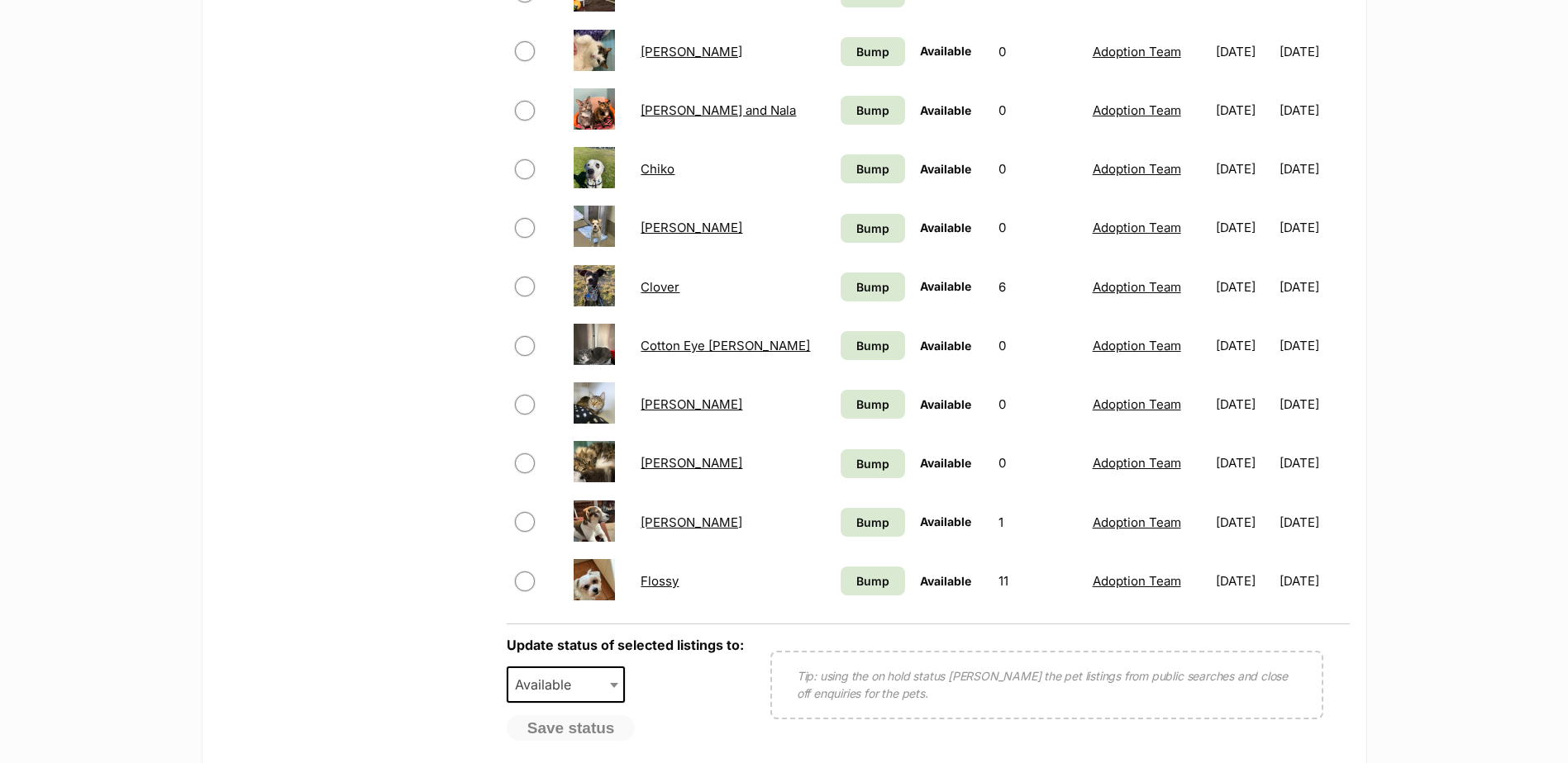
scroll to position [1157, 0]
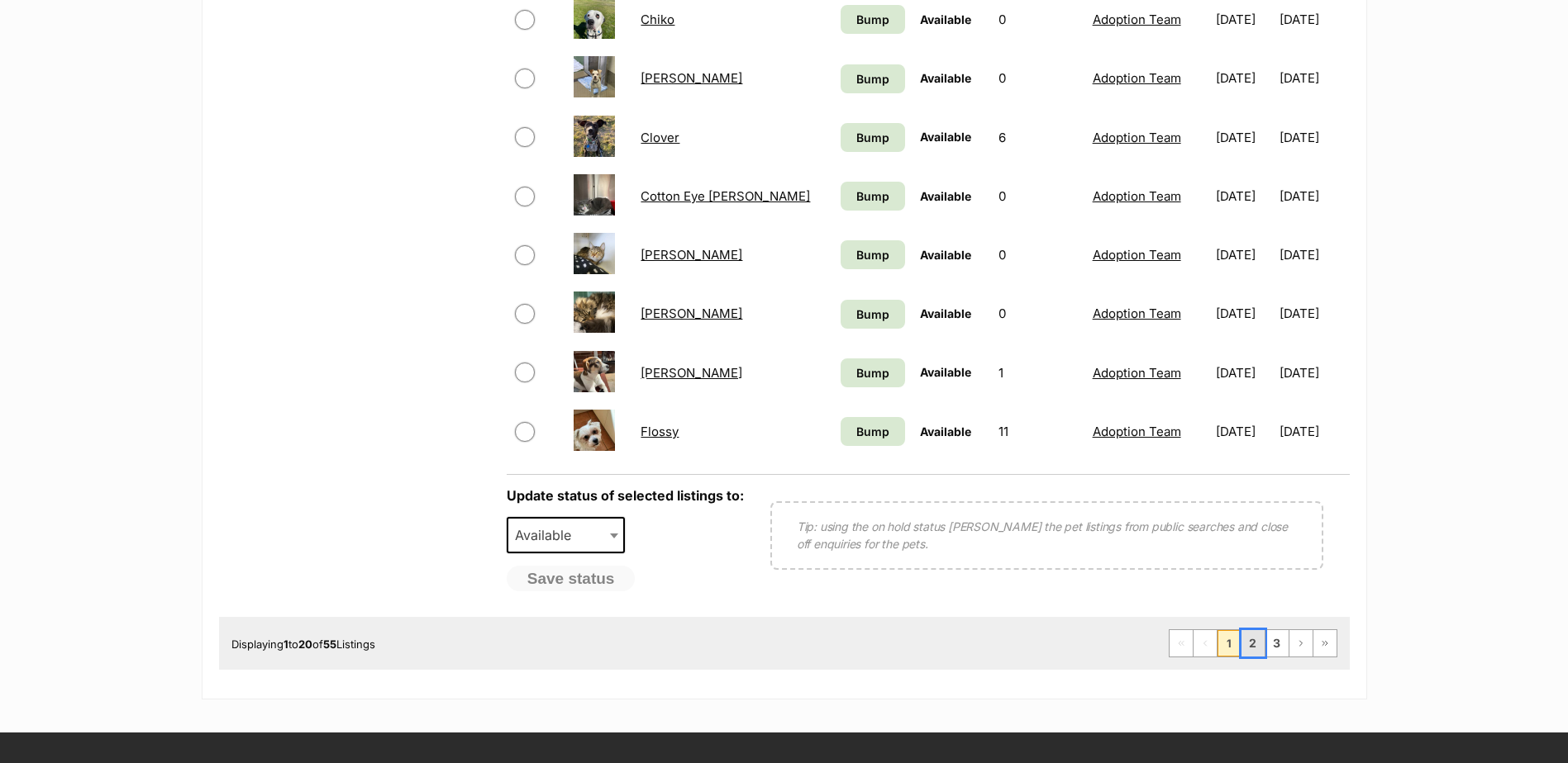
click at [1259, 647] on link "2" at bounding box center [1253, 643] width 23 height 26
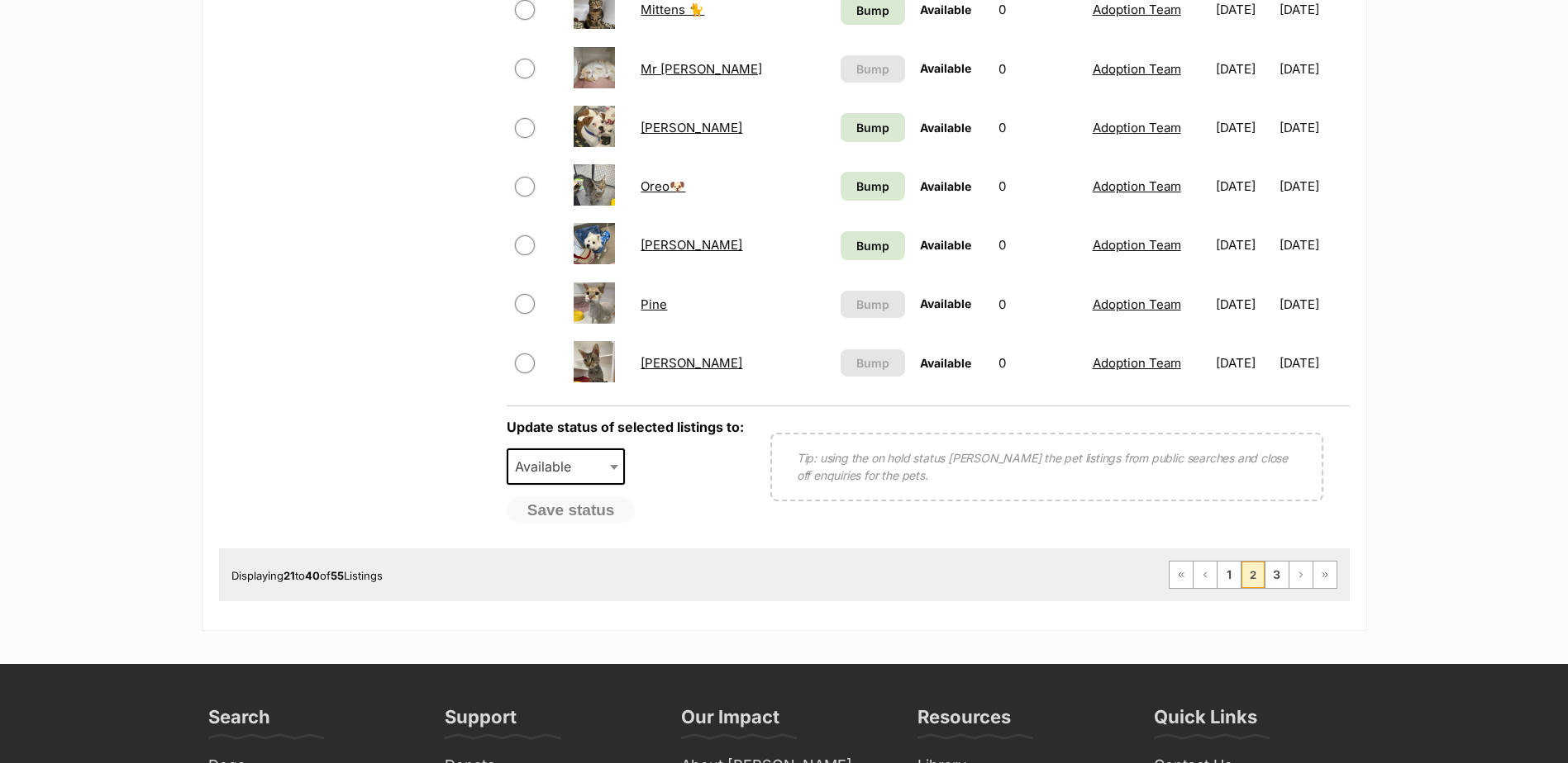
scroll to position [1240, 0]
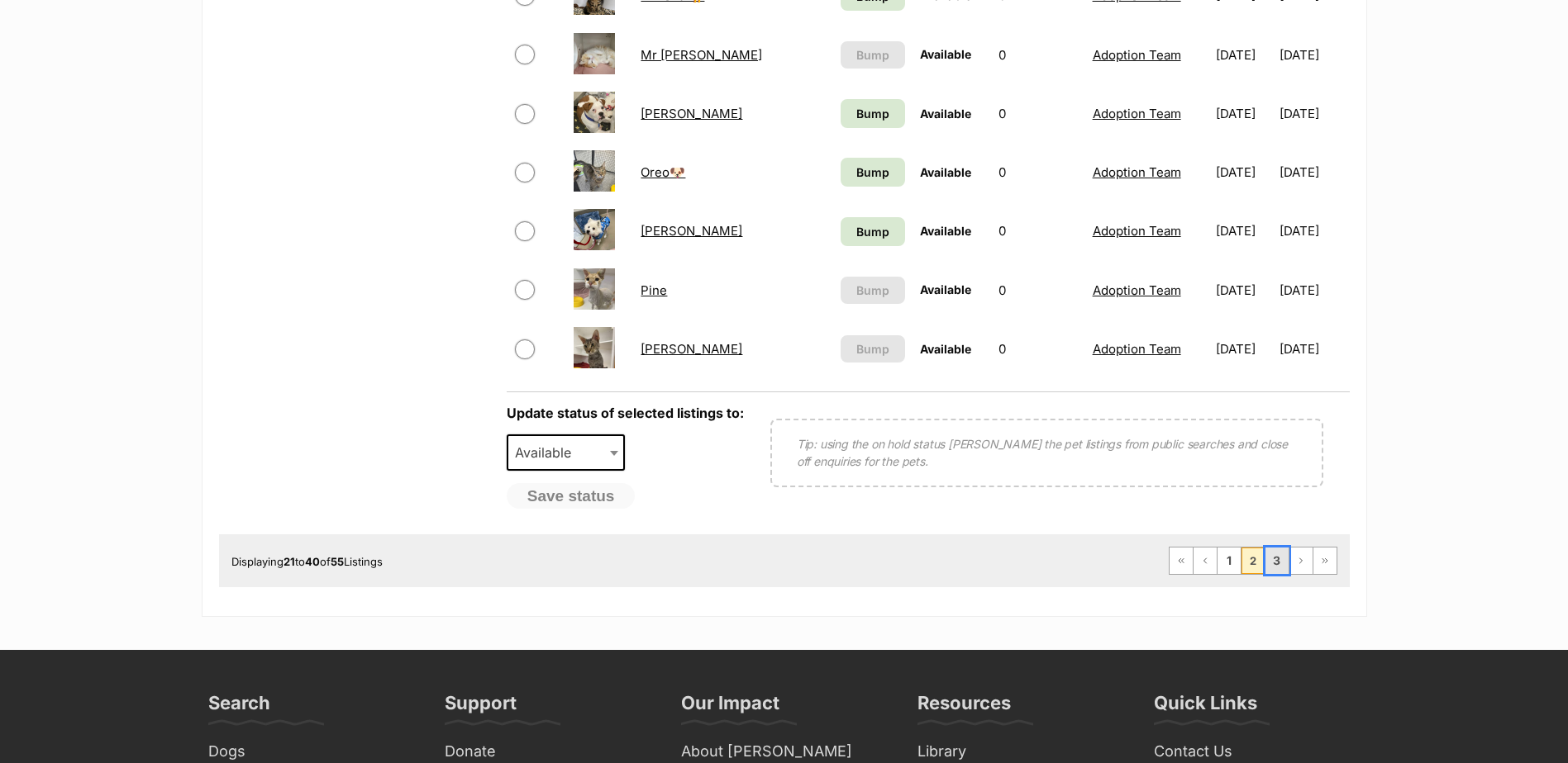
click at [1279, 562] on link "3" at bounding box center [1277, 560] width 23 height 26
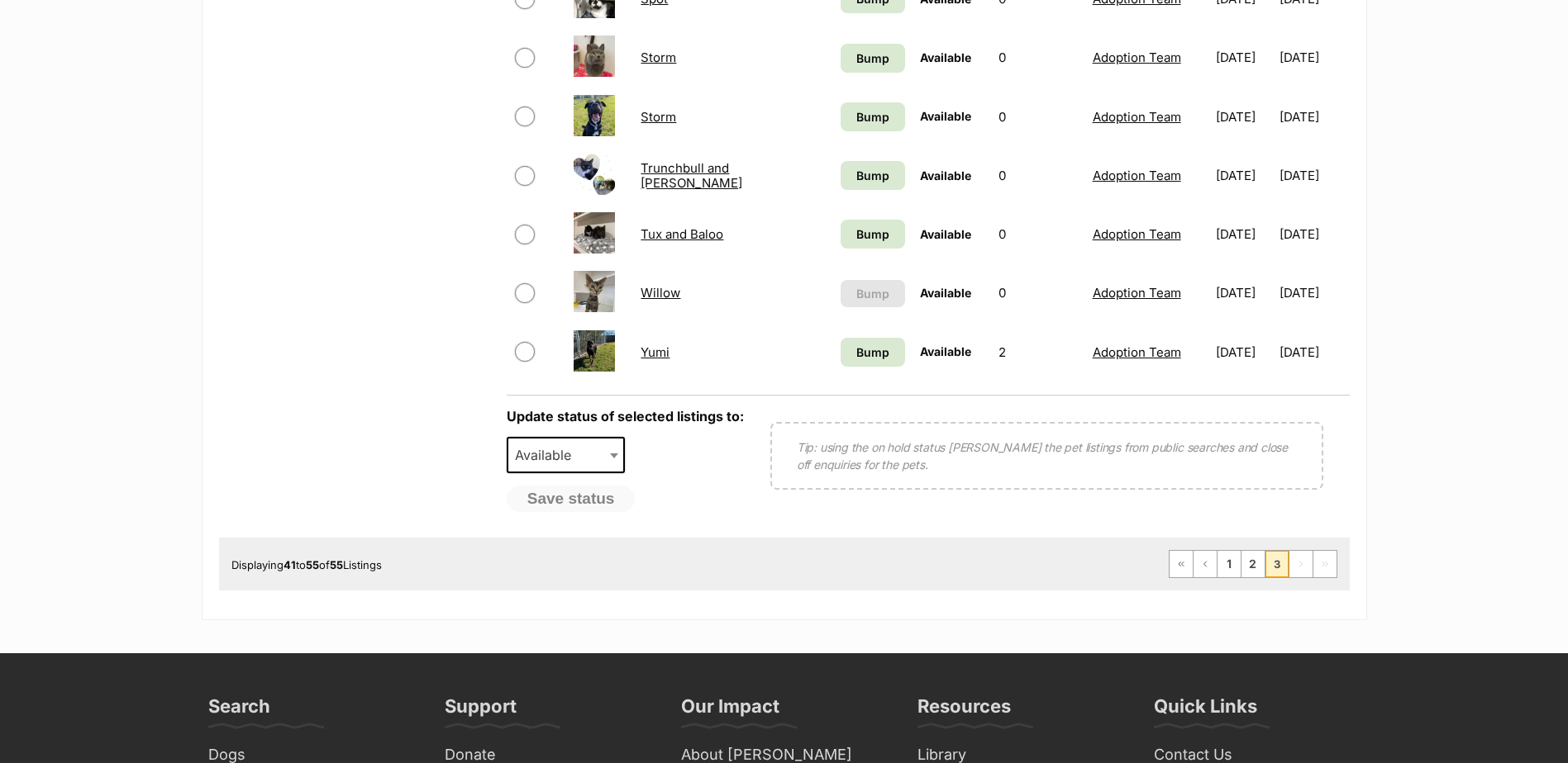
scroll to position [1074, 0]
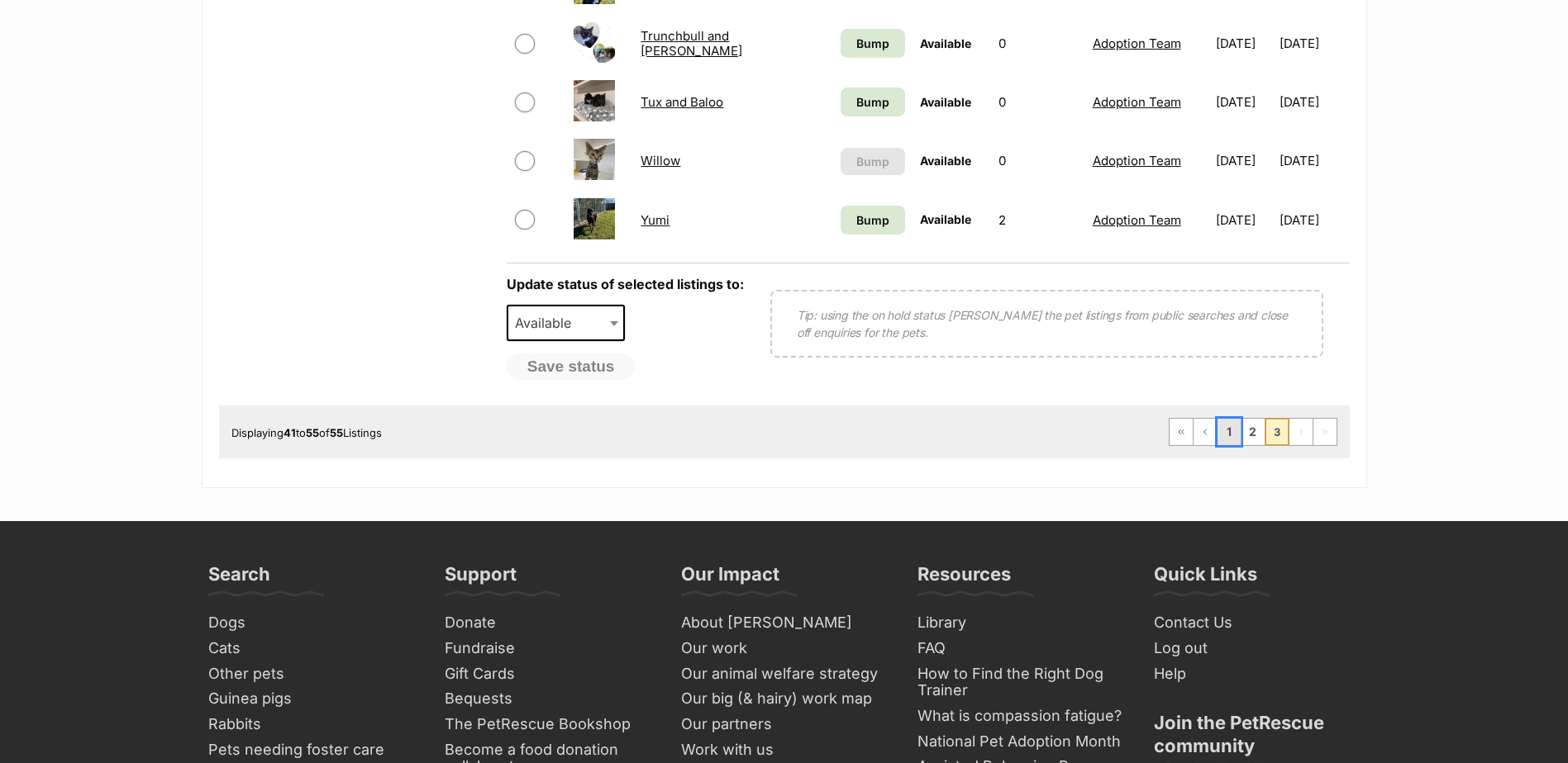
click at [1217, 431] on link "1" at bounding box center [1229, 431] width 23 height 26
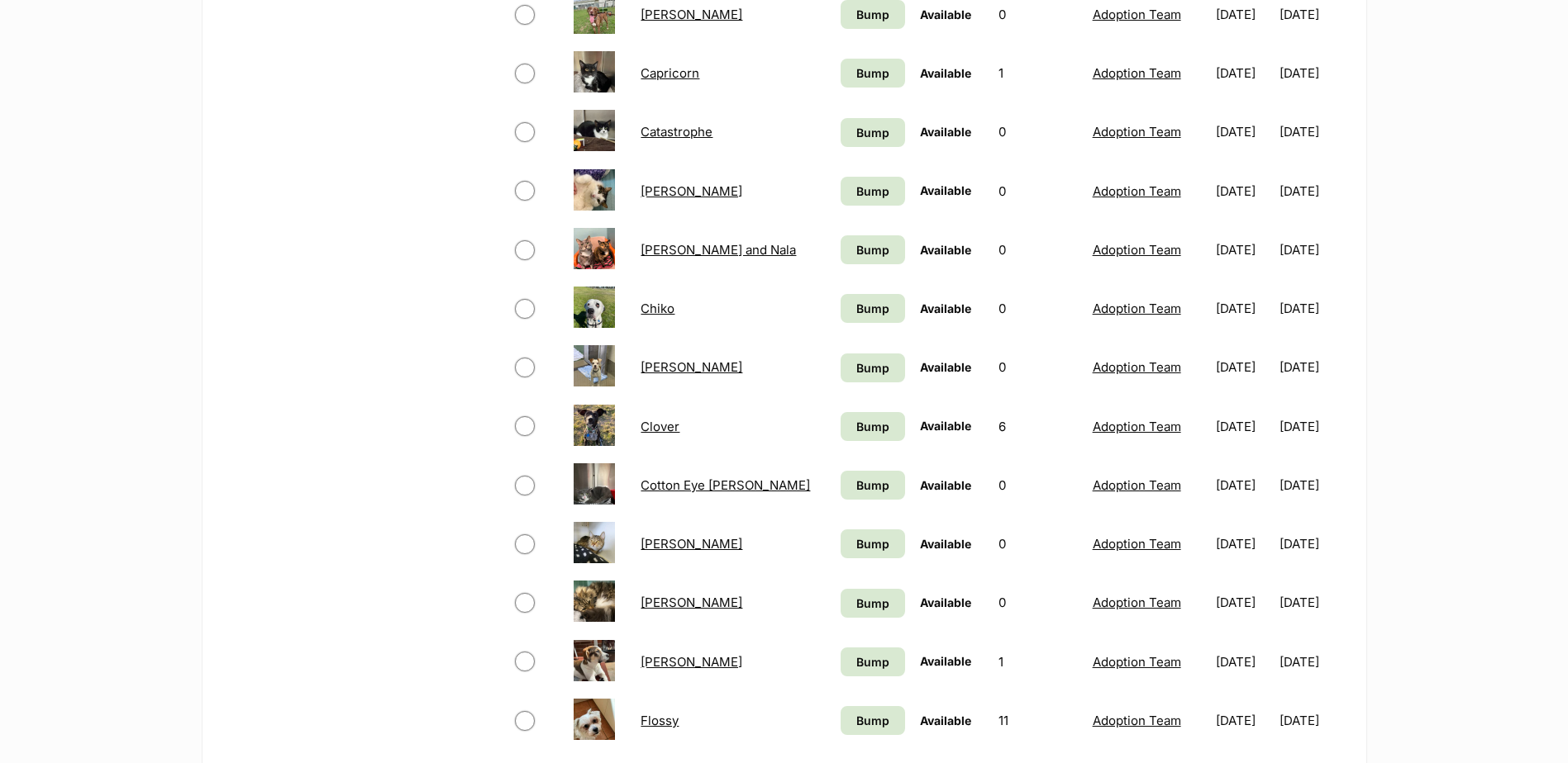
scroll to position [909, 0]
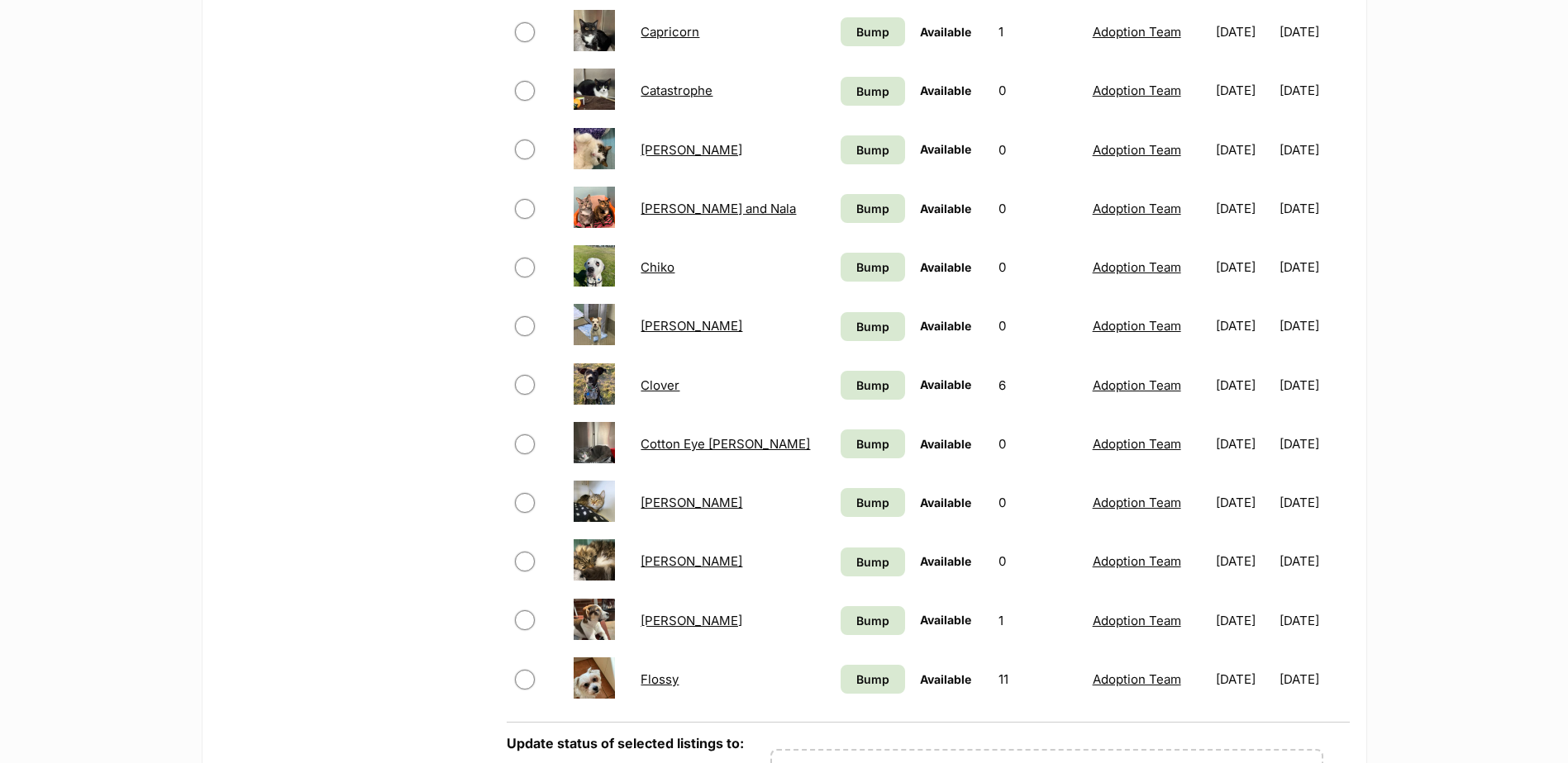
click at [662, 439] on link "Cotton Eye [PERSON_NAME]" at bounding box center [725, 443] width 169 height 15
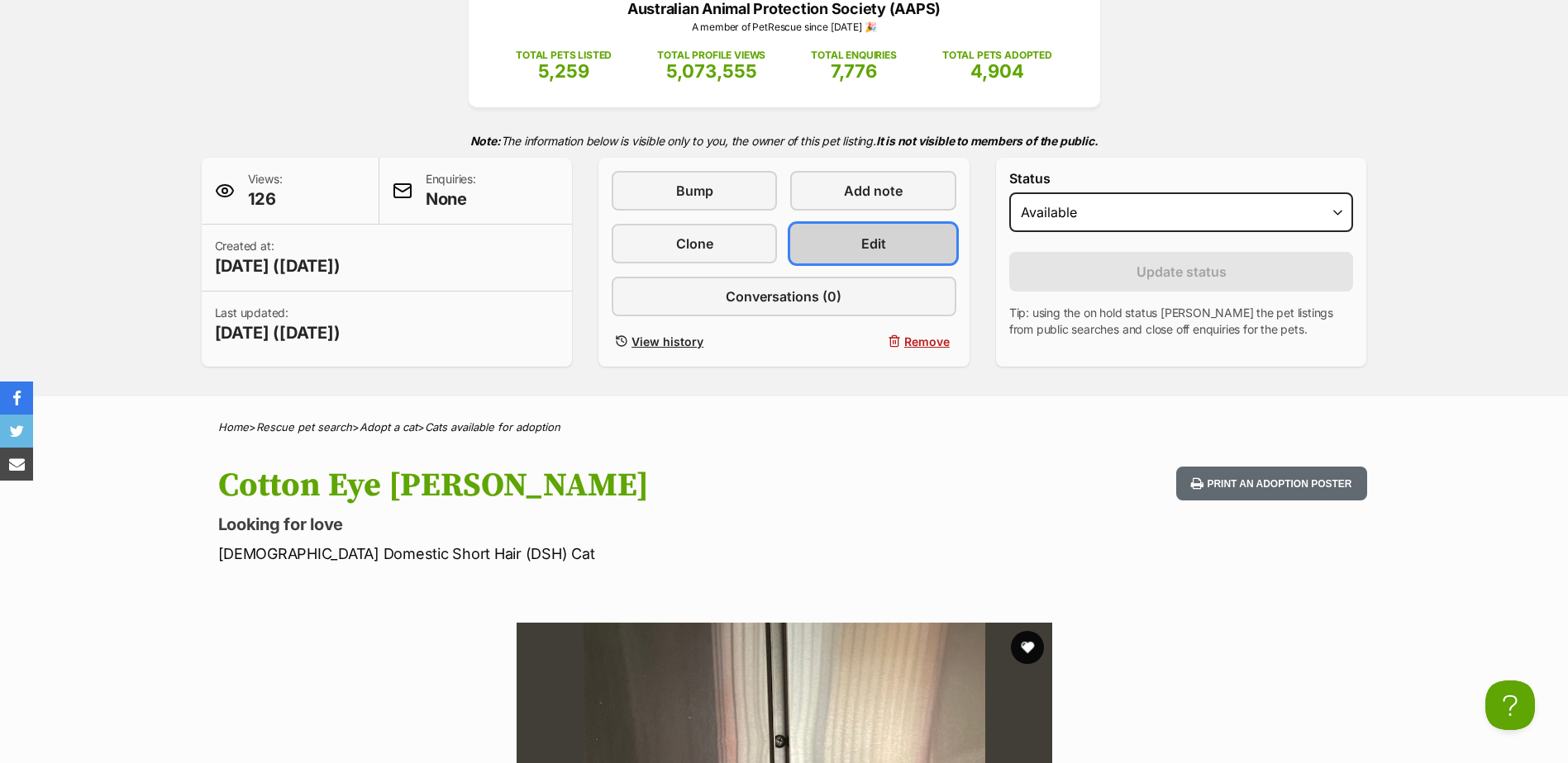
click at [887, 243] on link "Edit" at bounding box center [872, 244] width 165 height 40
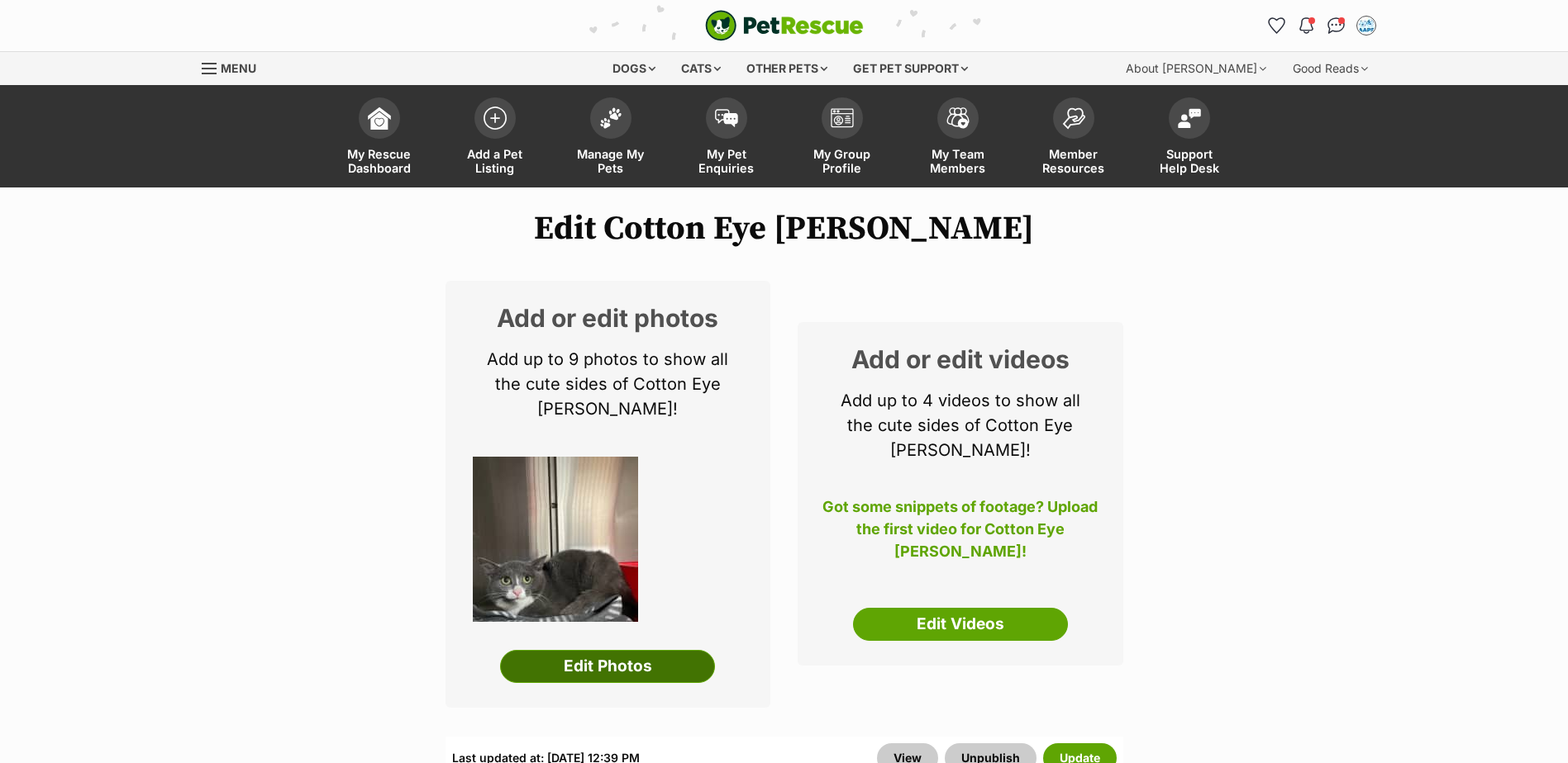
click at [659, 650] on link "Edit Photos" at bounding box center [607, 667] width 214 height 33
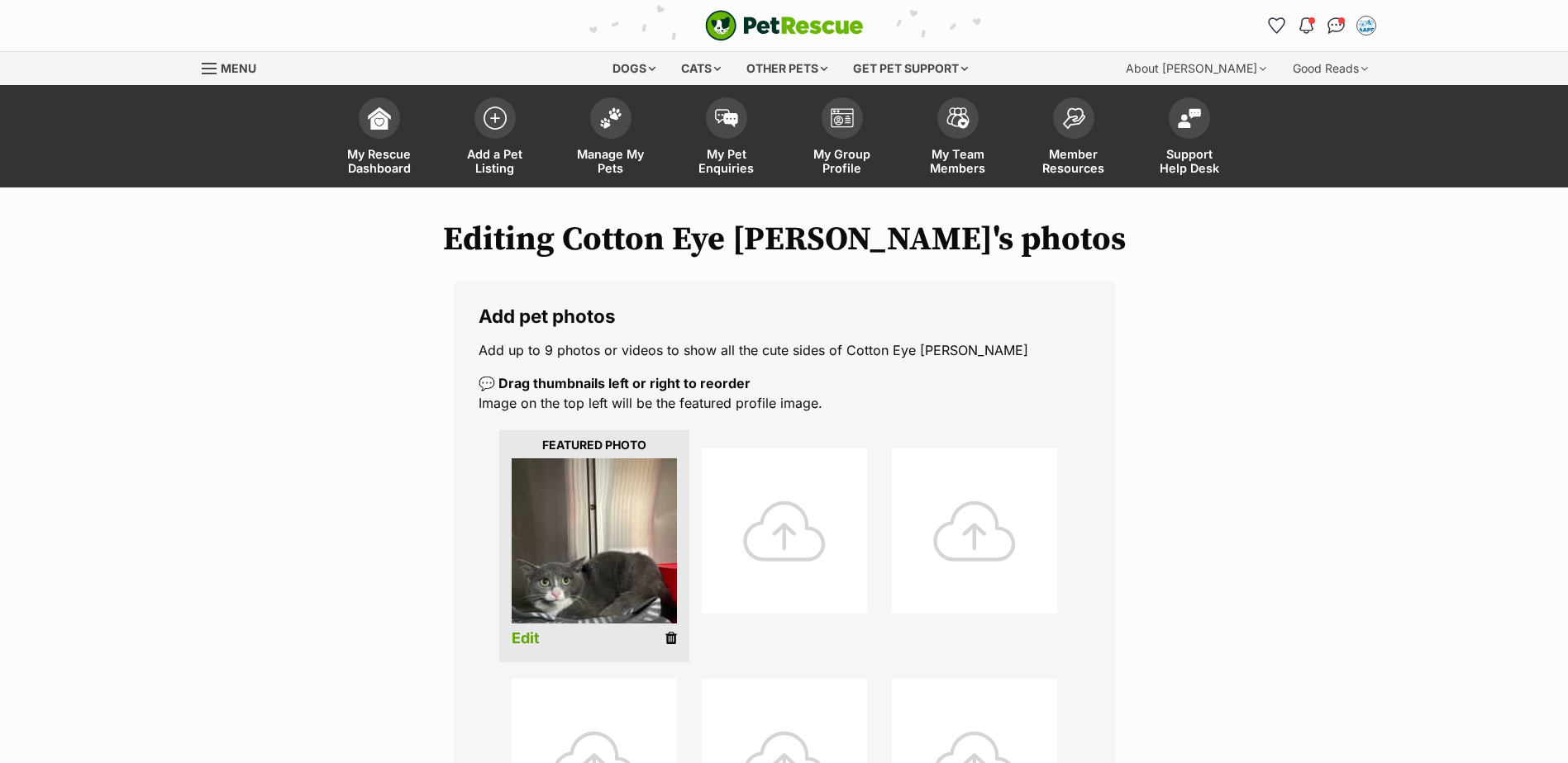
click at [672, 638] on icon at bounding box center [670, 639] width 12 height 15
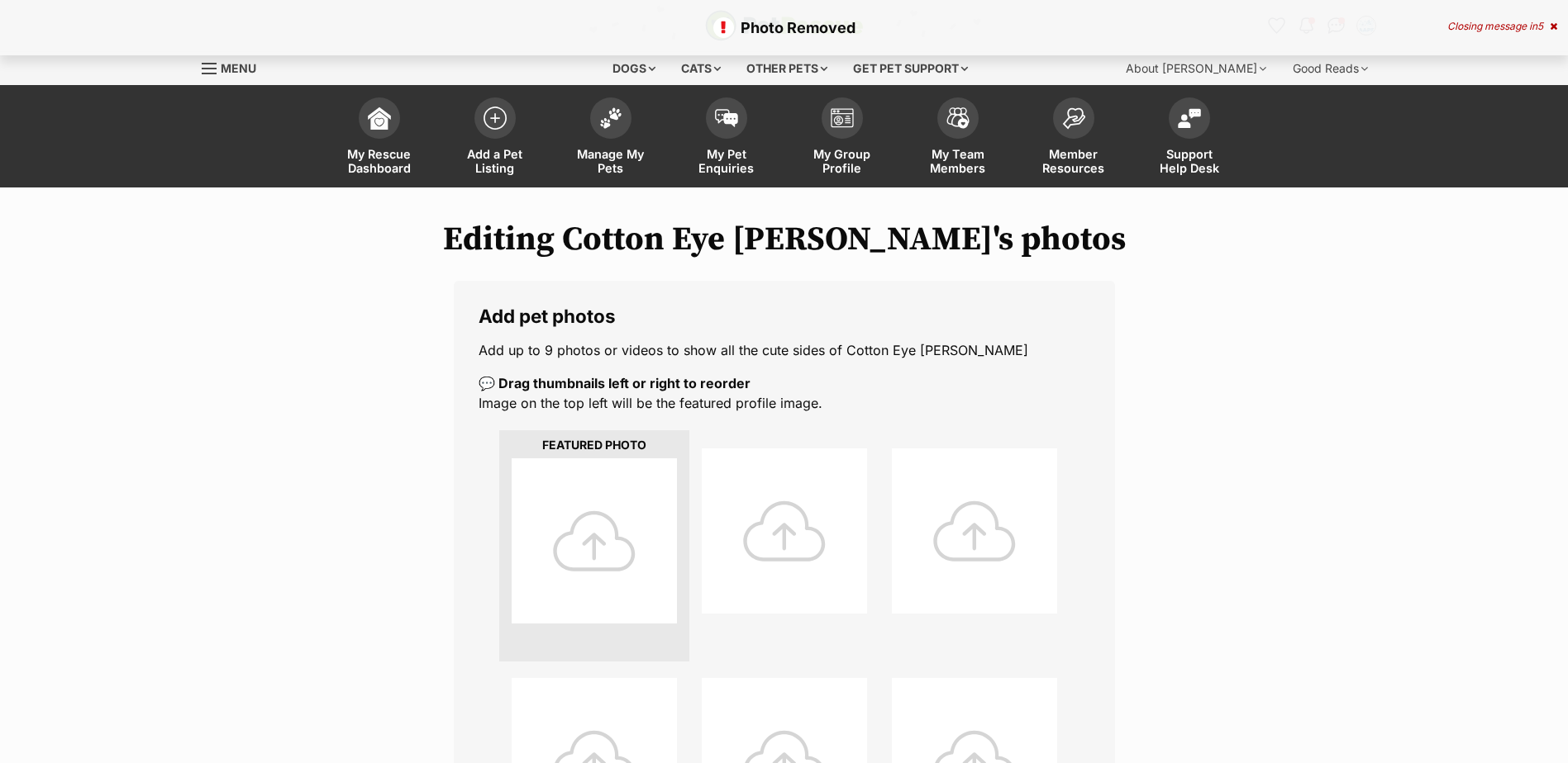
drag, startPoint x: 0, startPoint y: 0, endPoint x: 575, endPoint y: 531, distance: 782.7
click at [575, 531] on div at bounding box center [594, 540] width 165 height 165
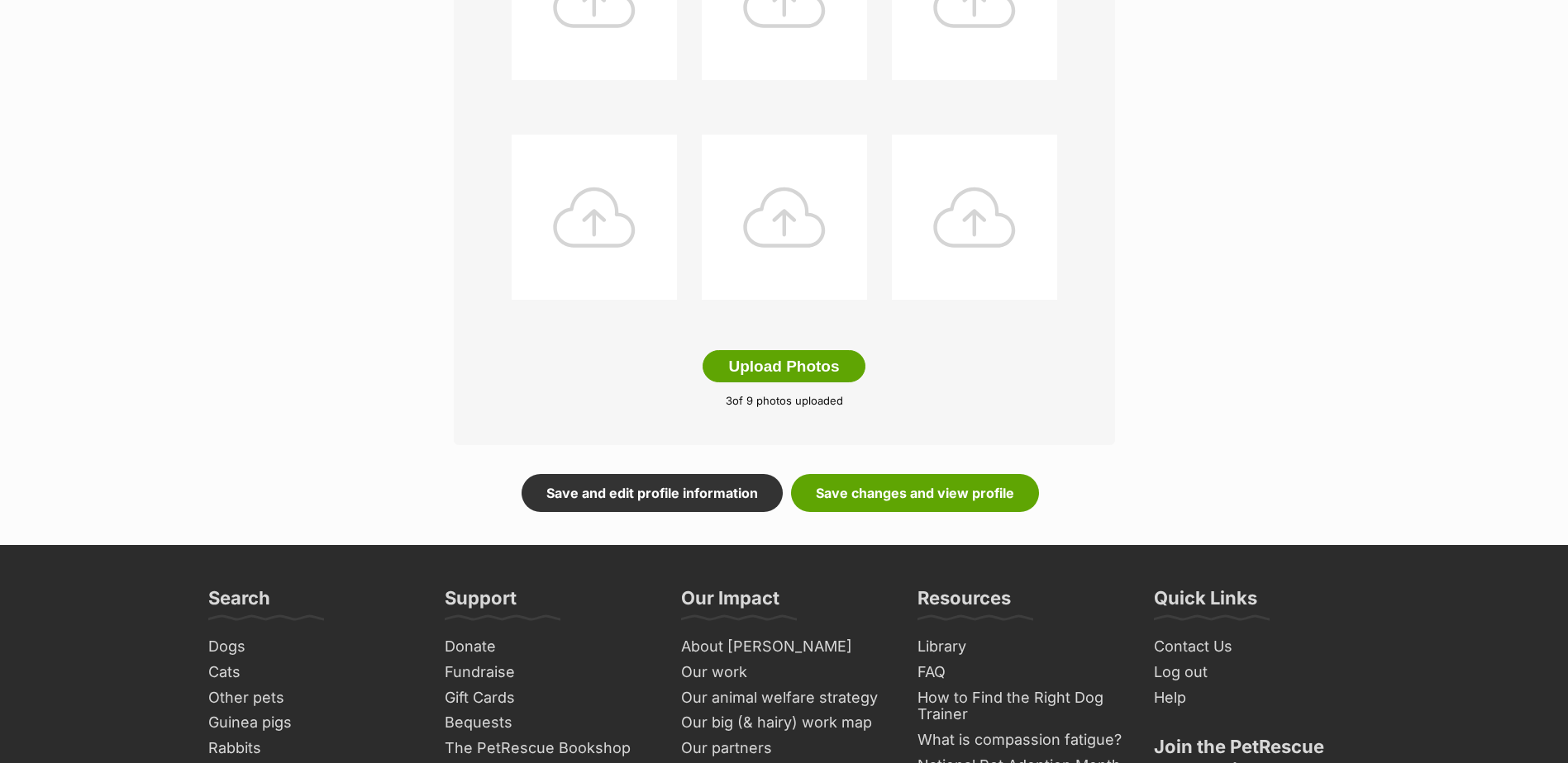
scroll to position [826, 0]
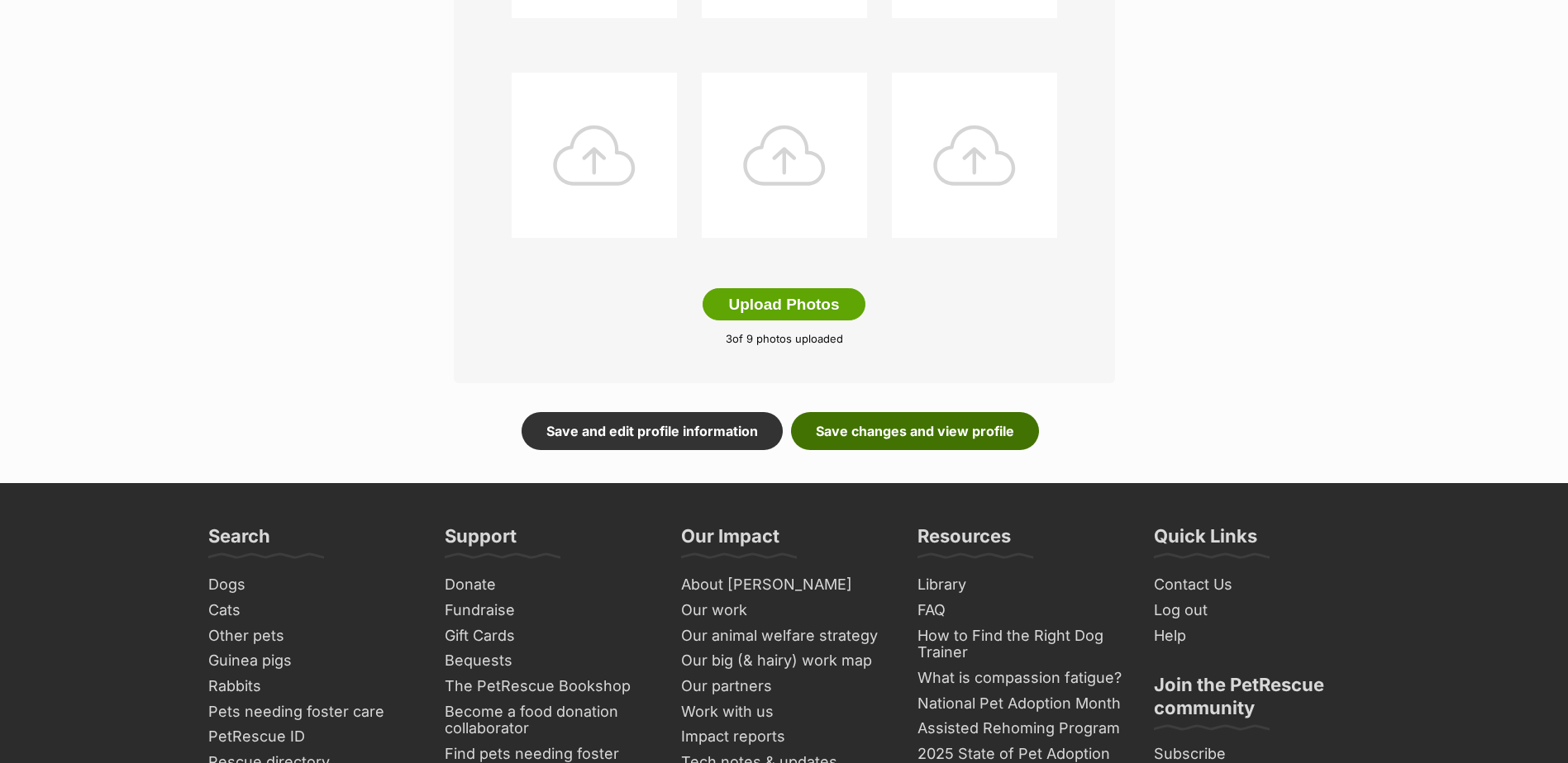
click at [953, 426] on link "Save changes and view profile" at bounding box center [915, 431] width 248 height 38
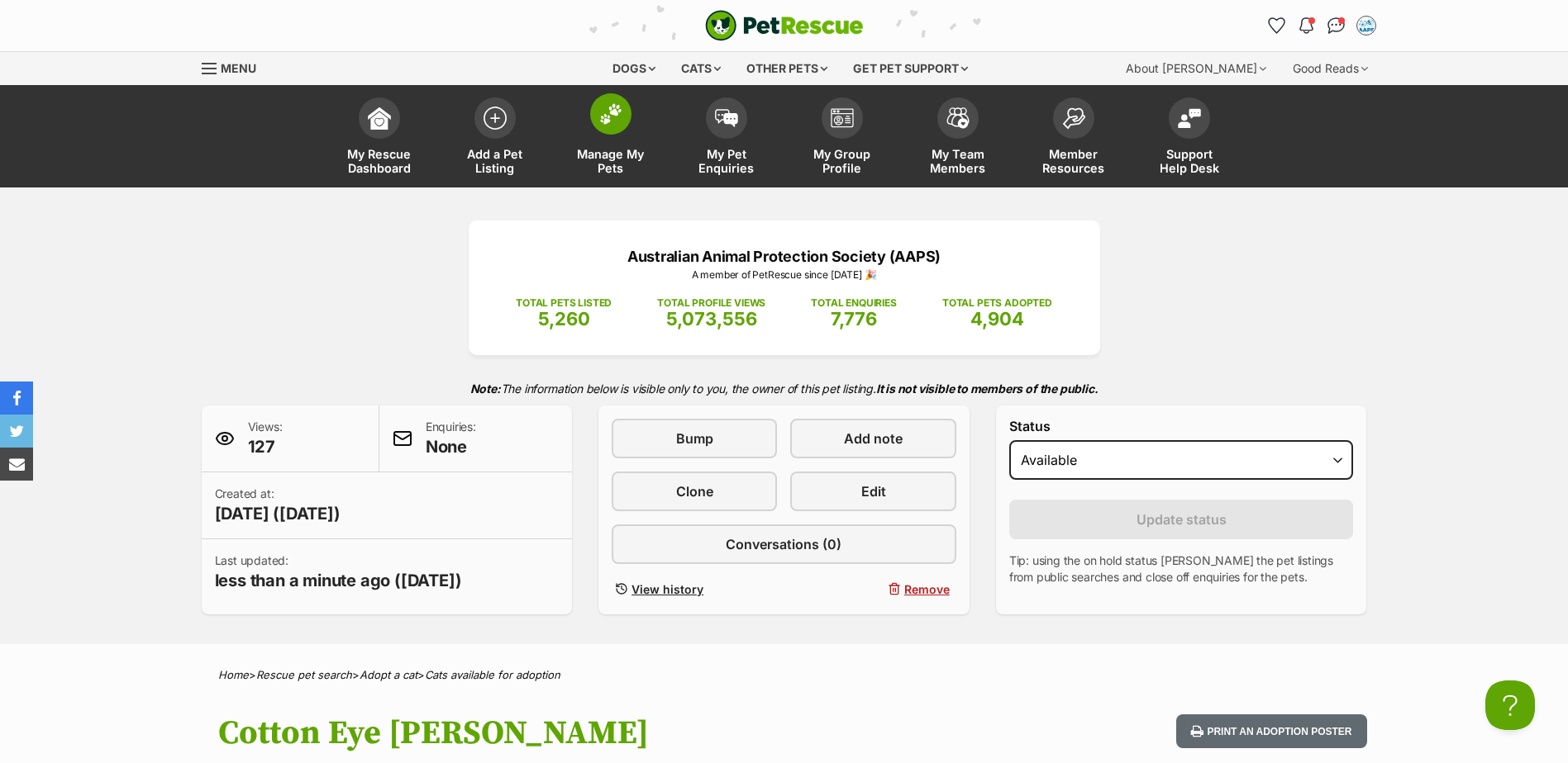
click at [587, 142] on link "Manage My Pets" at bounding box center [611, 138] width 115 height 98
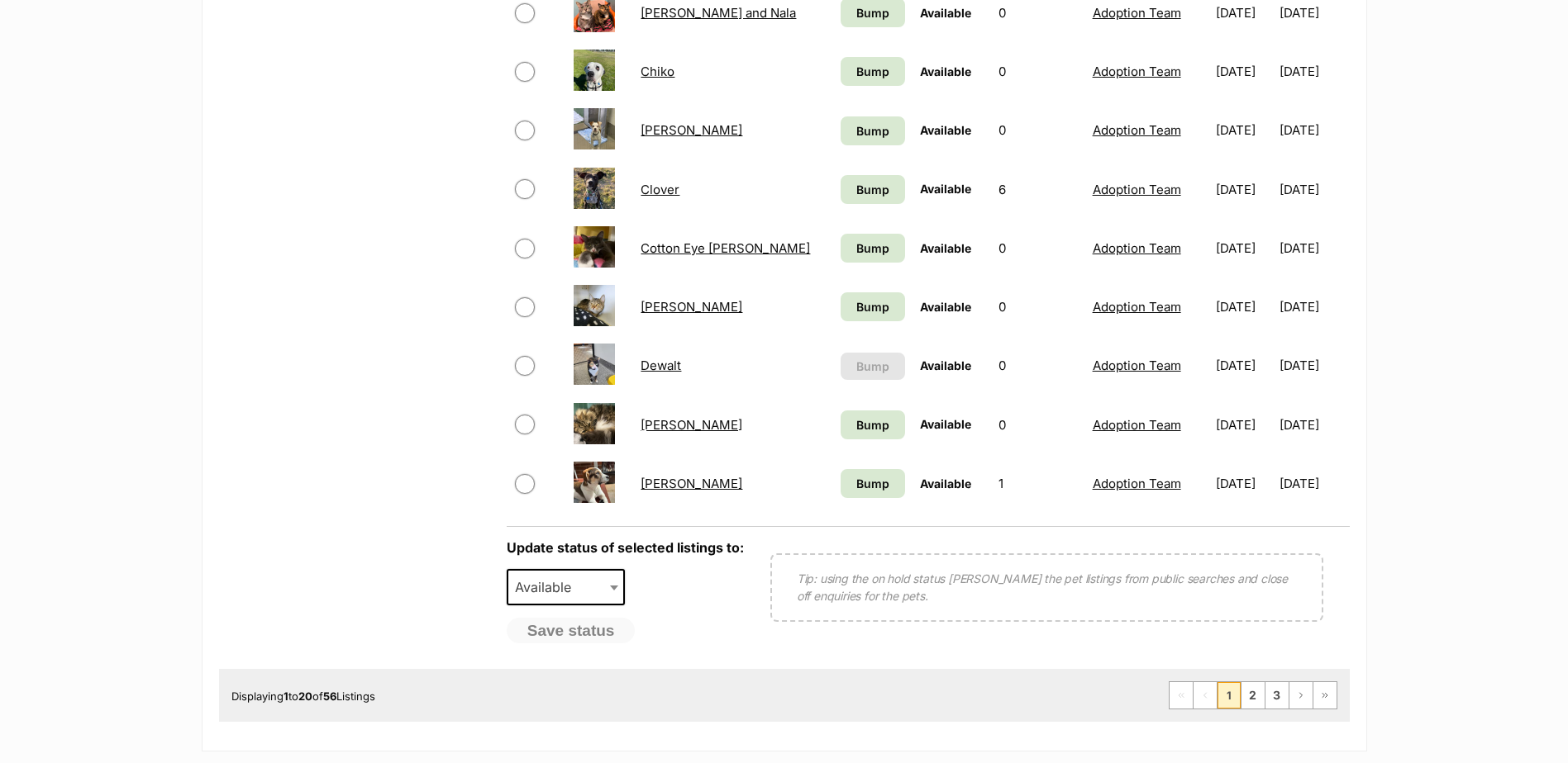
scroll to position [1322, 0]
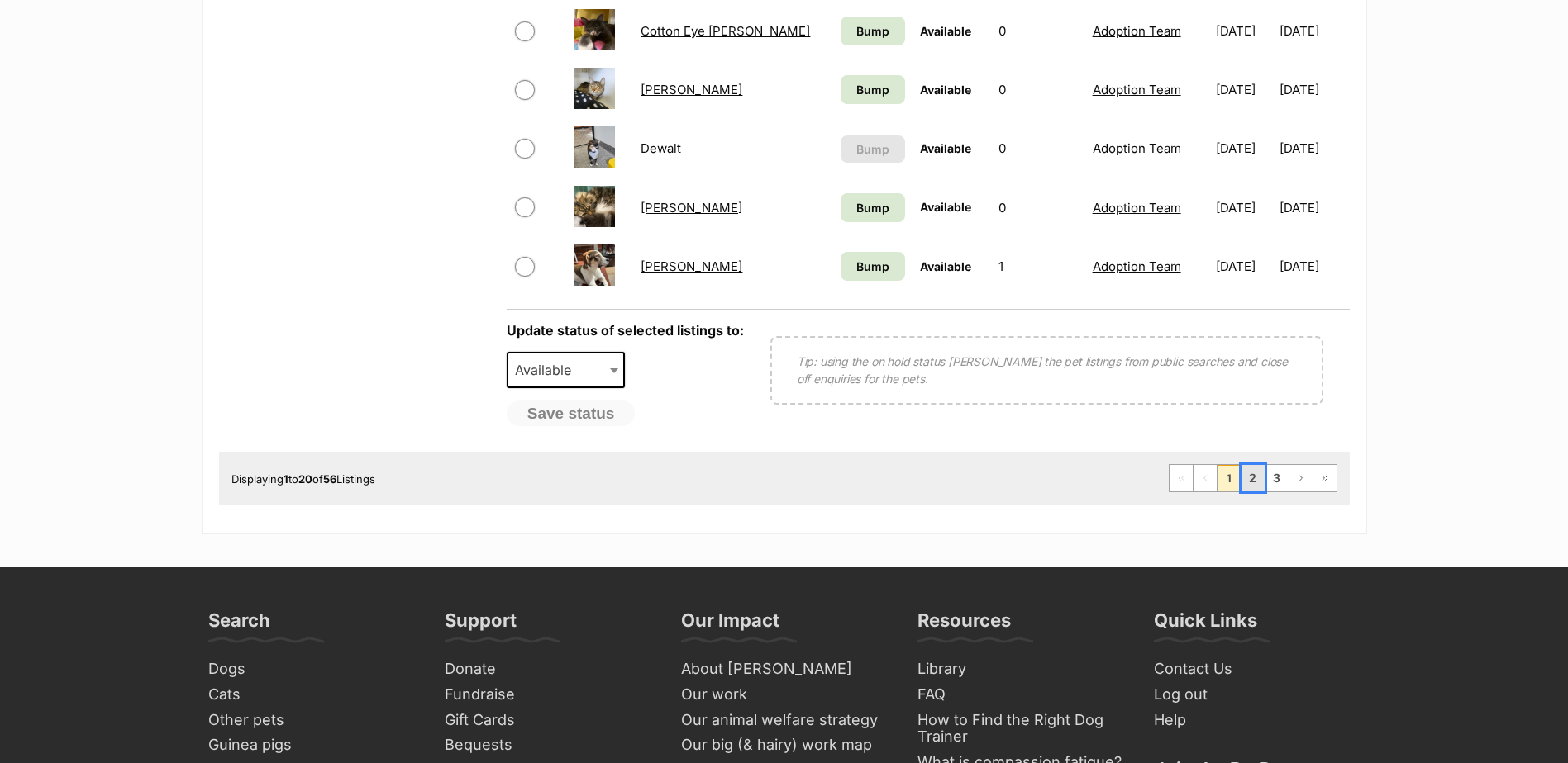
click at [1252, 475] on link "2" at bounding box center [1253, 477] width 23 height 26
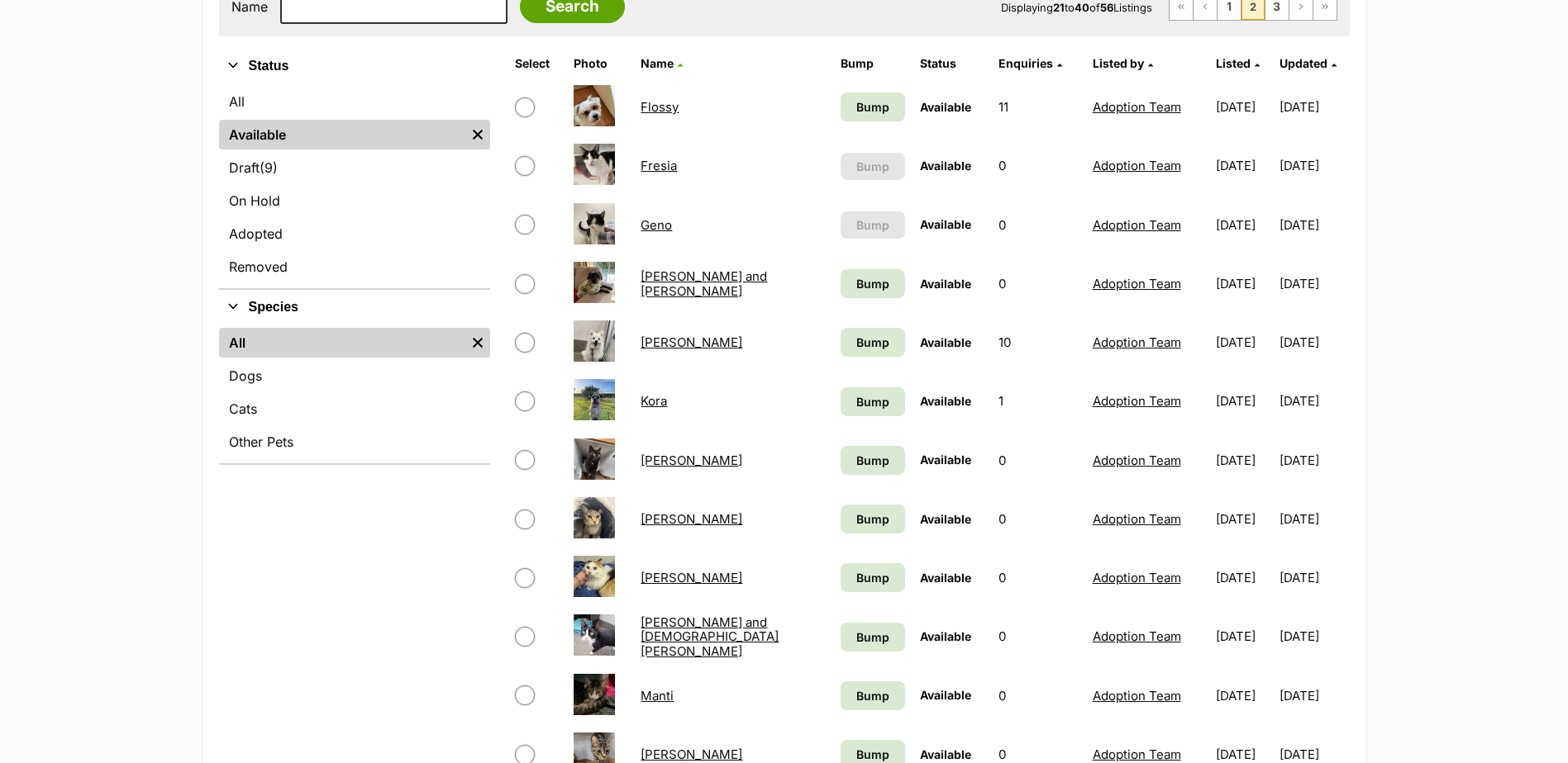
scroll to position [413, 0]
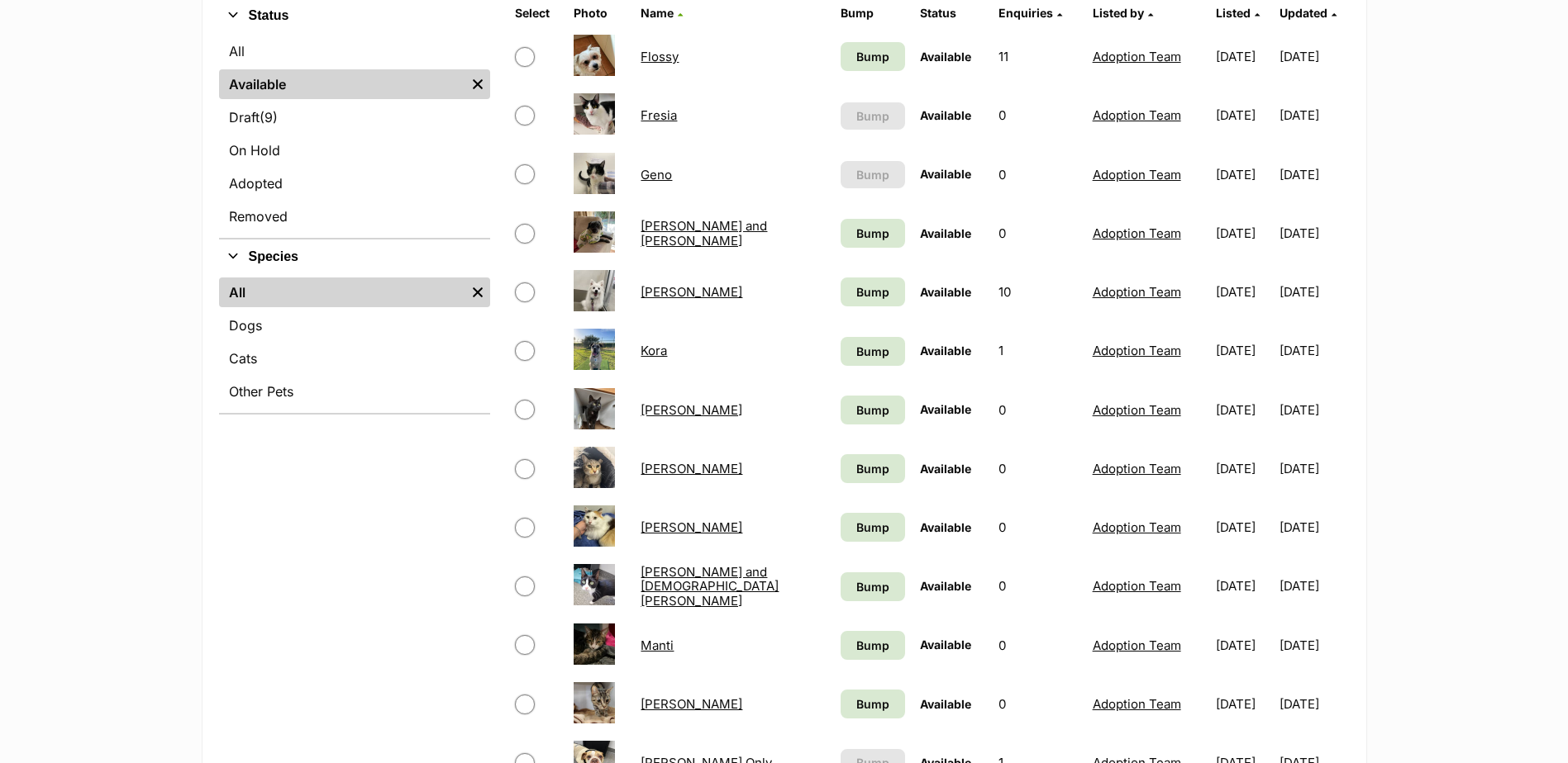
click at [642, 528] on link "[PERSON_NAME]" at bounding box center [691, 527] width 102 height 15
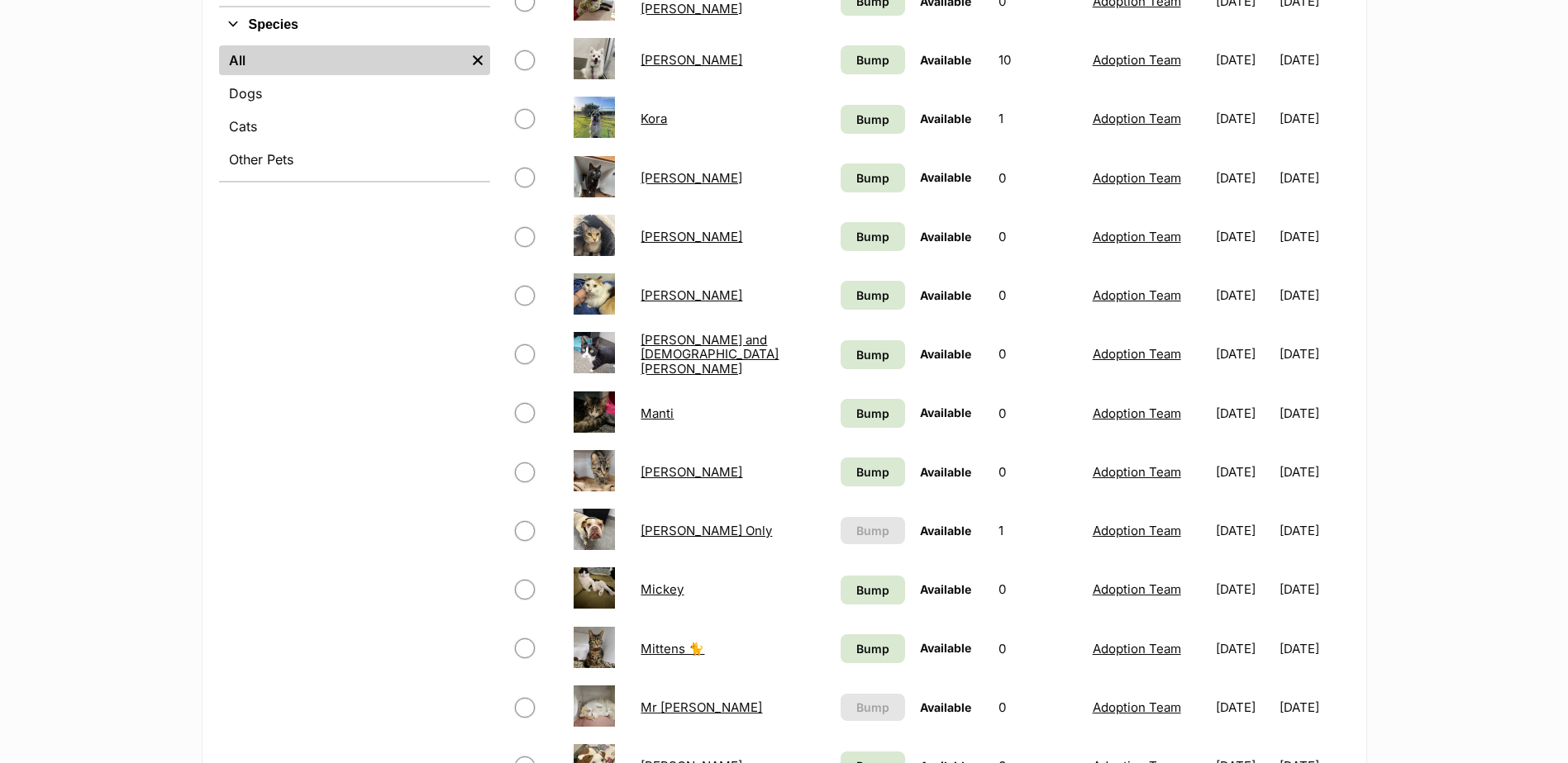
scroll to position [661, 0]
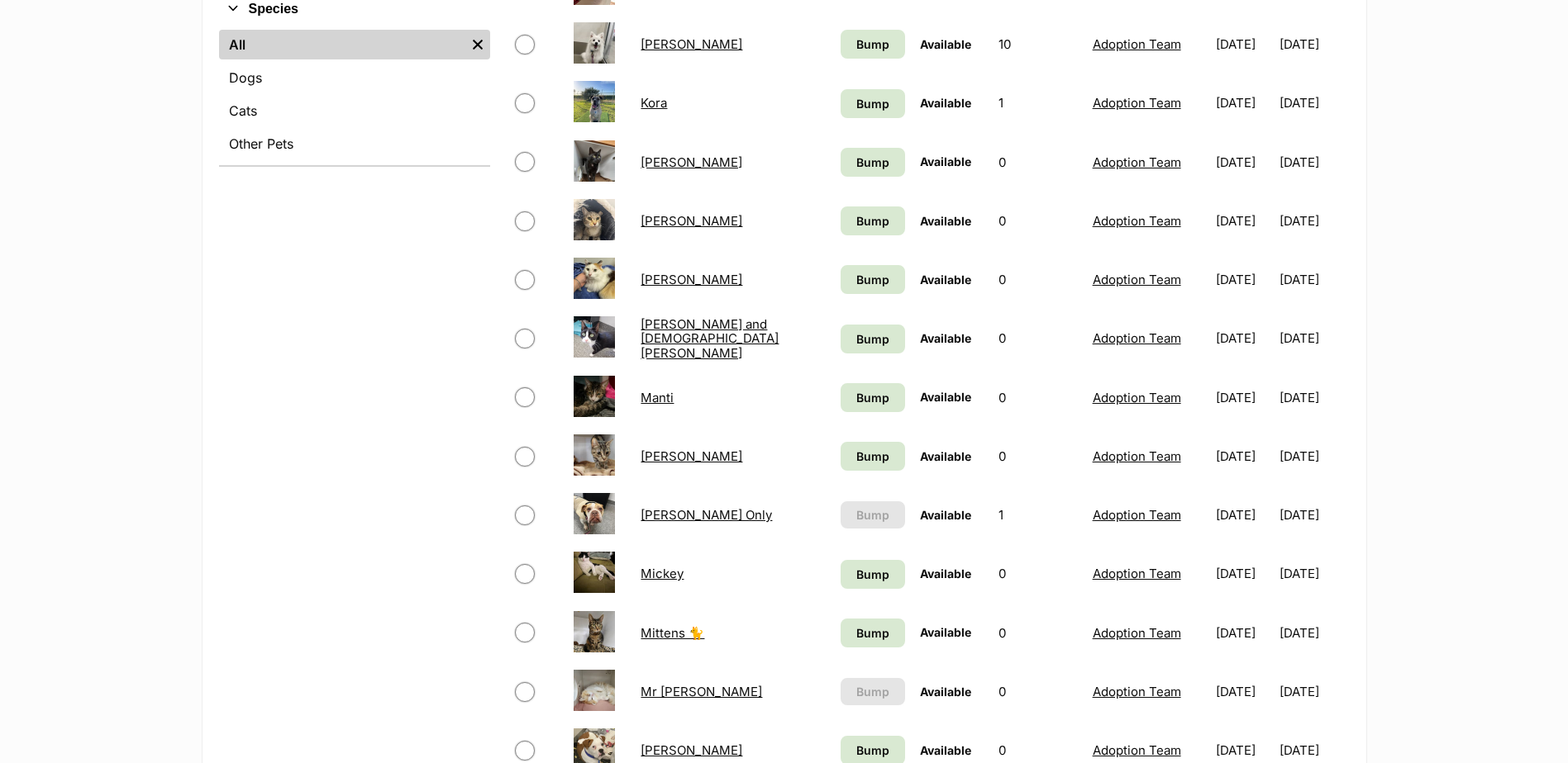
click at [730, 513] on link "[PERSON_NAME] Only" at bounding box center [707, 514] width 132 height 15
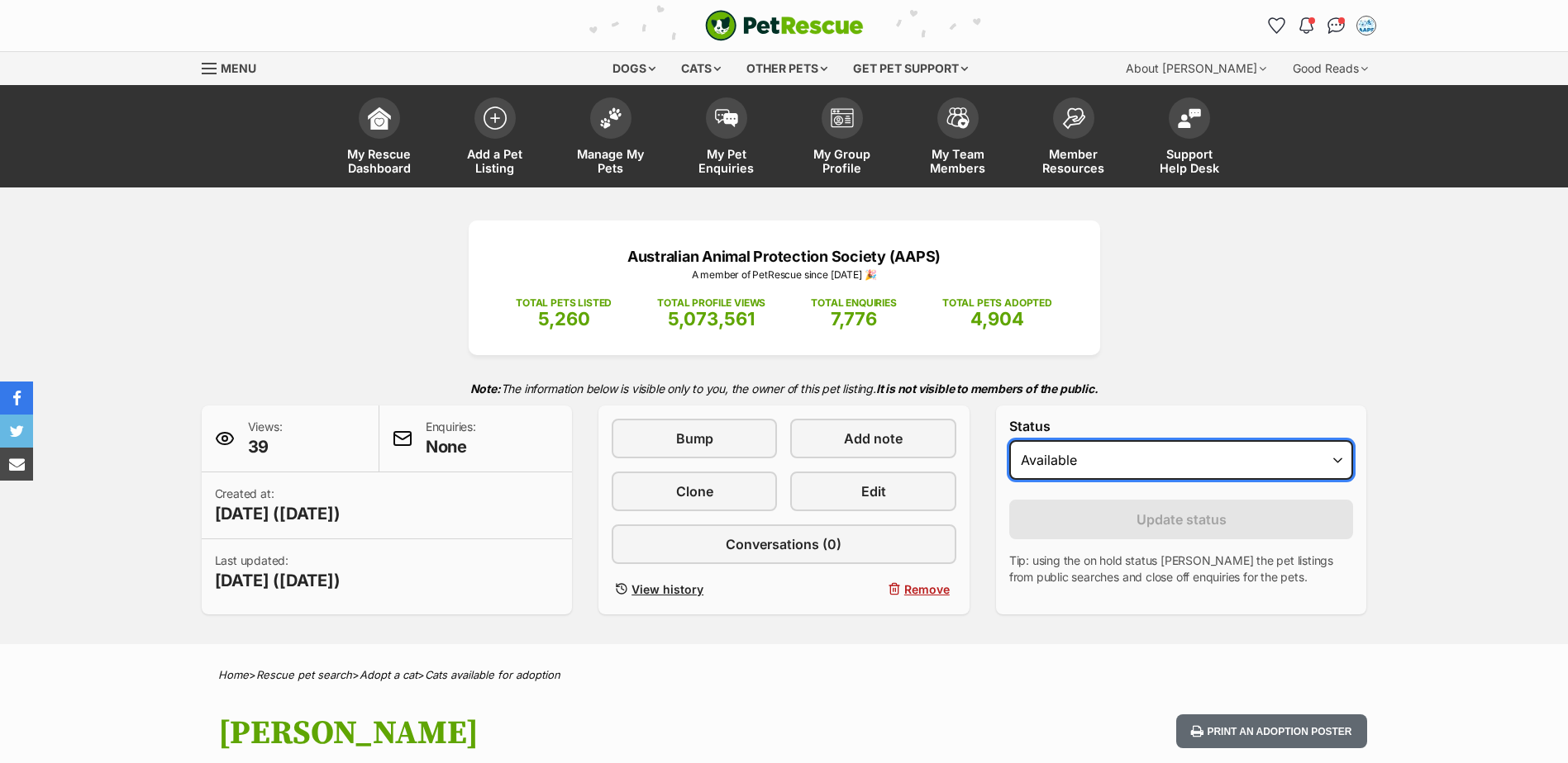
click at [1117, 459] on select "Draft Available On hold Adopted" at bounding box center [1181, 460] width 344 height 40
select select "rehomed"
click at [1009, 441] on select "Draft Available On hold Adopted" at bounding box center [1181, 460] width 344 height 40
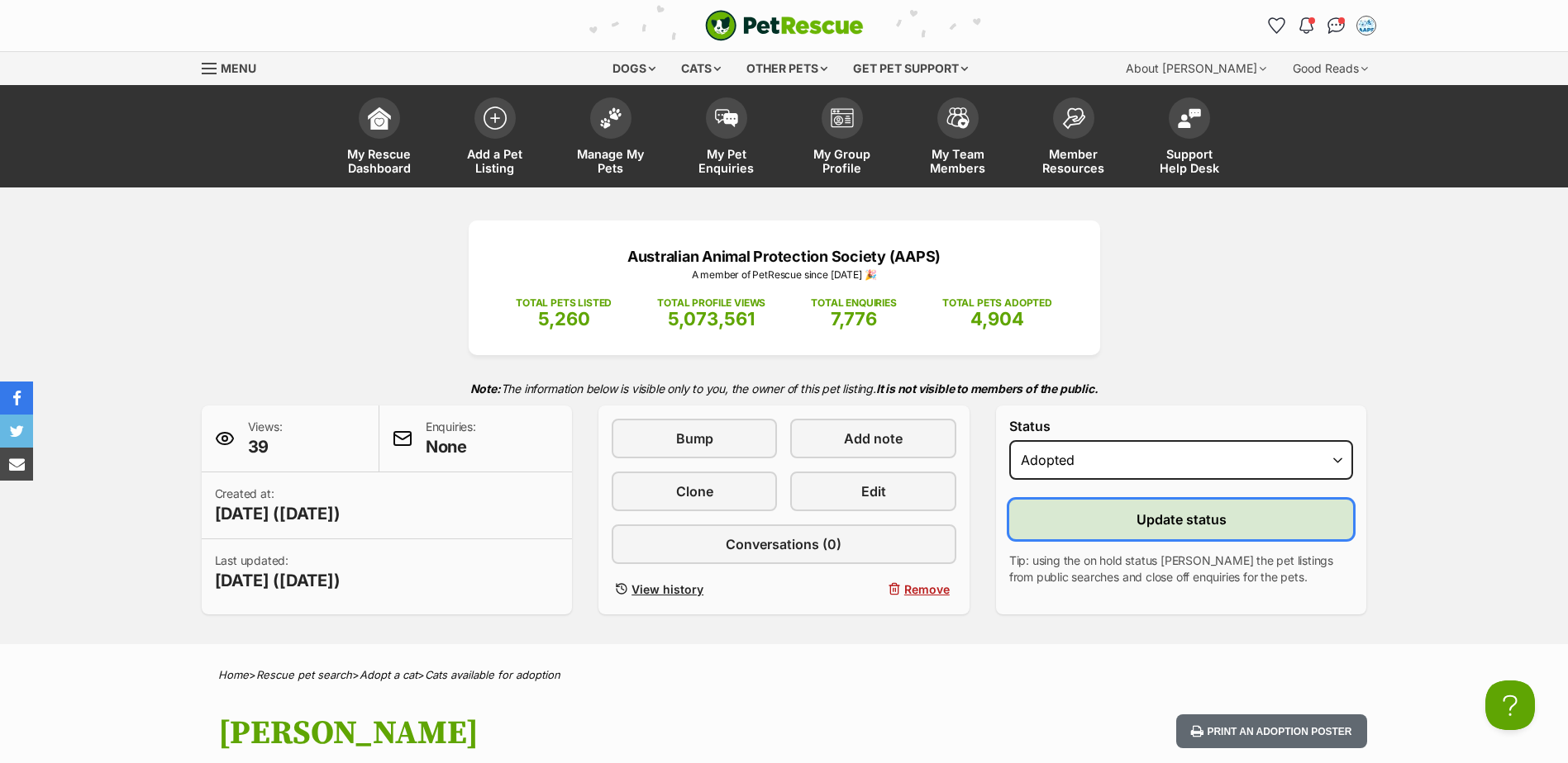
click at [1059, 532] on button "Update status" at bounding box center [1181, 520] width 344 height 40
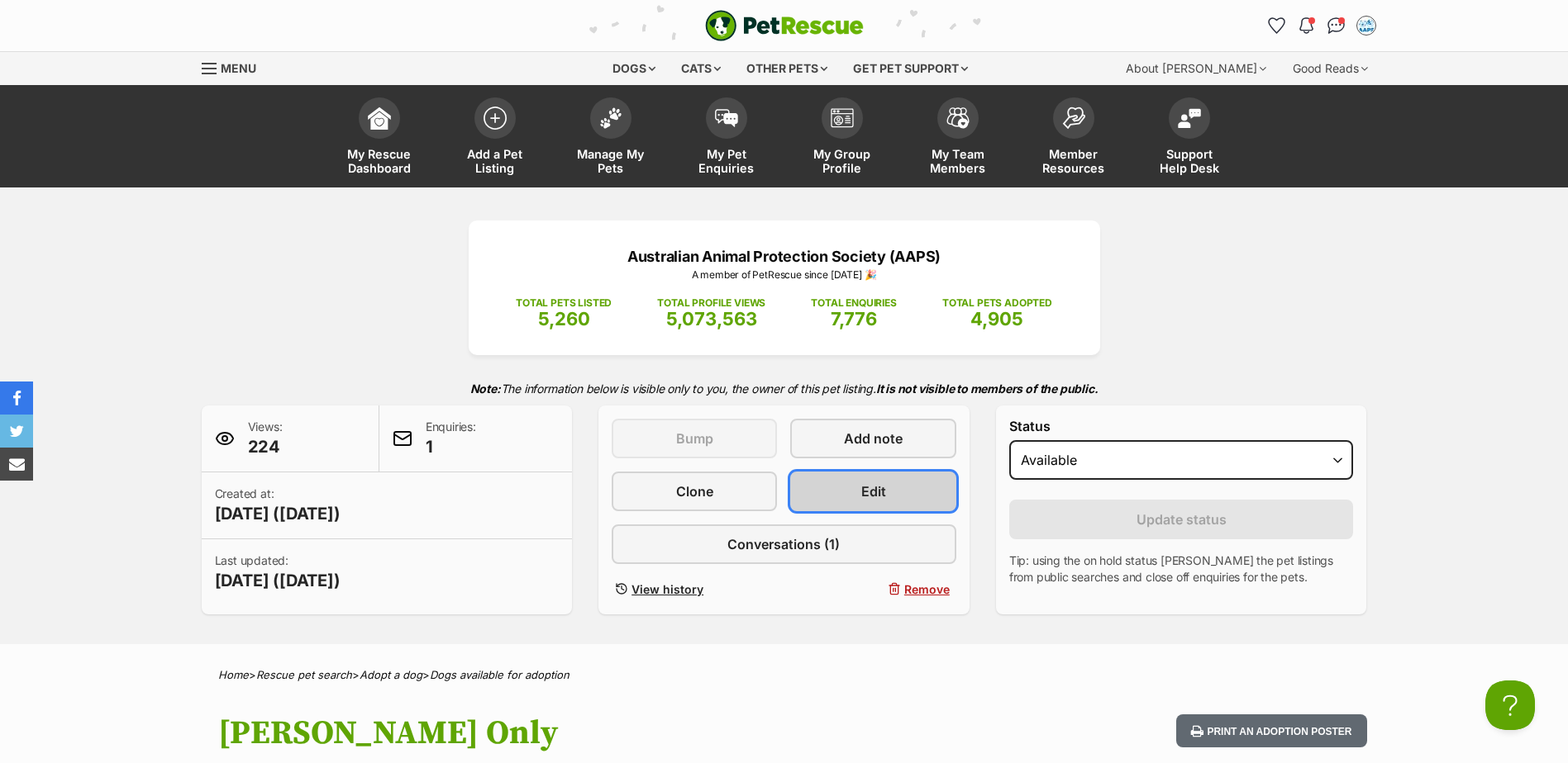
click at [864, 501] on link "Edit" at bounding box center [872, 492] width 165 height 40
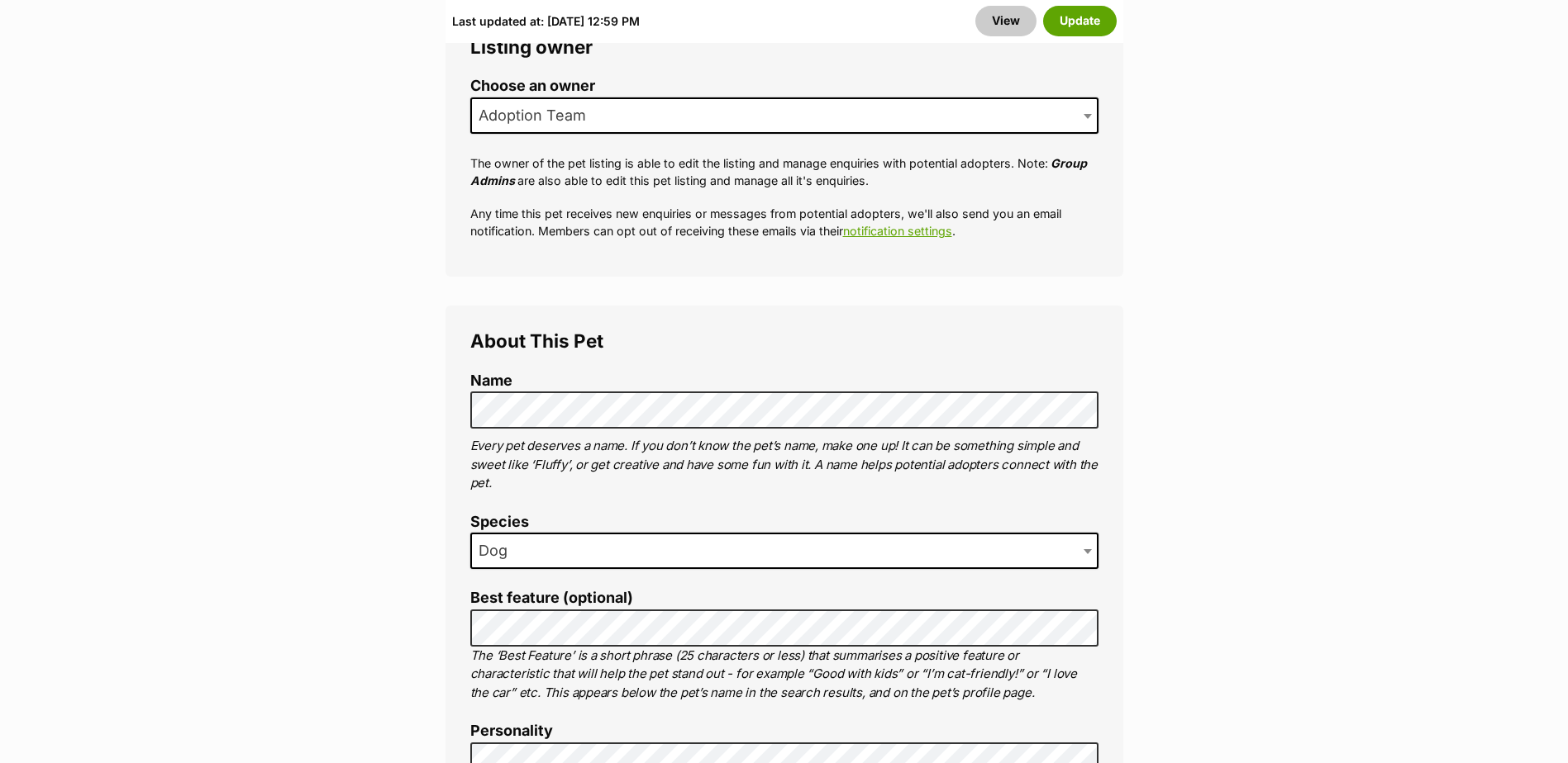
scroll to position [743, 0]
click at [1081, 15] on button "Update" at bounding box center [1080, 20] width 74 height 30
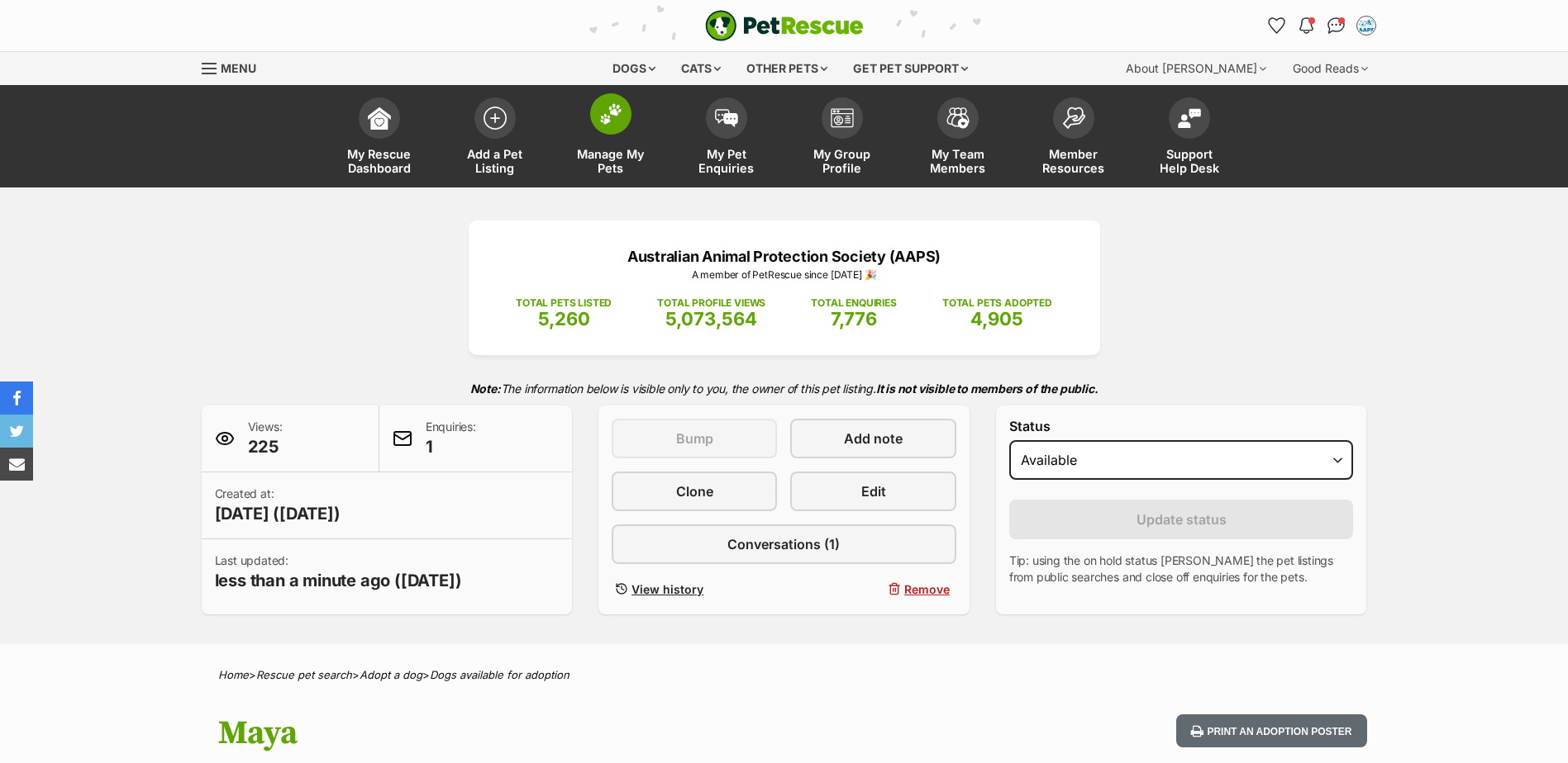
click at [593, 114] on span at bounding box center [611, 114] width 41 height 41
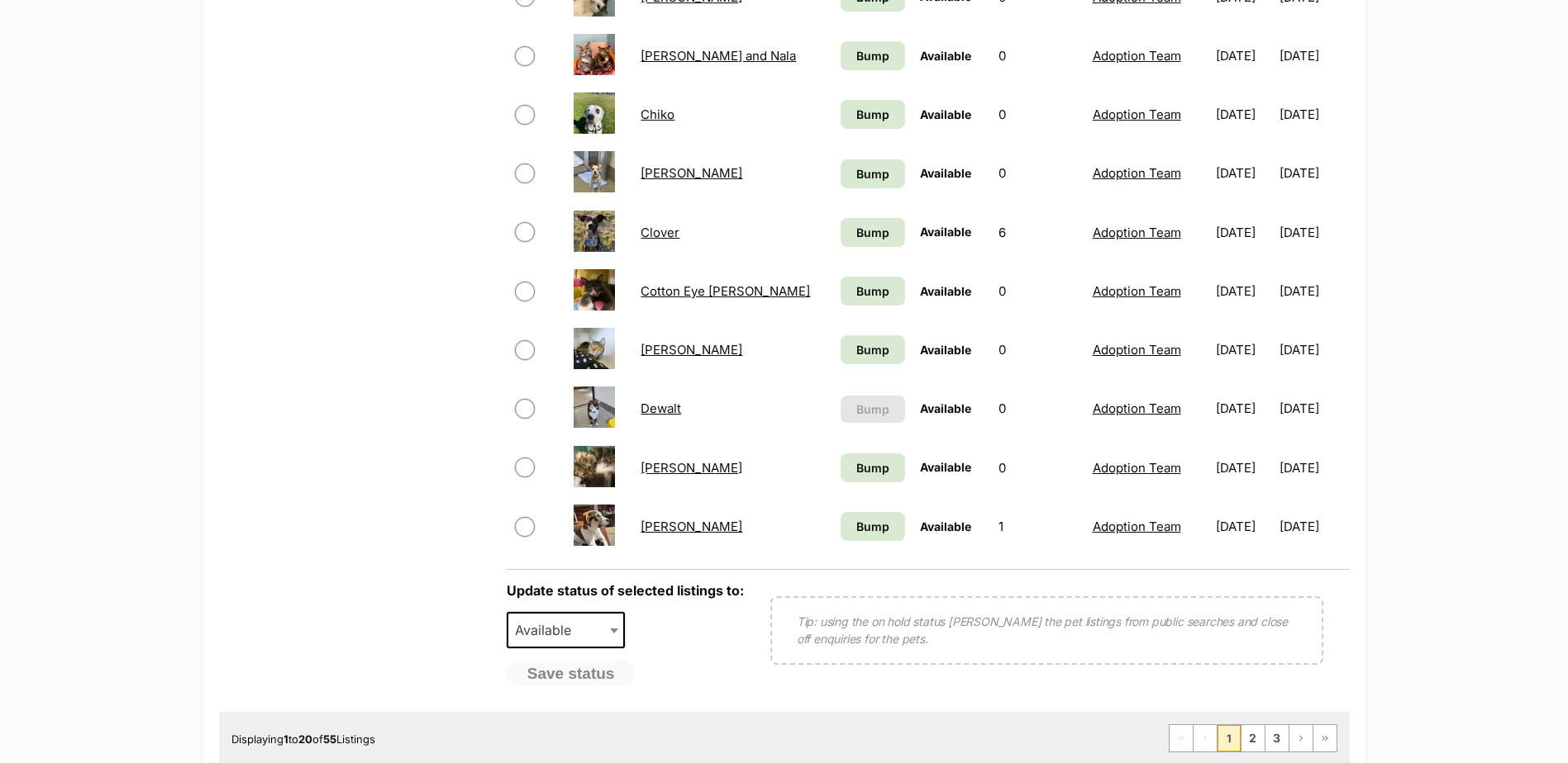
scroll to position [1074, 0]
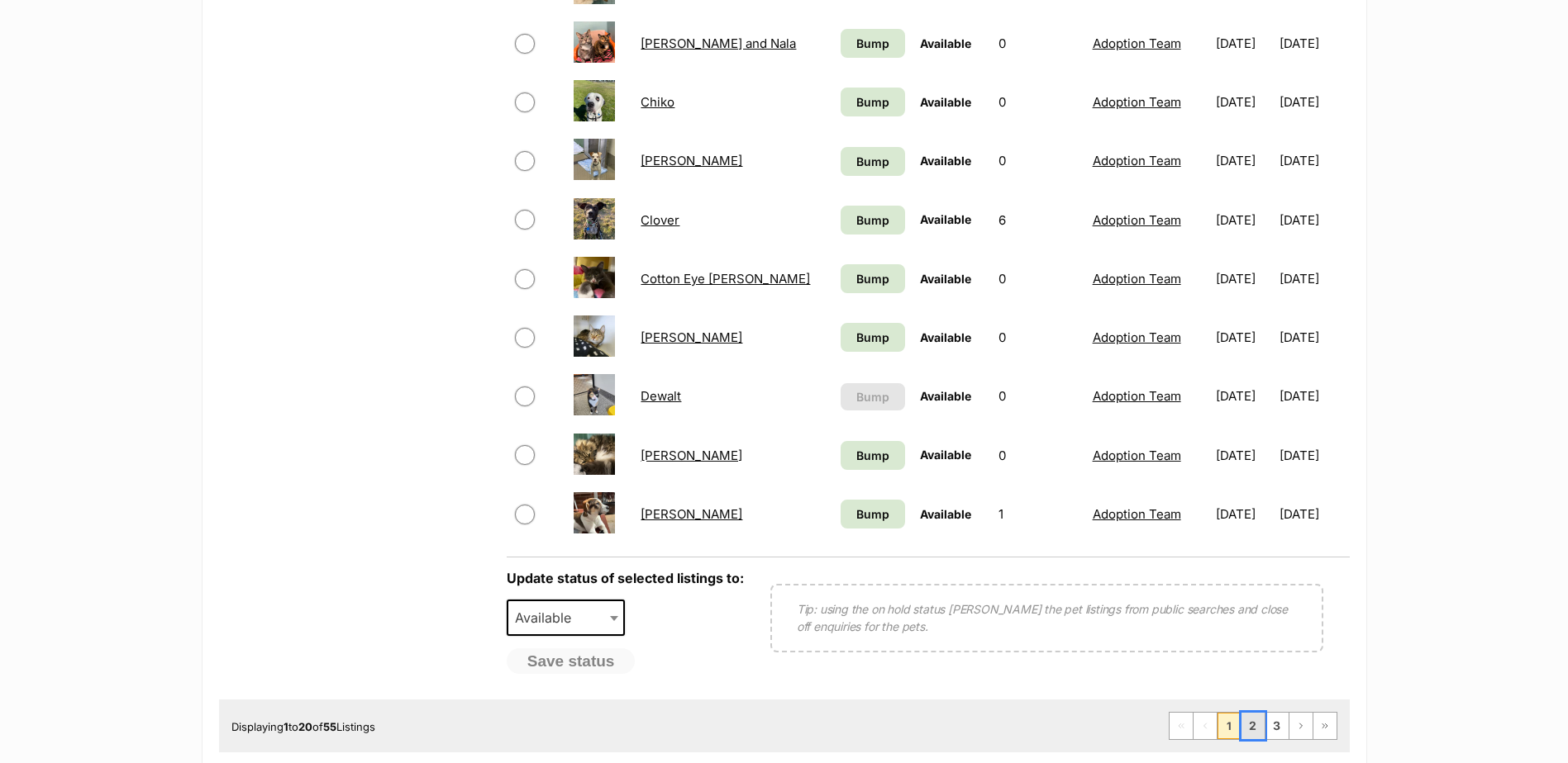
click at [1247, 722] on link "2" at bounding box center [1253, 725] width 23 height 26
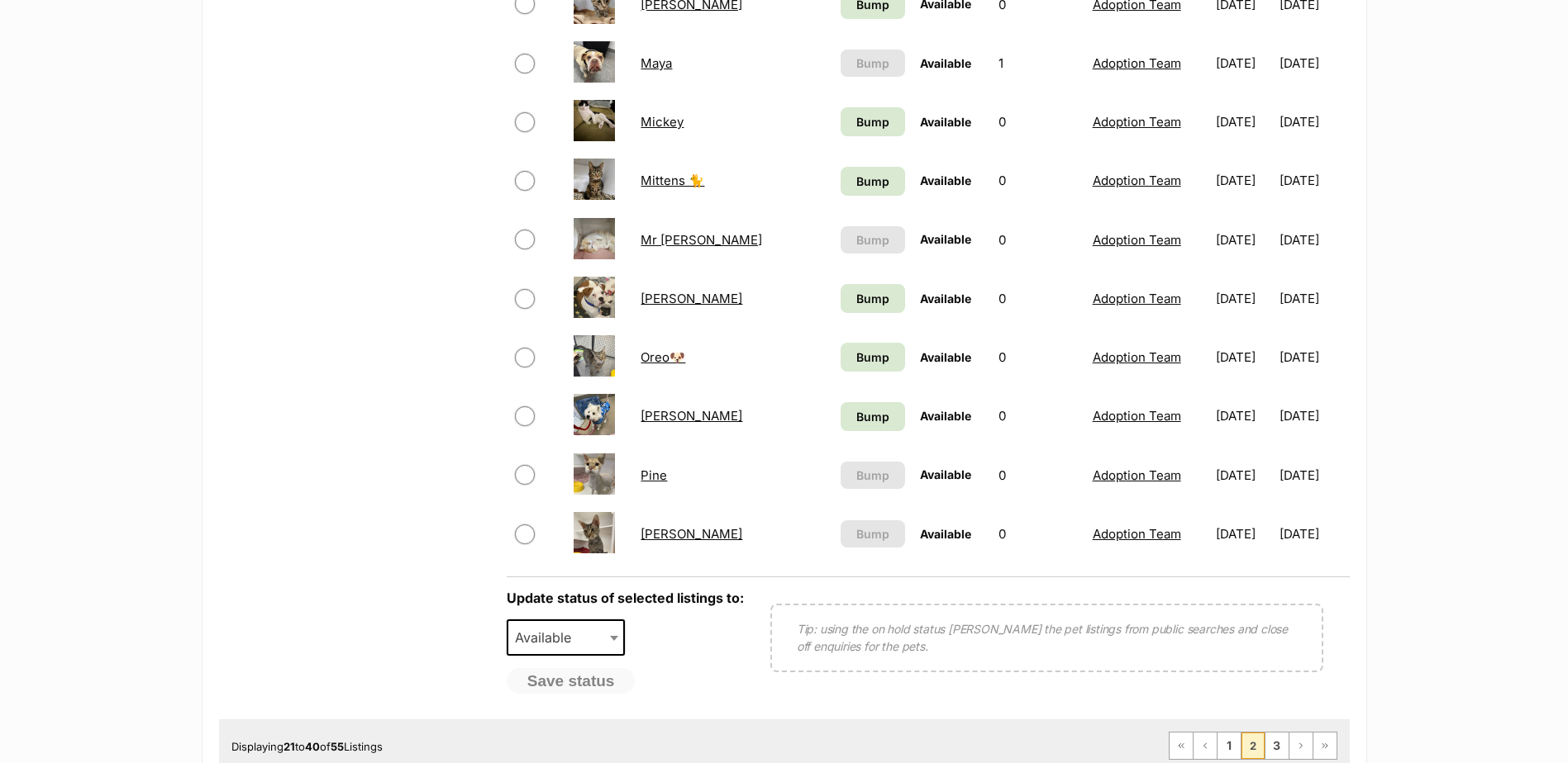
scroll to position [1157, 0]
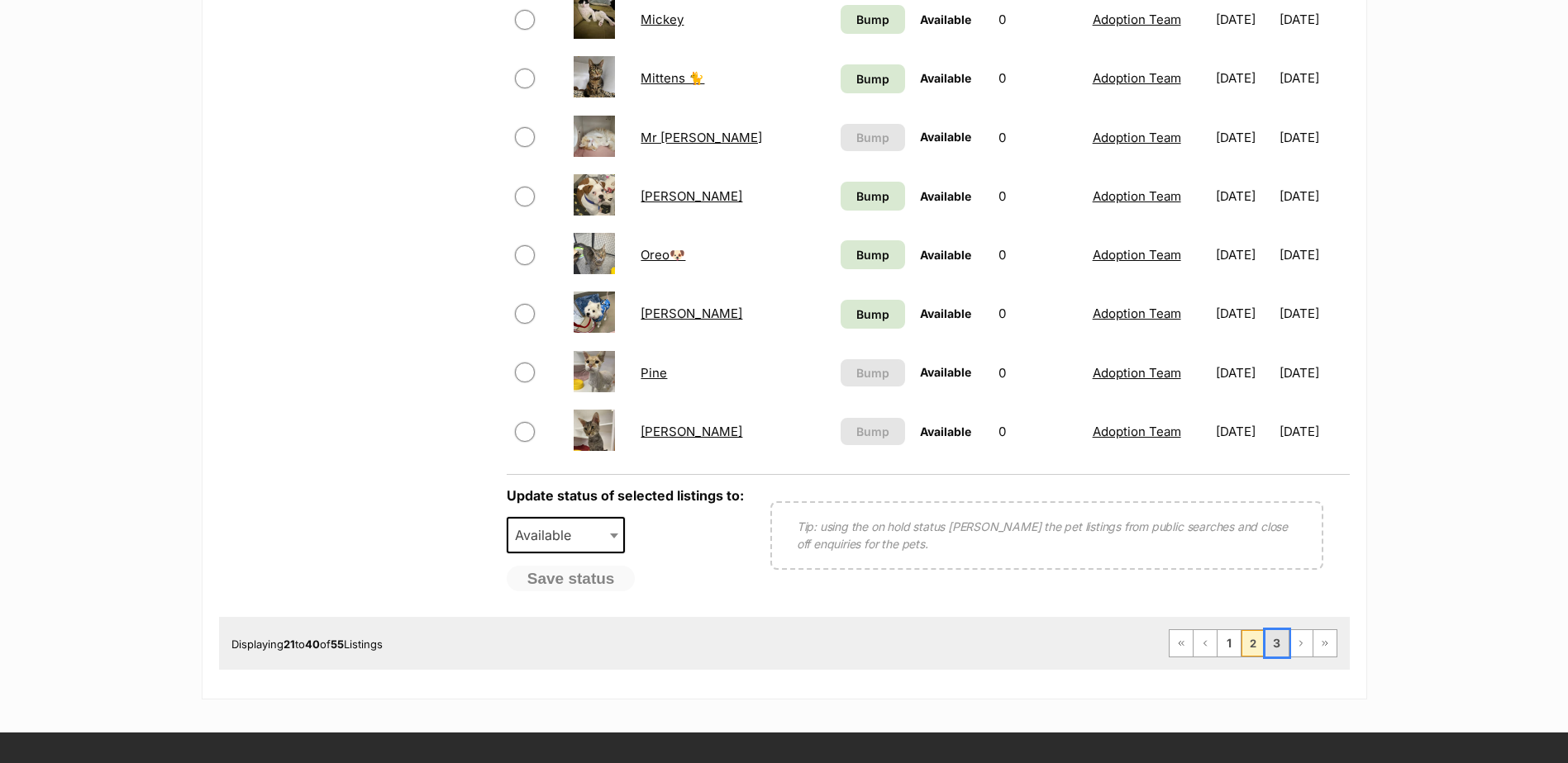
click at [1281, 639] on link "3" at bounding box center [1277, 643] width 23 height 26
